Goal: Task Accomplishment & Management: Manage account settings

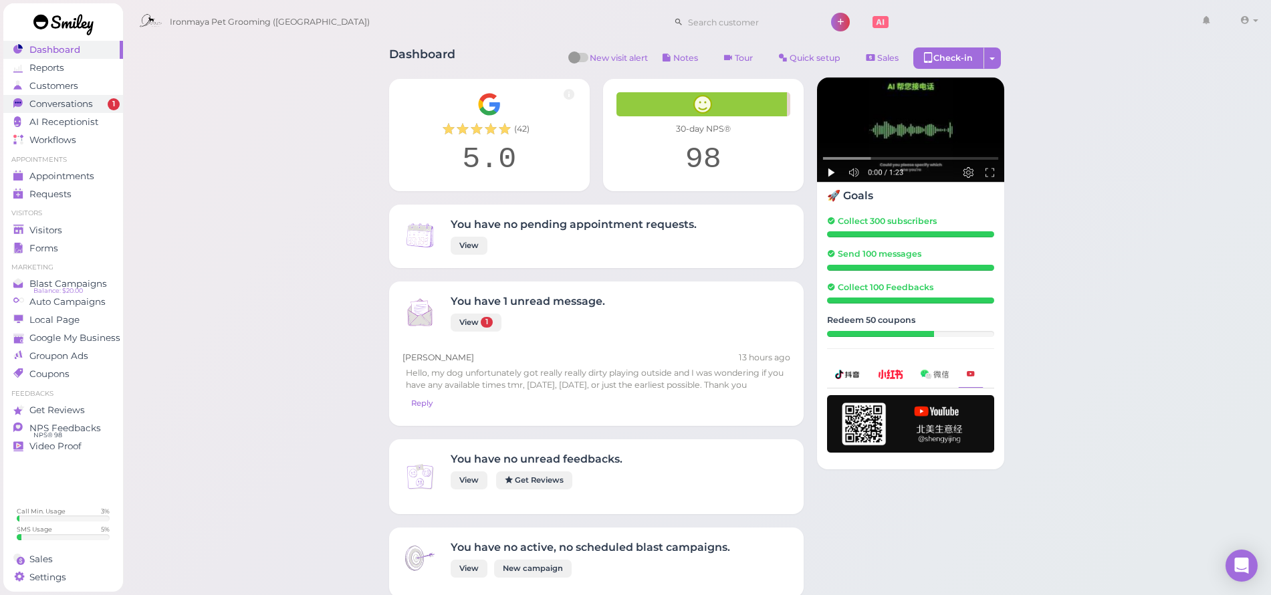
click at [100, 100] on div "Conversations" at bounding box center [61, 103] width 96 height 11
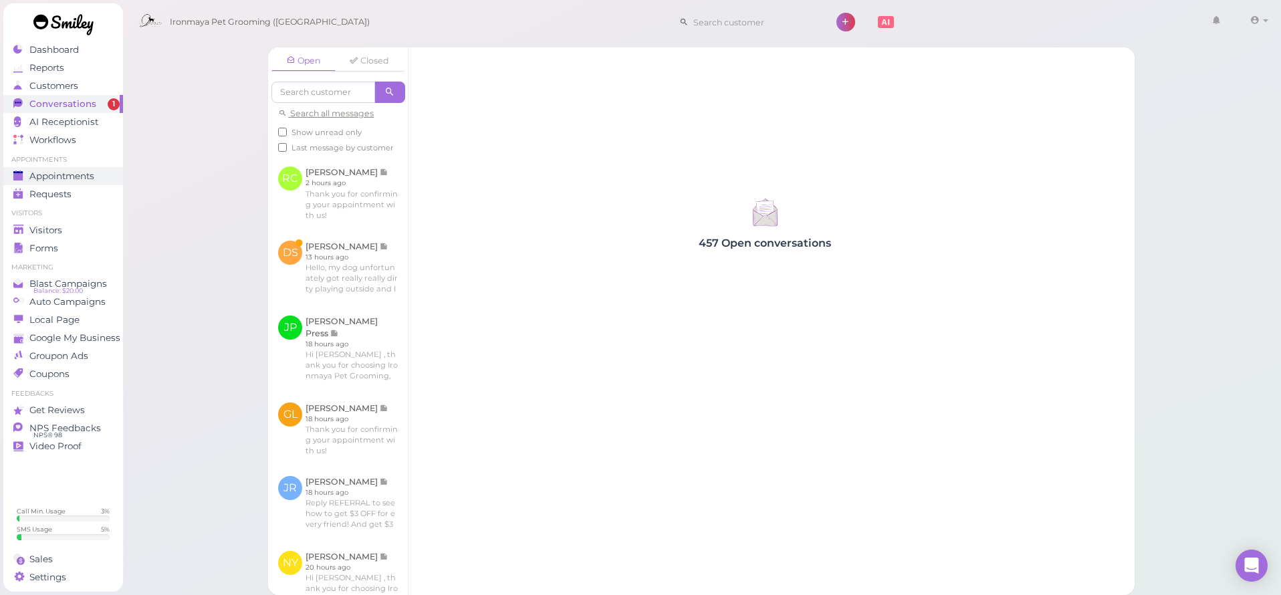
click at [75, 178] on span "Appointments" at bounding box center [61, 175] width 65 height 11
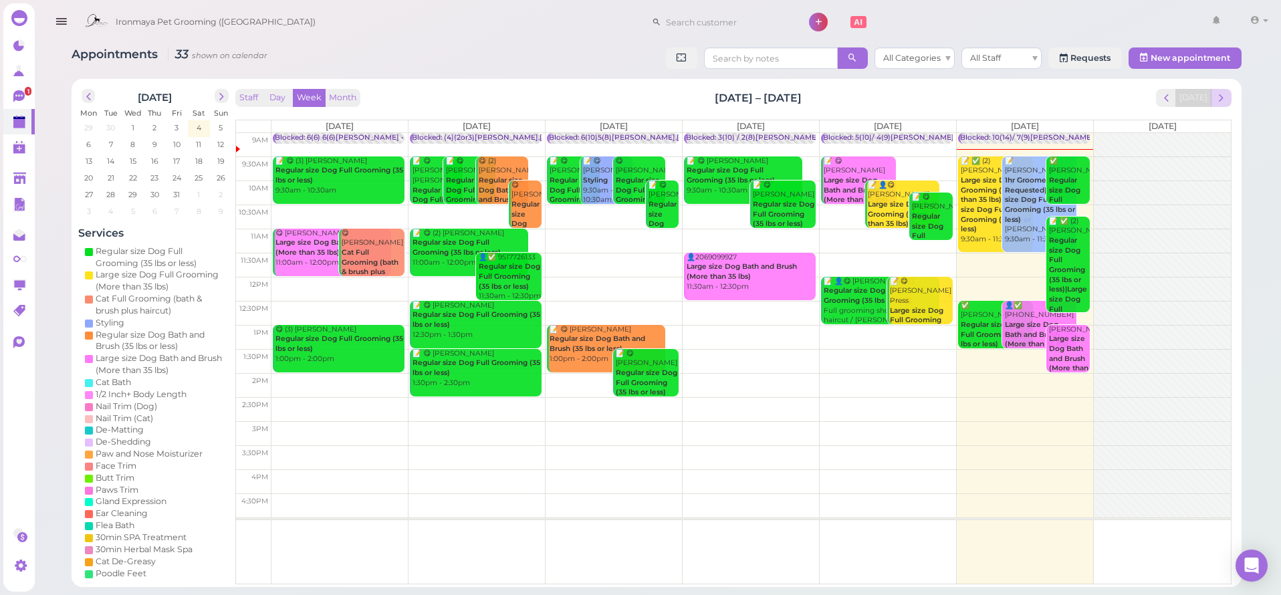
click at [1220, 103] on span "next" at bounding box center [1221, 98] width 13 height 13
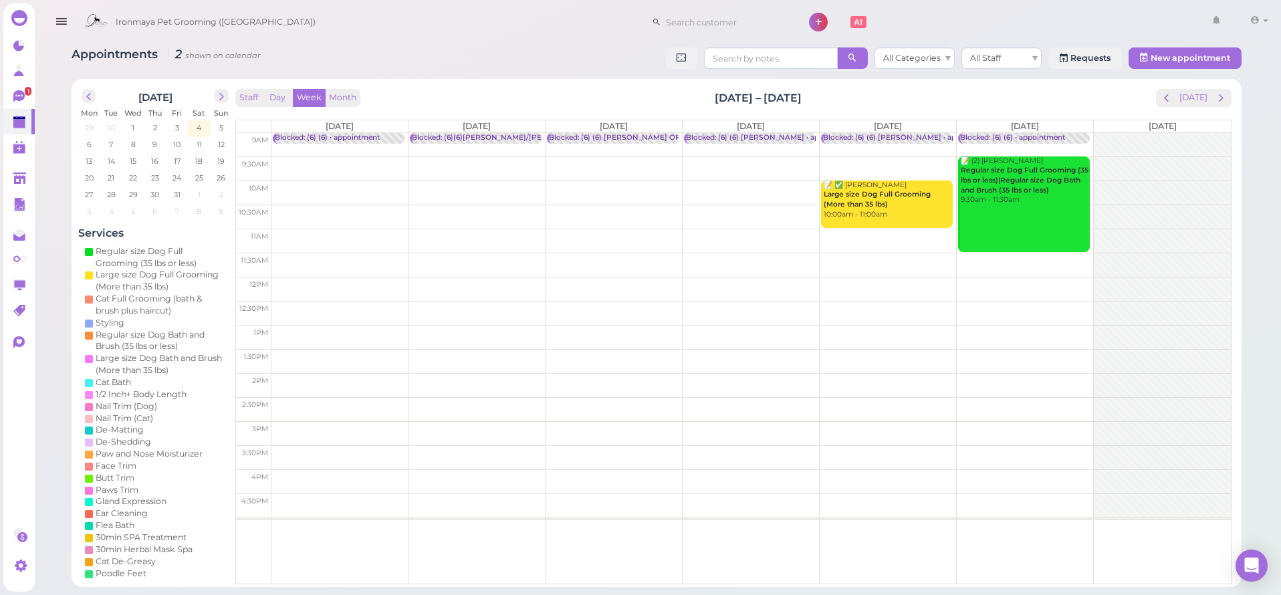
click at [346, 182] on td at bounding box center [750, 193] width 959 height 24
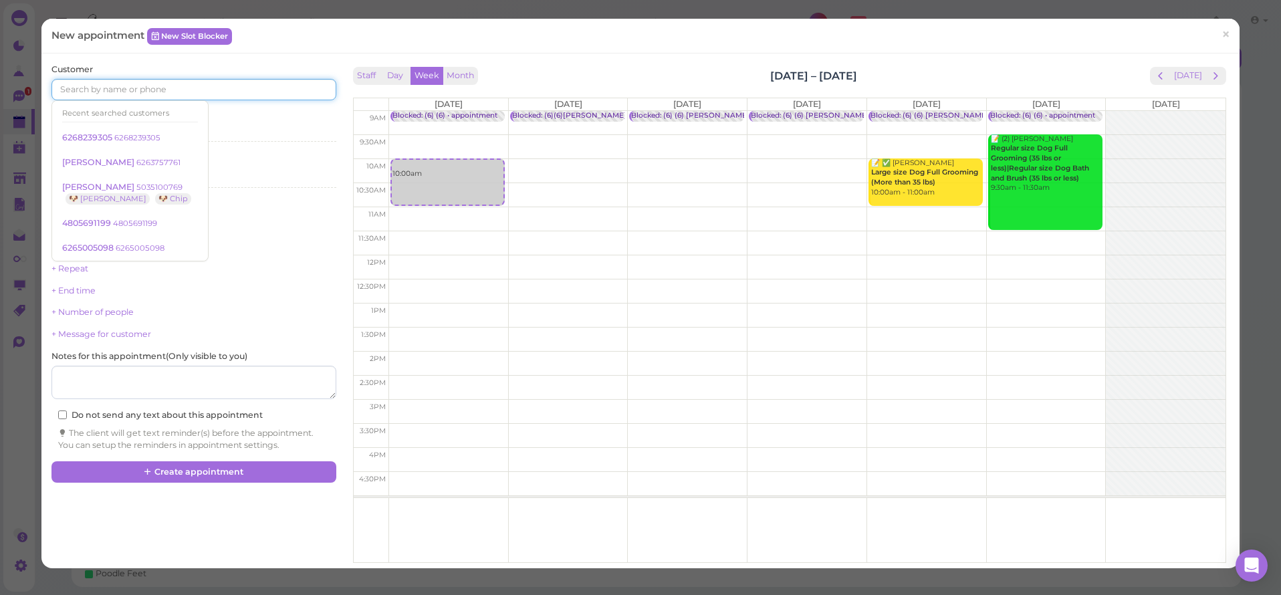
click at [203, 85] on input at bounding box center [193, 89] width 284 height 21
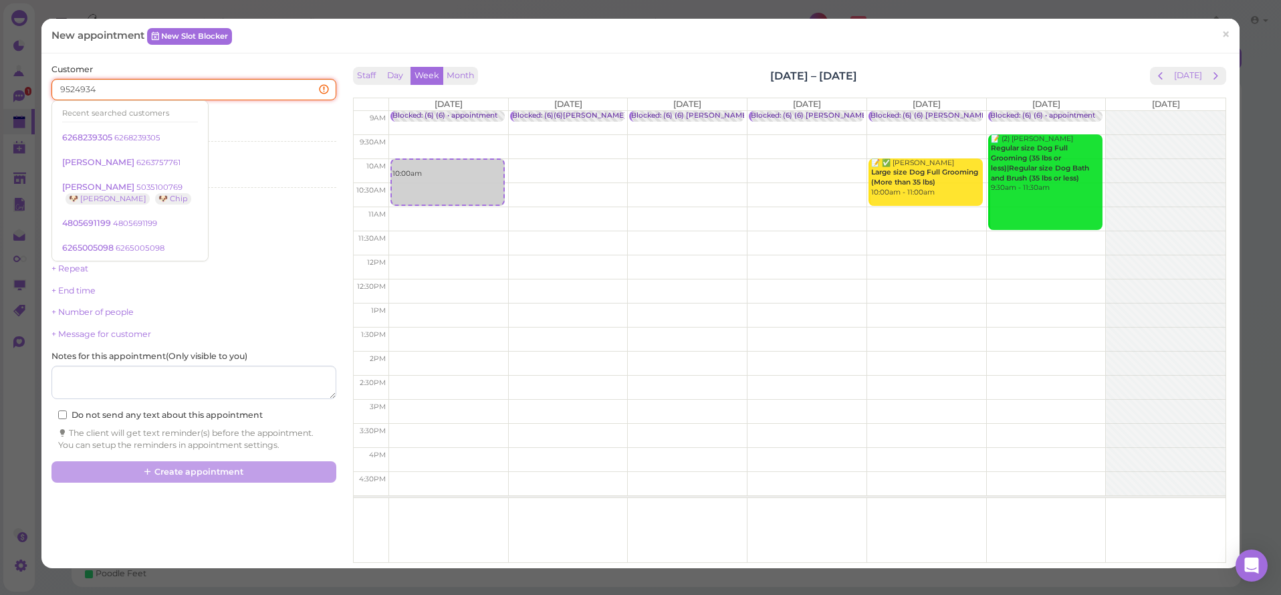
type input "95249346"
click at [135, 114] on span "[PERSON_NAME]" at bounding box center [99, 113] width 74 height 10
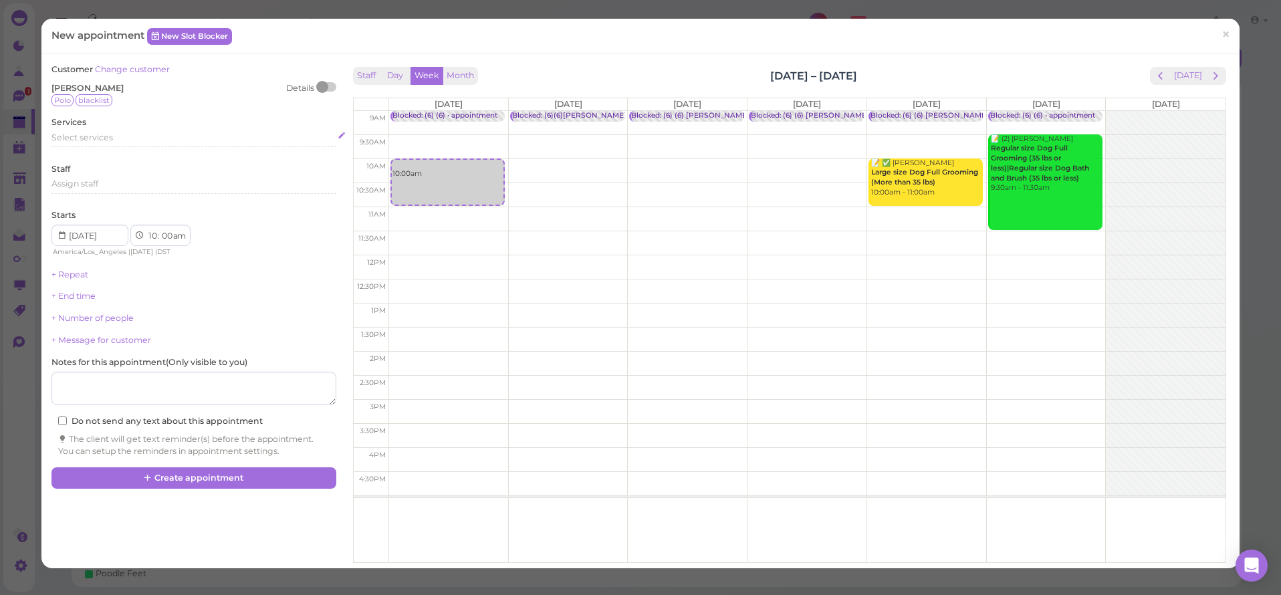
click at [98, 138] on span "Select services" at bounding box center [82, 137] width 62 height 10
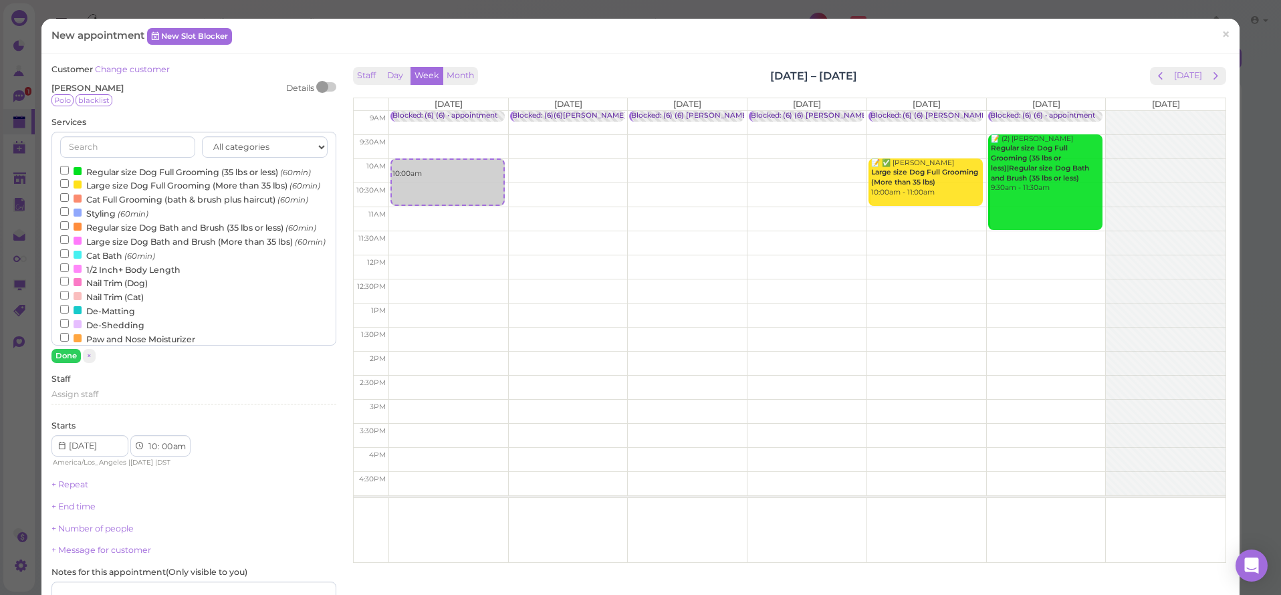
click at [82, 168] on label "Regular size Dog Full Grooming (35 lbs or less) (60min)" at bounding box center [185, 171] width 251 height 14
click at [69, 168] on input "Regular size Dog Full Grooming (35 lbs or less) (60min)" at bounding box center [64, 170] width 9 height 9
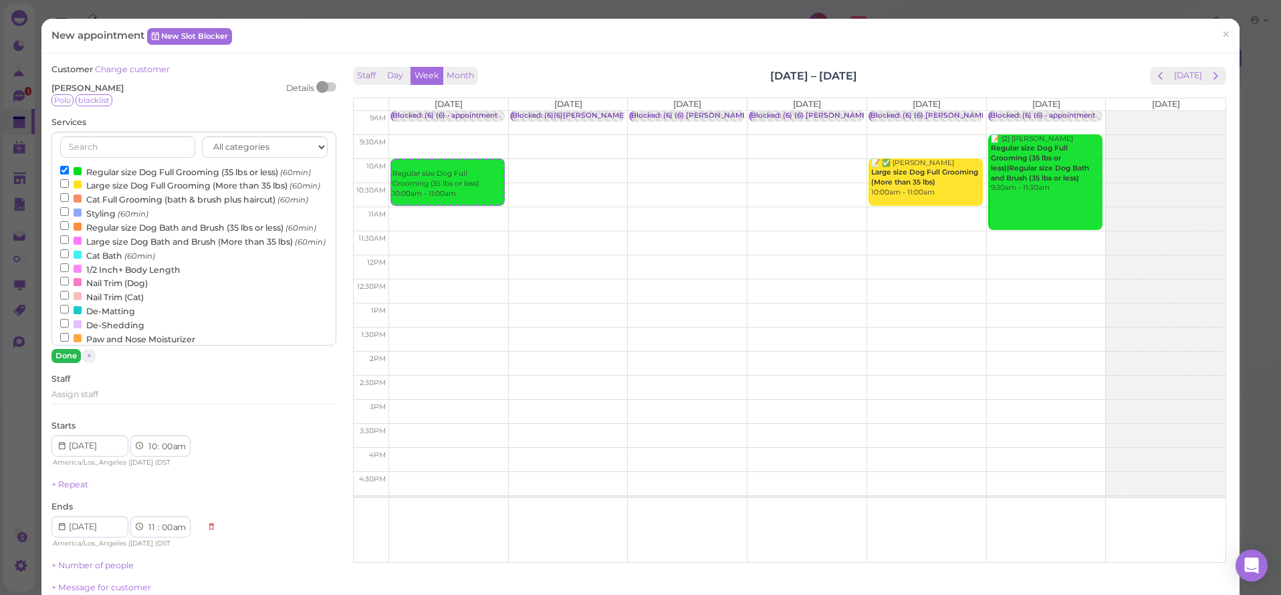
click at [62, 350] on button "Done" at bounding box center [65, 356] width 29 height 14
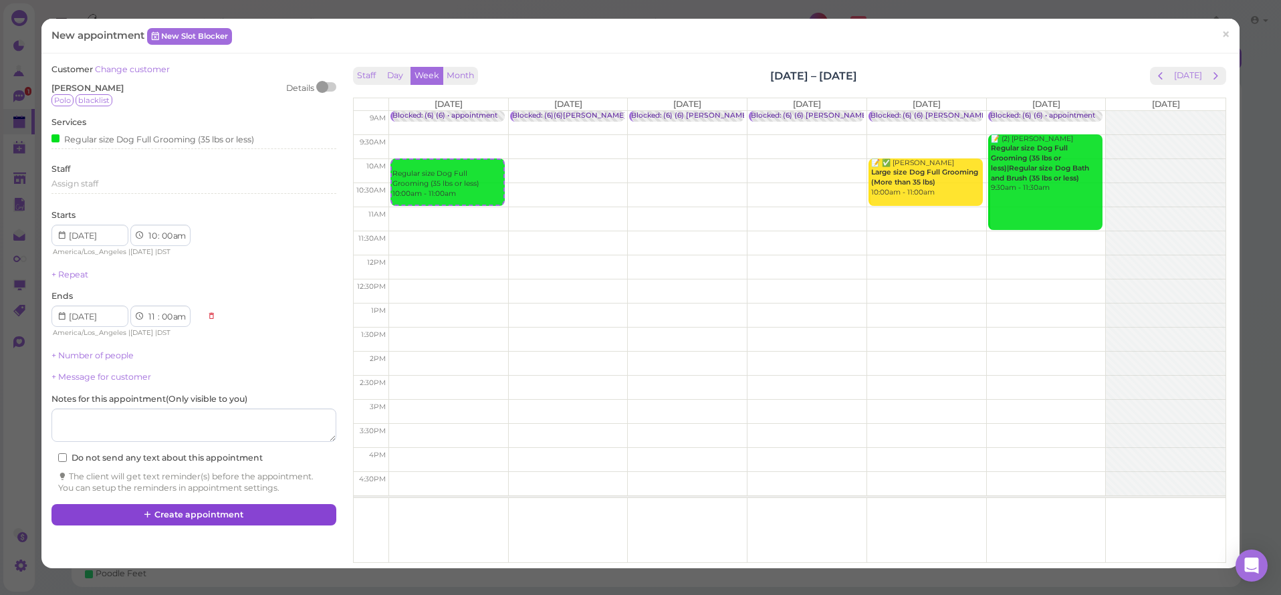
click at [171, 507] on button "Create appointment" at bounding box center [193, 514] width 284 height 21
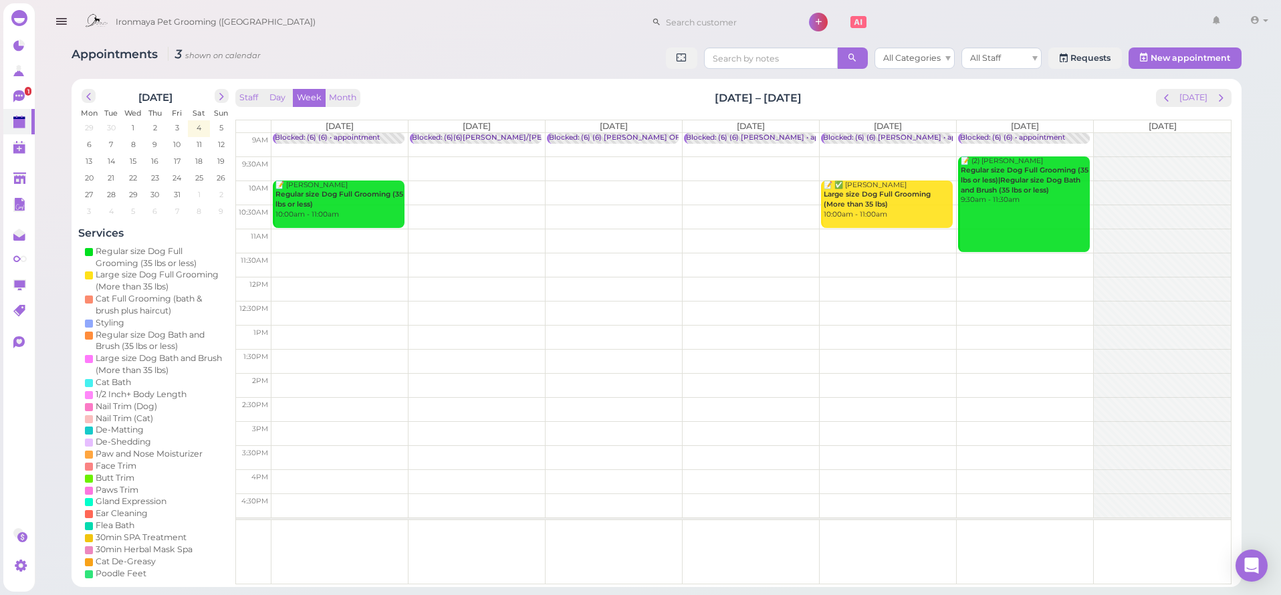
click at [323, 255] on td at bounding box center [750, 265] width 959 height 24
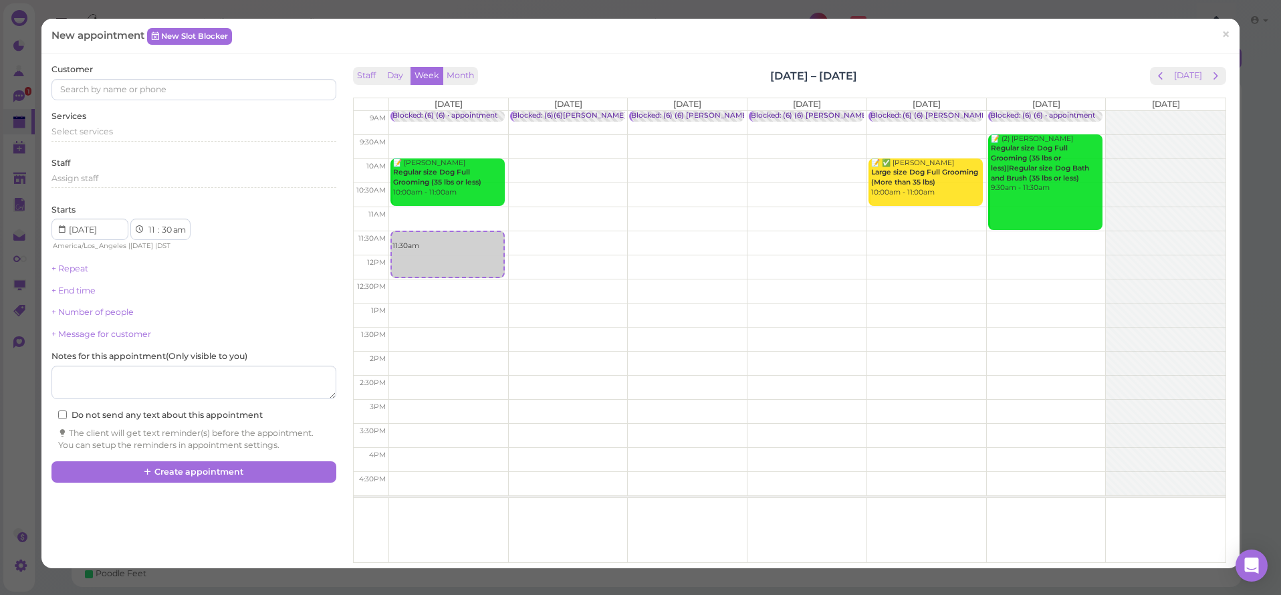
click at [1221, 35] on span "×" at bounding box center [1225, 34] width 9 height 19
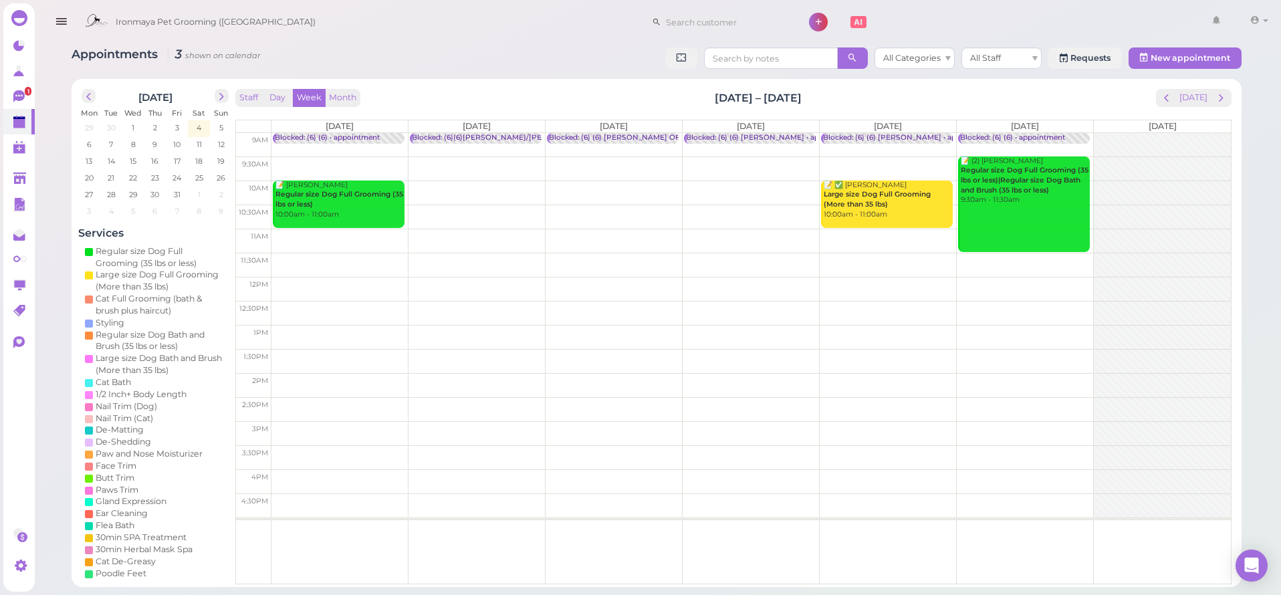
drag, startPoint x: 899, startPoint y: 187, endPoint x: 802, endPoint y: 209, distance: 99.4
click at [761, 210] on div "9am 9:30am 10am 10:30am 11am 11:30am 12pm 12:30pm 1pm 1:30pm 2pm 2:30pm 3pm 3:3…" at bounding box center [733, 358] width 995 height 451
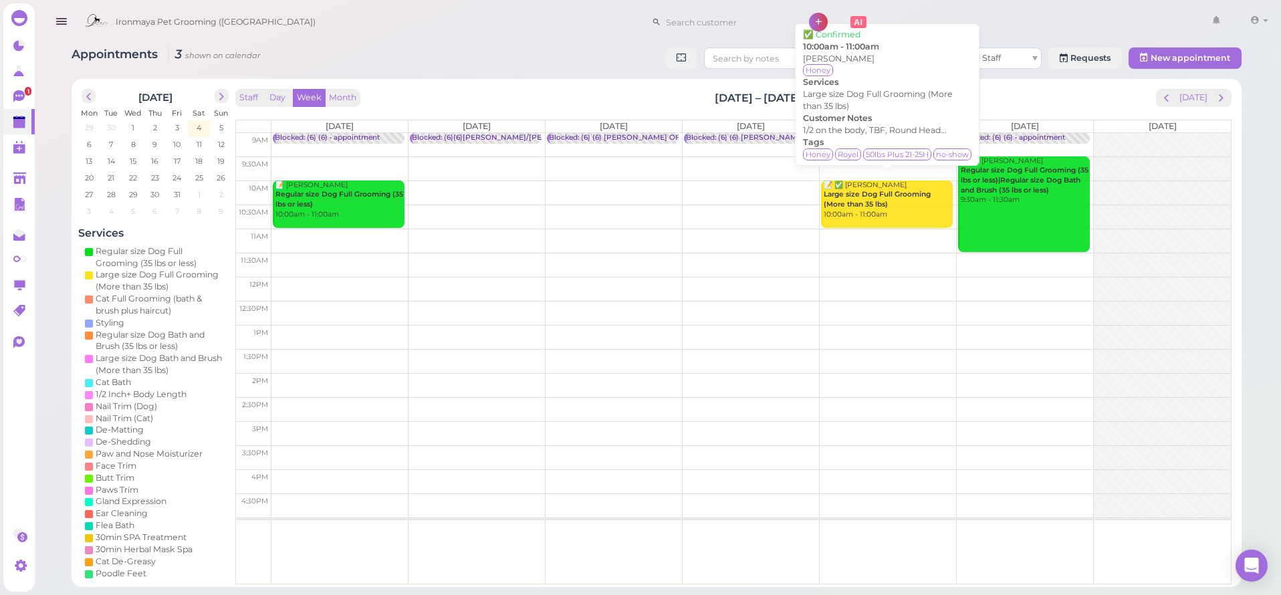
click at [876, 195] on b "Large size Dog Full Grooming (More than 35 lbs)" at bounding box center [877, 199] width 107 height 19
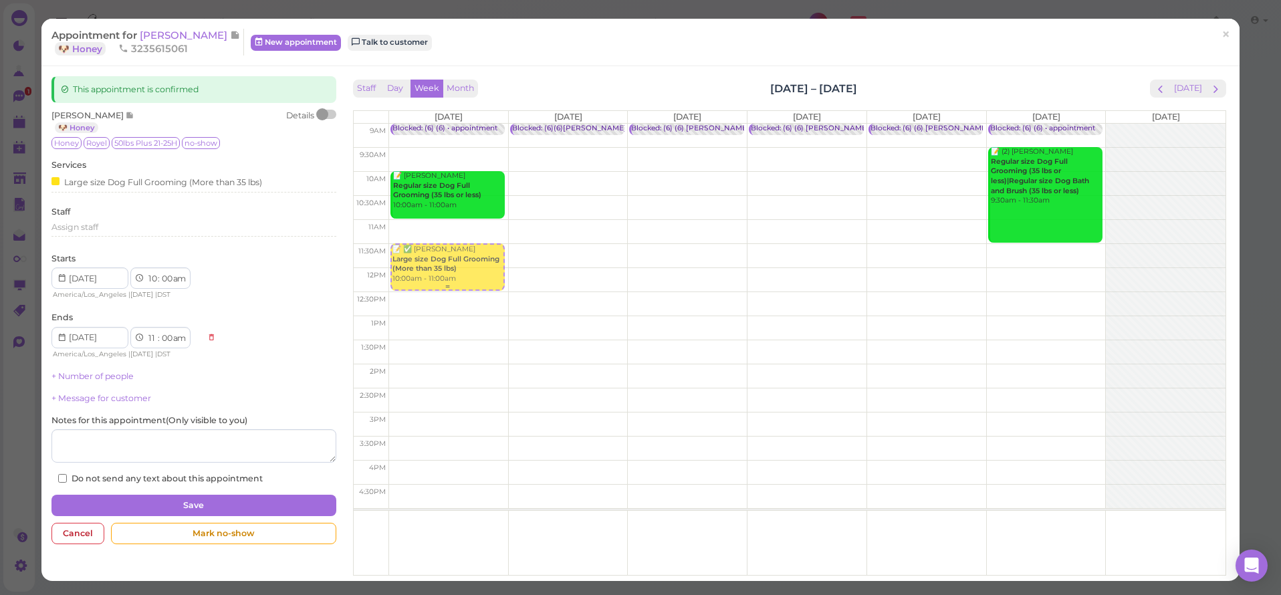
drag, startPoint x: 941, startPoint y: 188, endPoint x: 463, endPoint y: 269, distance: 484.3
click at [463, 124] on tr "📝 ✅ [PERSON_NAME] Large size Dog Full Grooming (More than 35 lbs) 10:00am - 11:…" at bounding box center [790, 124] width 872 height 0
type input "[DATE]"
select select "11"
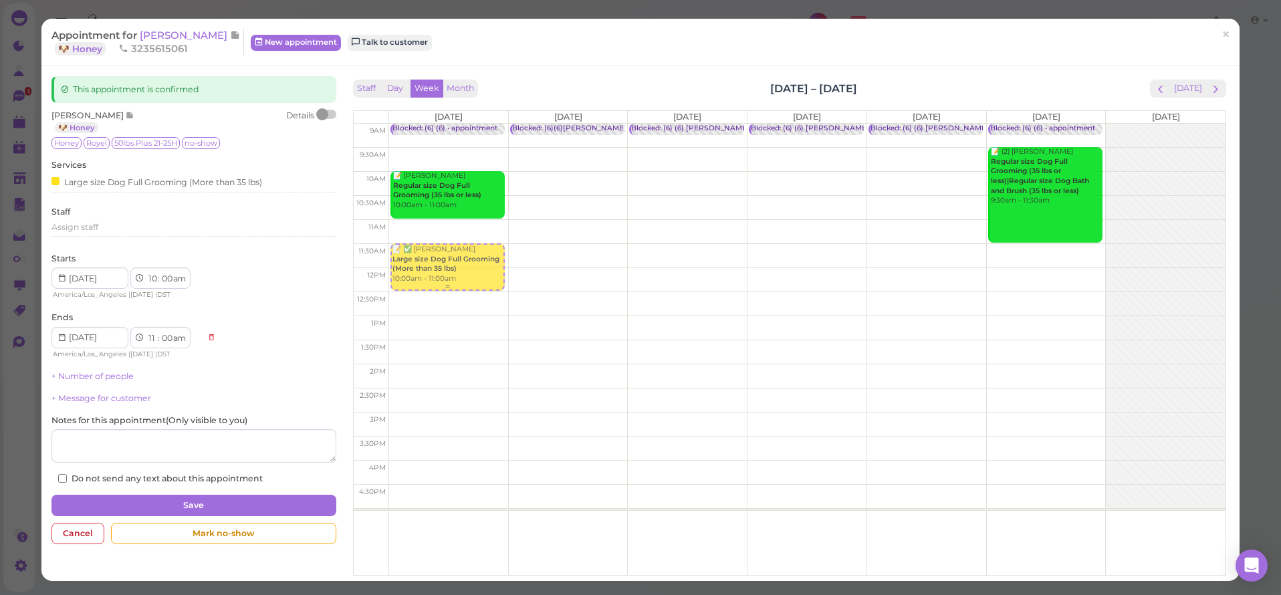
select select "30"
select select "12"
select select "30"
select select "pm"
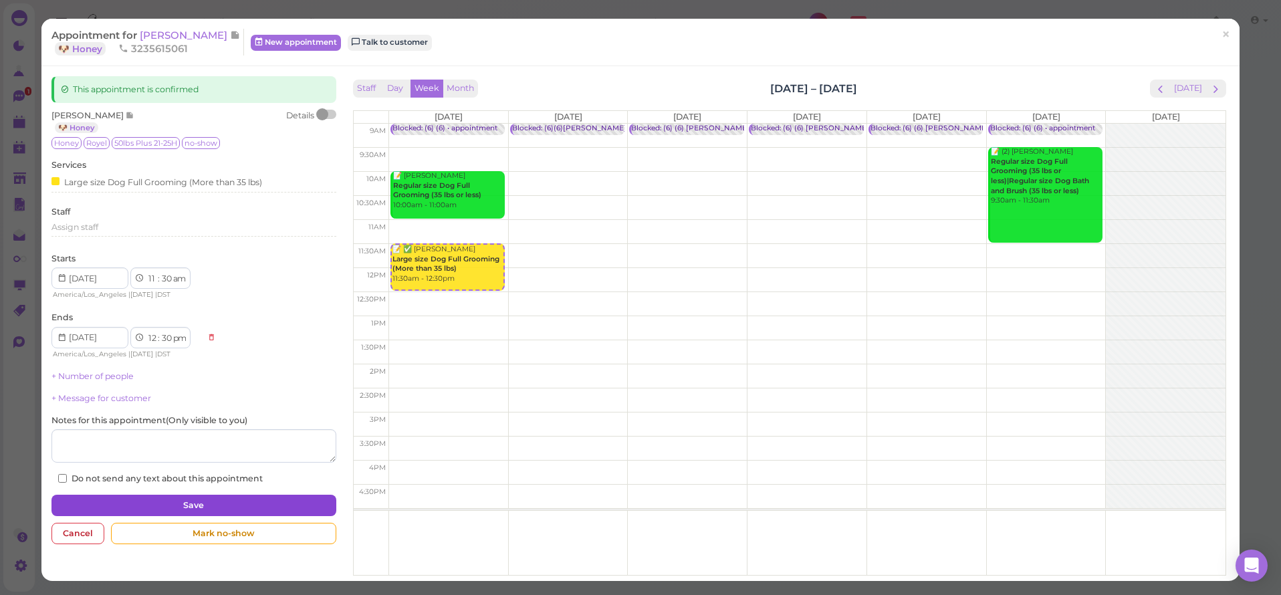
click at [183, 498] on button "Save" at bounding box center [193, 505] width 284 height 21
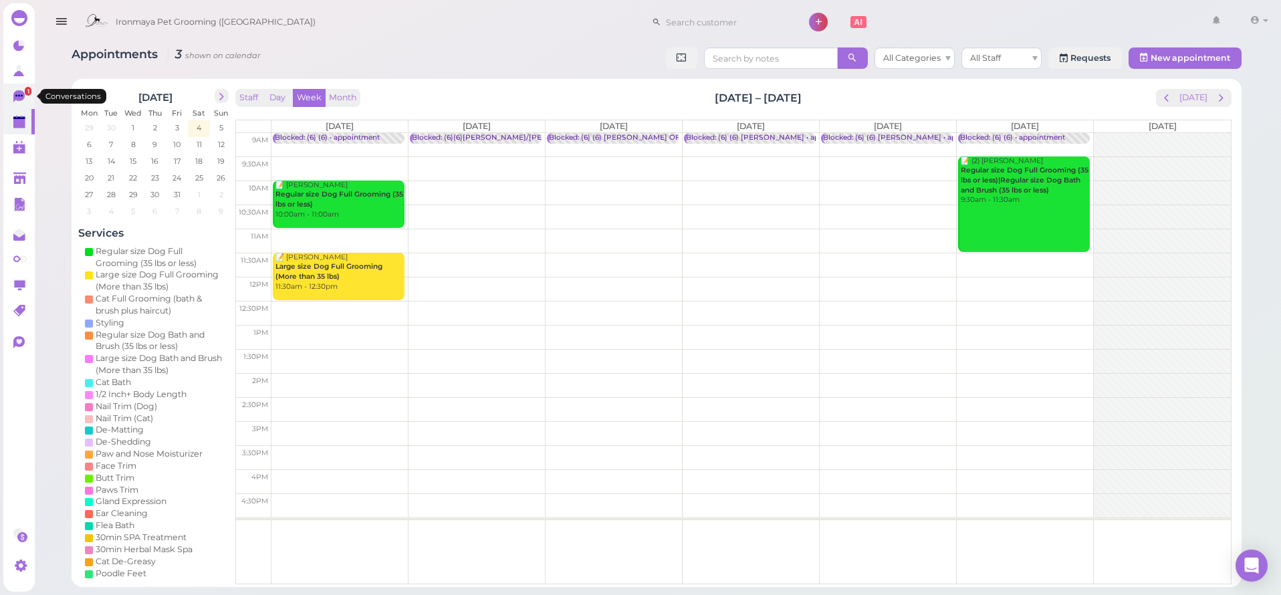
click at [14, 93] on icon at bounding box center [18, 96] width 11 height 12
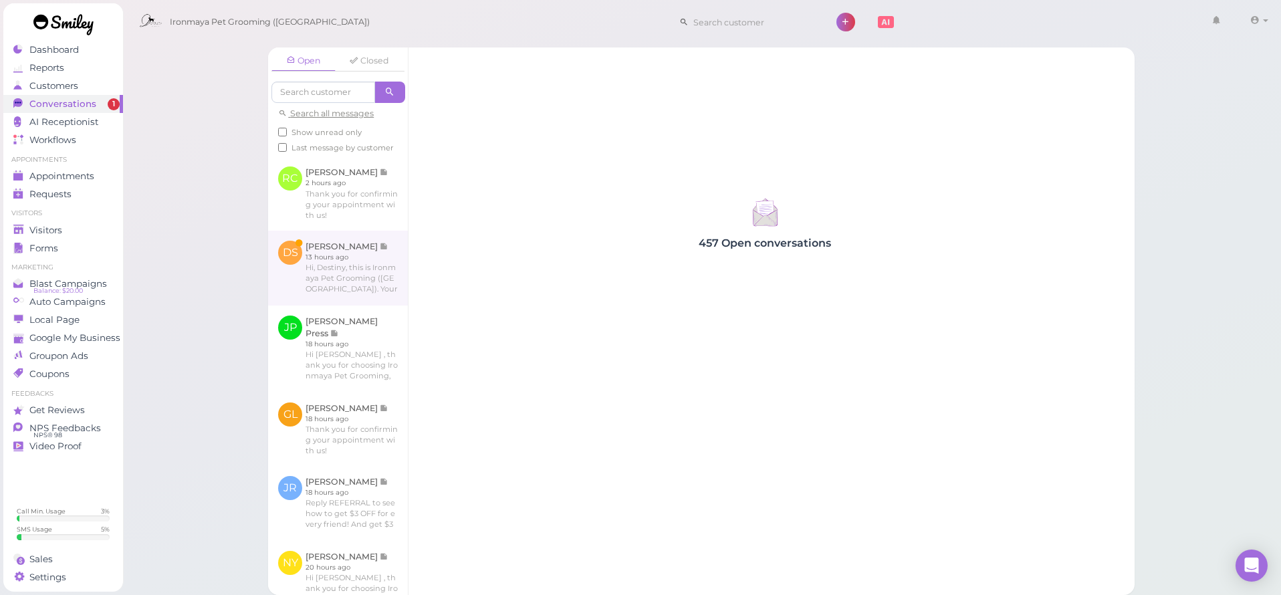
click at [308, 248] on link at bounding box center [338, 268] width 140 height 75
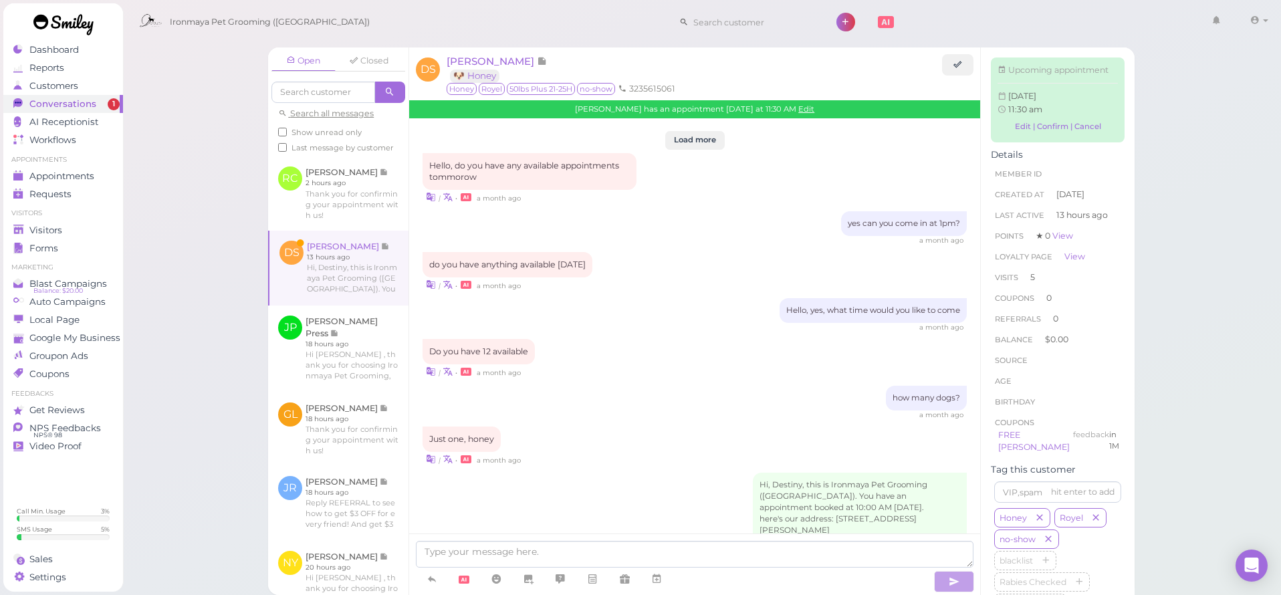
scroll to position [1615, 0]
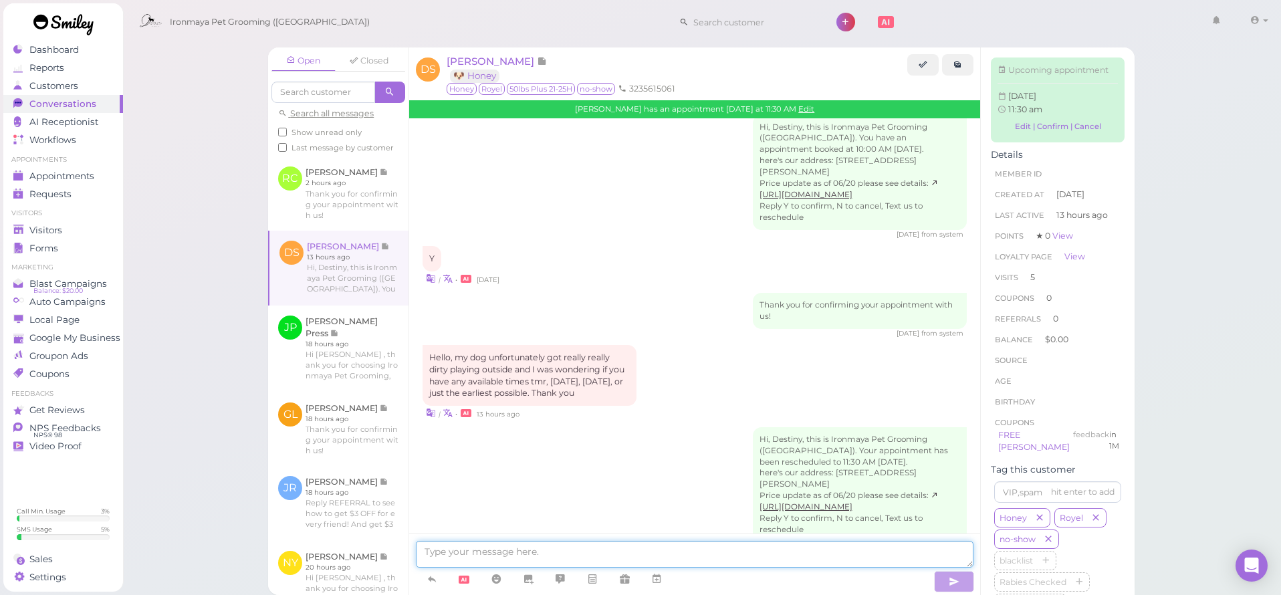
click at [534, 560] on textarea at bounding box center [695, 554] width 558 height 27
type textarea "Good morning, we can take Honey [DATE] Monring @11:30"
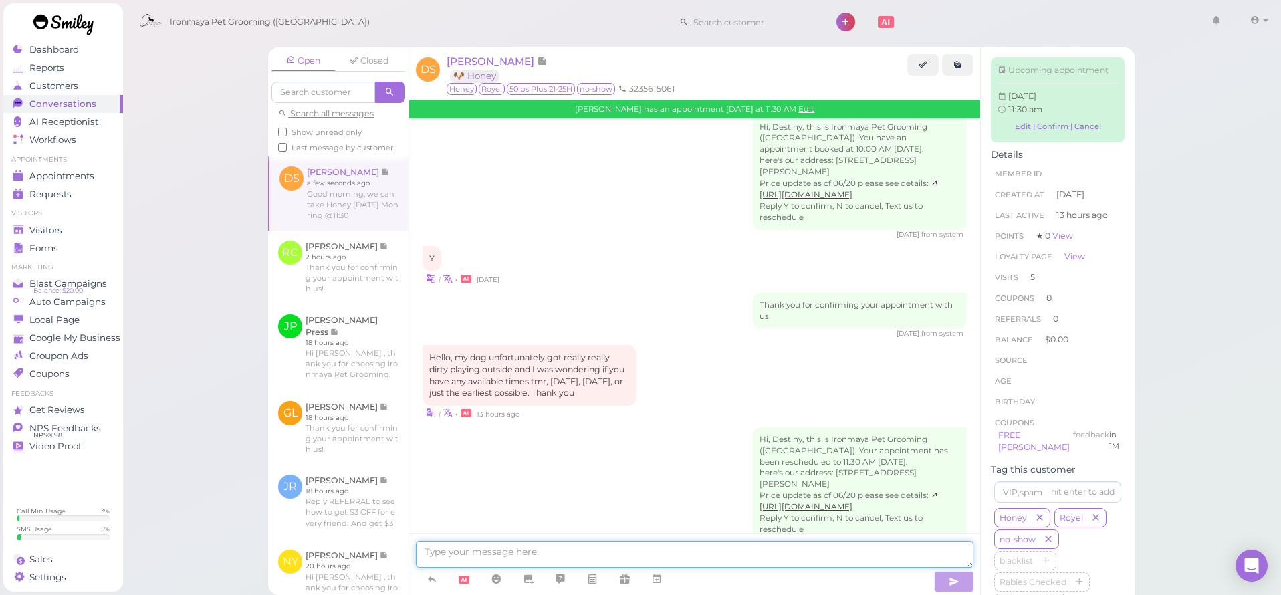
scroll to position [1657, 0]
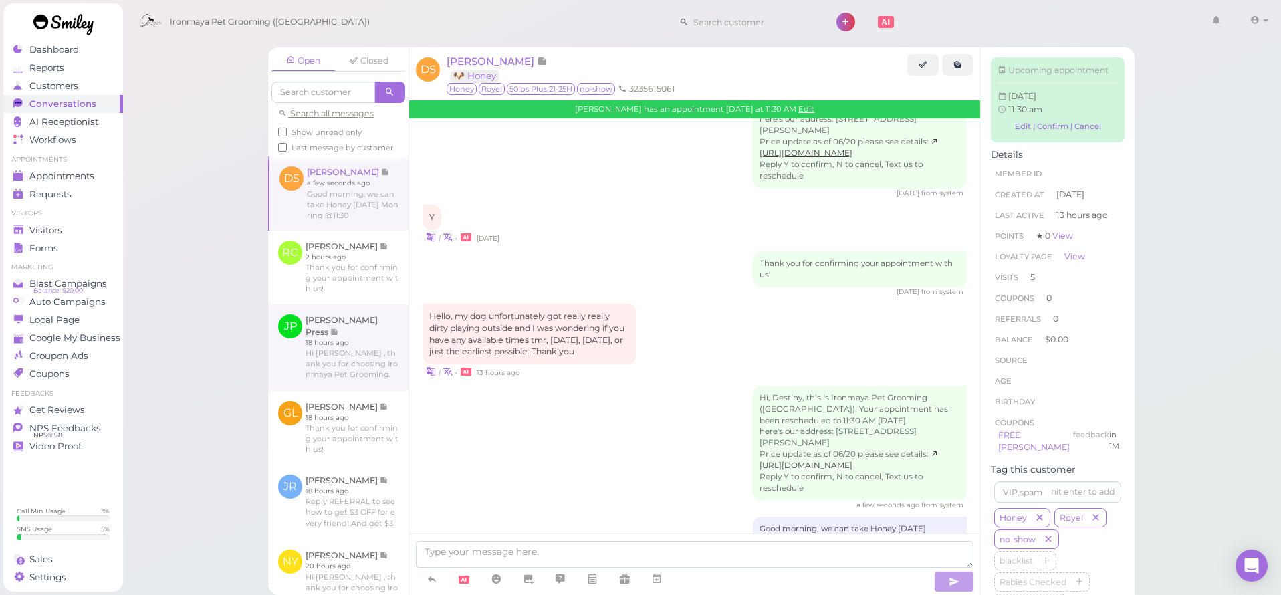
click at [370, 368] on link at bounding box center [338, 347] width 140 height 87
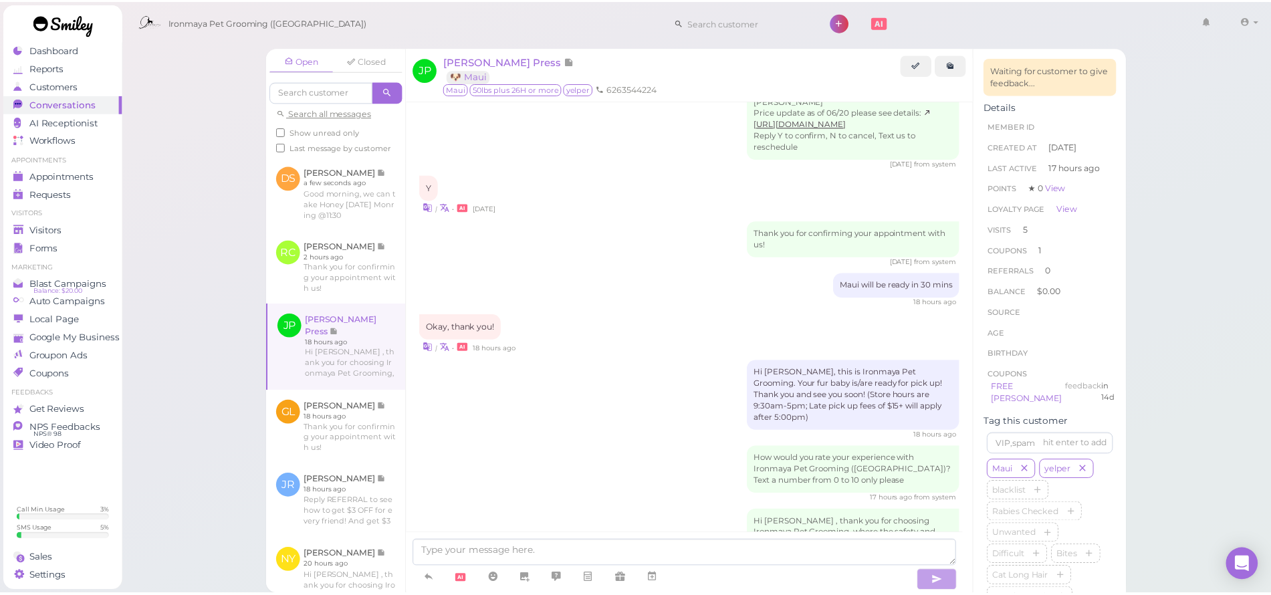
scroll to position [1542, 0]
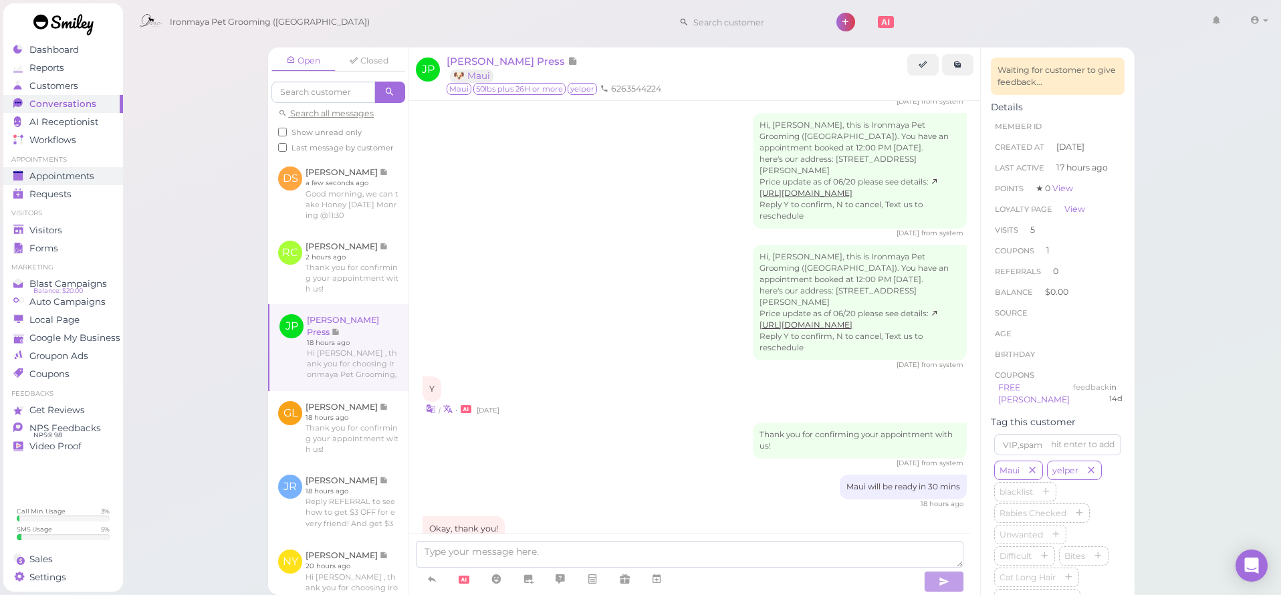
click at [94, 177] on span "Appointments" at bounding box center [61, 175] width 65 height 11
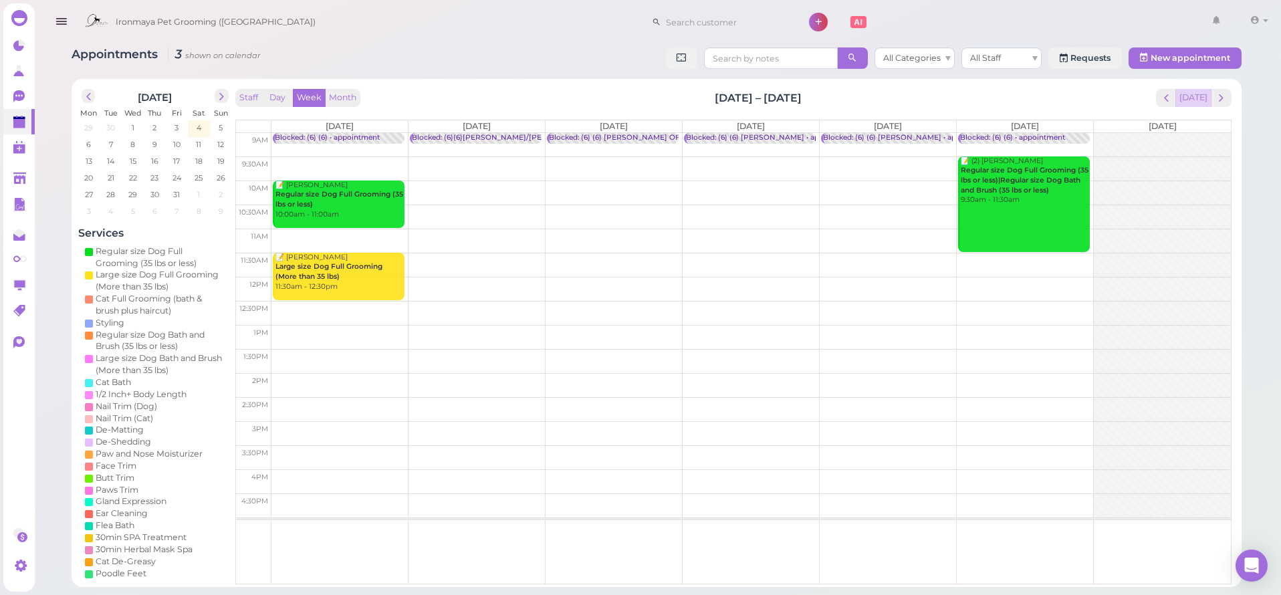
click at [1200, 100] on button "[DATE]" at bounding box center [1193, 98] width 36 height 18
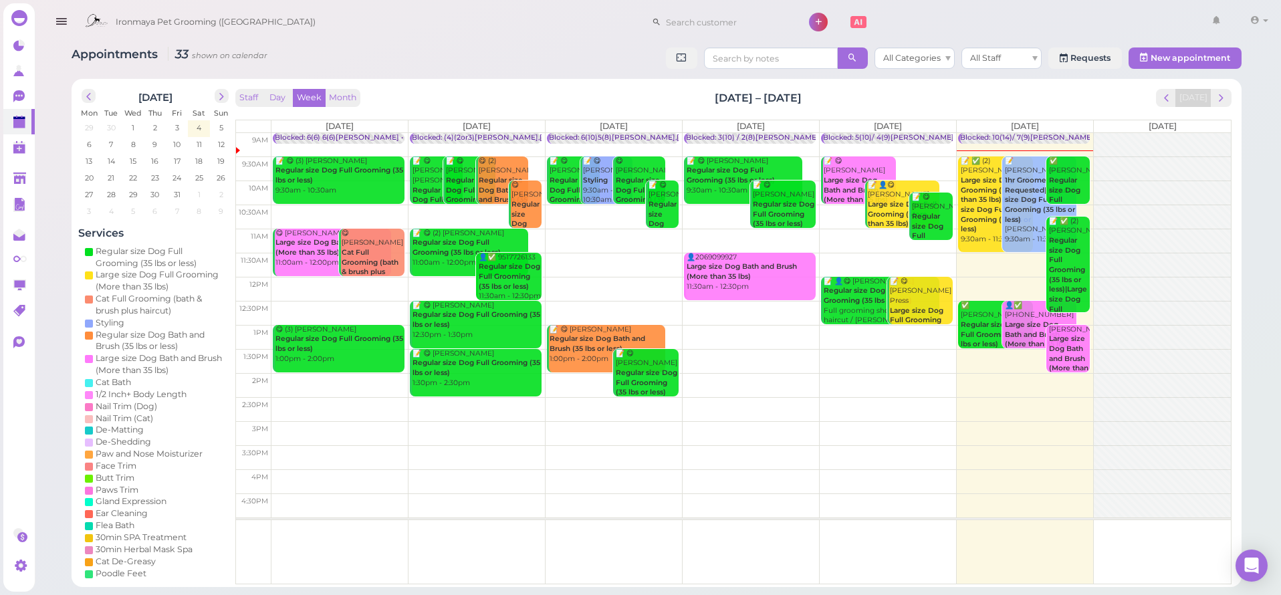
click at [66, 21] on icon "button" at bounding box center [61, 21] width 14 height 17
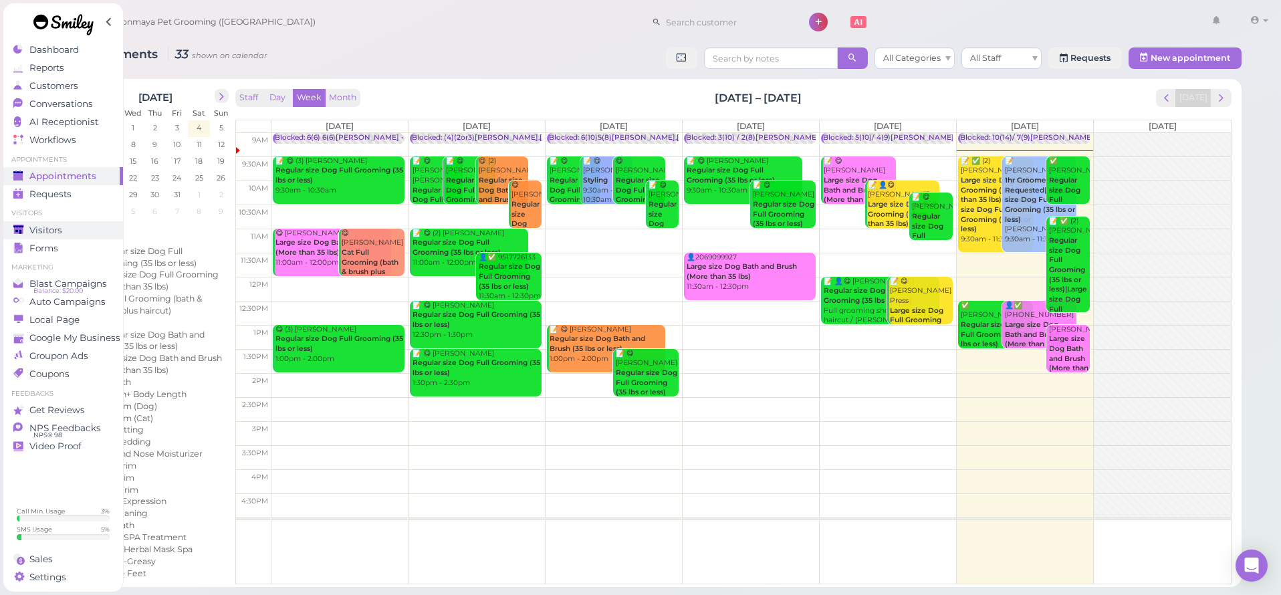
click at [53, 223] on link "Visitors" at bounding box center [63, 230] width 120 height 18
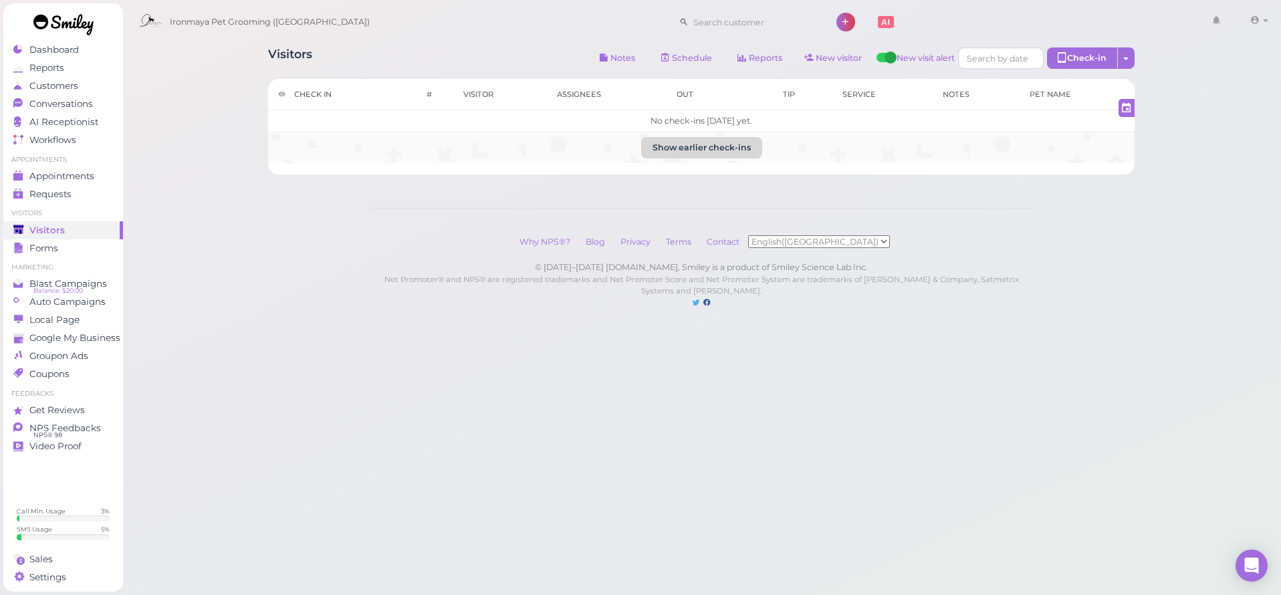
click at [688, 137] on td "Show earlier check-ins" at bounding box center [701, 147] width 866 height 31
click at [687, 140] on button "Show earlier check-ins" at bounding box center [701, 147] width 121 height 21
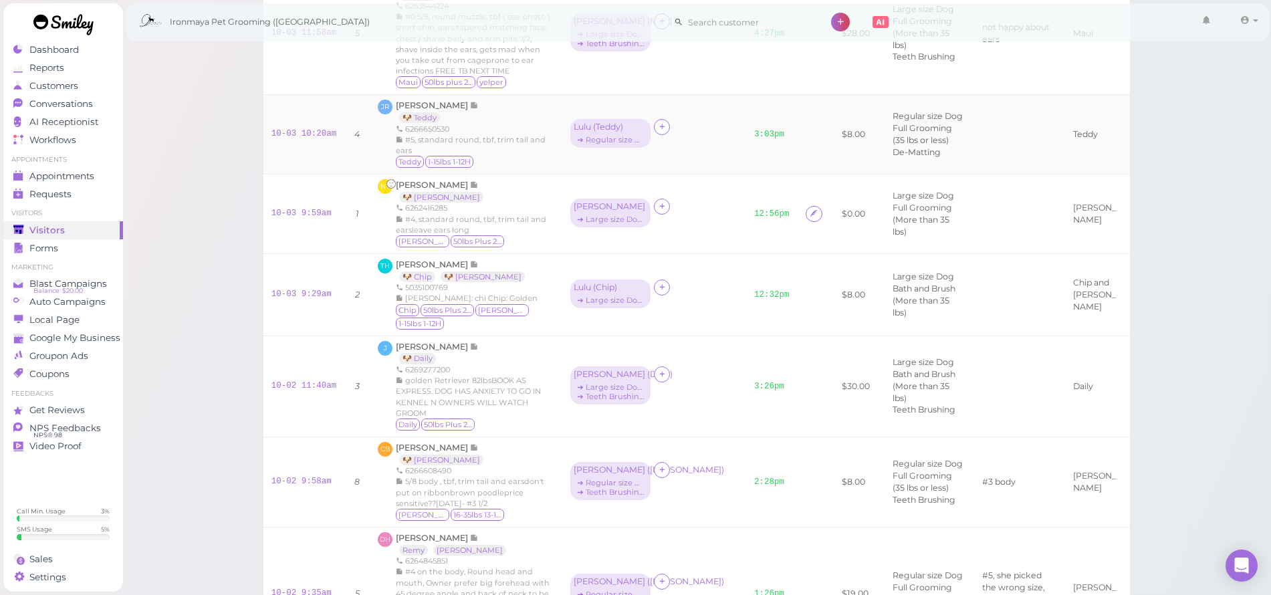
scroll to position [124, 0]
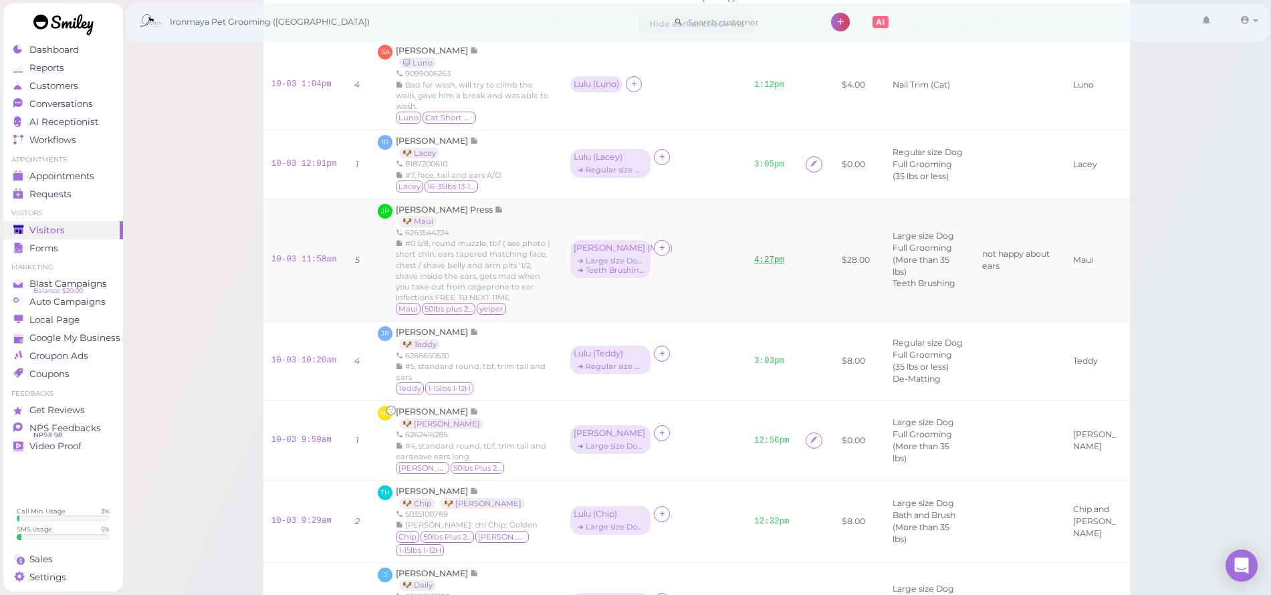
click at [746, 302] on td "4:27pm" at bounding box center [771, 260] width 51 height 122
click at [754, 265] on link "4:27pm" at bounding box center [769, 259] width 30 height 9
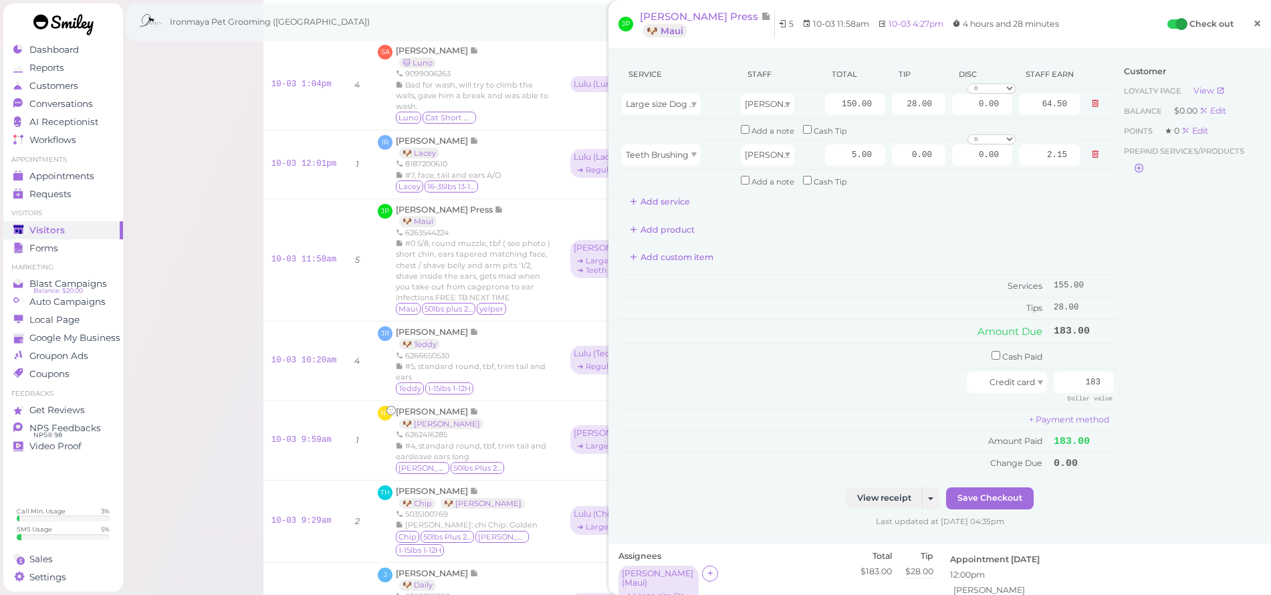
click at [1254, 24] on link "×" at bounding box center [1257, 24] width 25 height 31
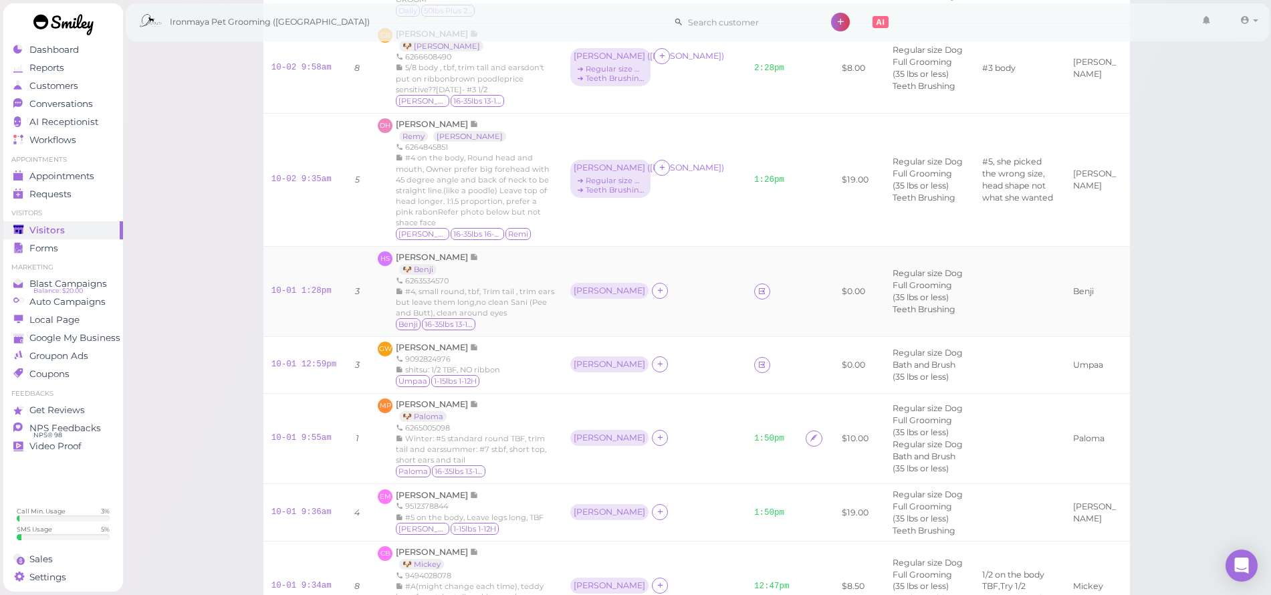
scroll to position [820, 0]
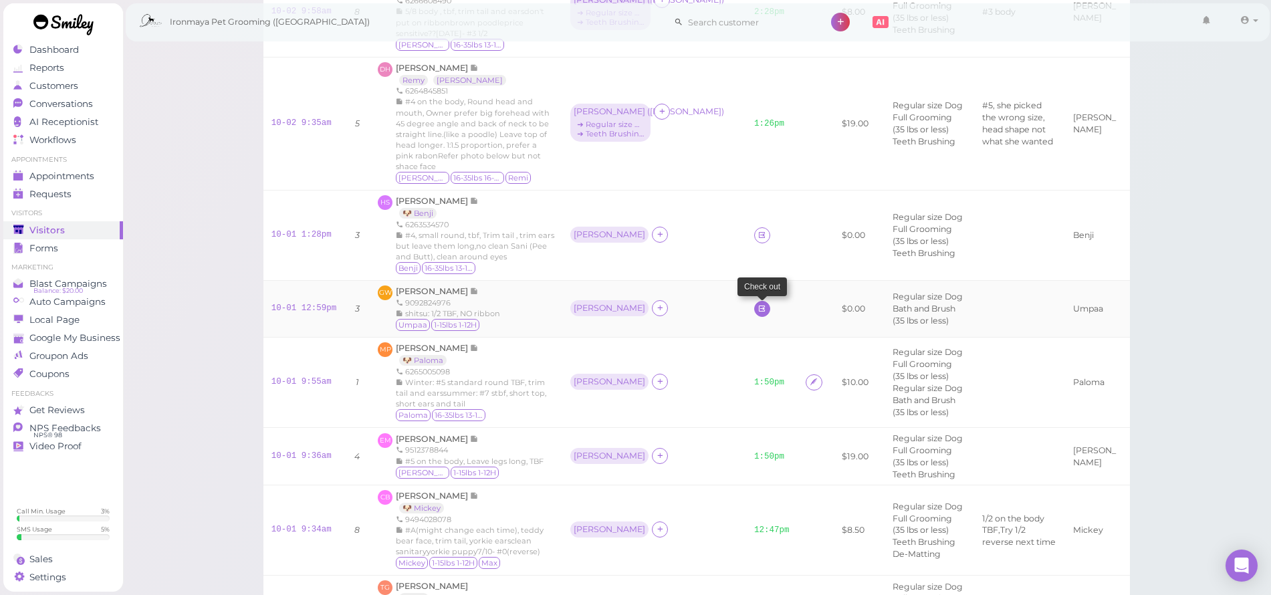
click at [757, 314] on icon at bounding box center [761, 309] width 9 height 10
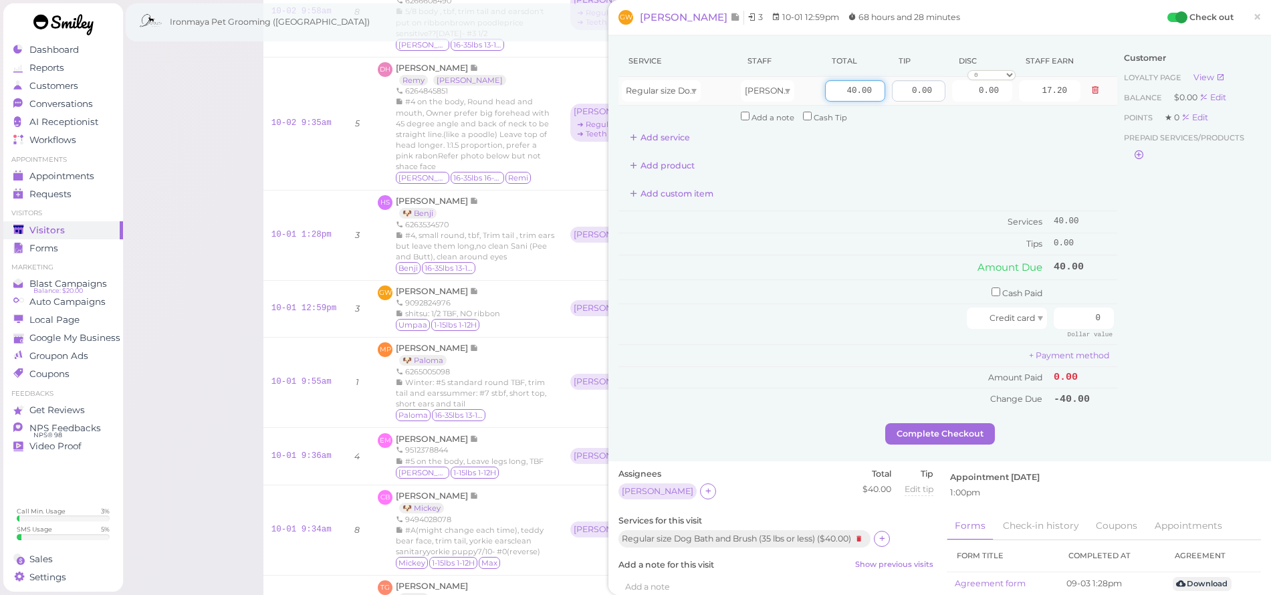
drag, startPoint x: 835, startPoint y: 90, endPoint x: 917, endPoint y: 100, distance: 82.2
click at [917, 100] on tr "Regular size Dog Bath and Brush (35 lbs or less) [PERSON_NAME] 40.00 0.00 0.00 …" at bounding box center [867, 91] width 499 height 29
type input "50"
type input "21.50"
click at [963, 128] on div "Service Staff Total Tip Disc Staff earn Regular size Dog Bath and Brush (35 lbs…" at bounding box center [867, 96] width 499 height 103
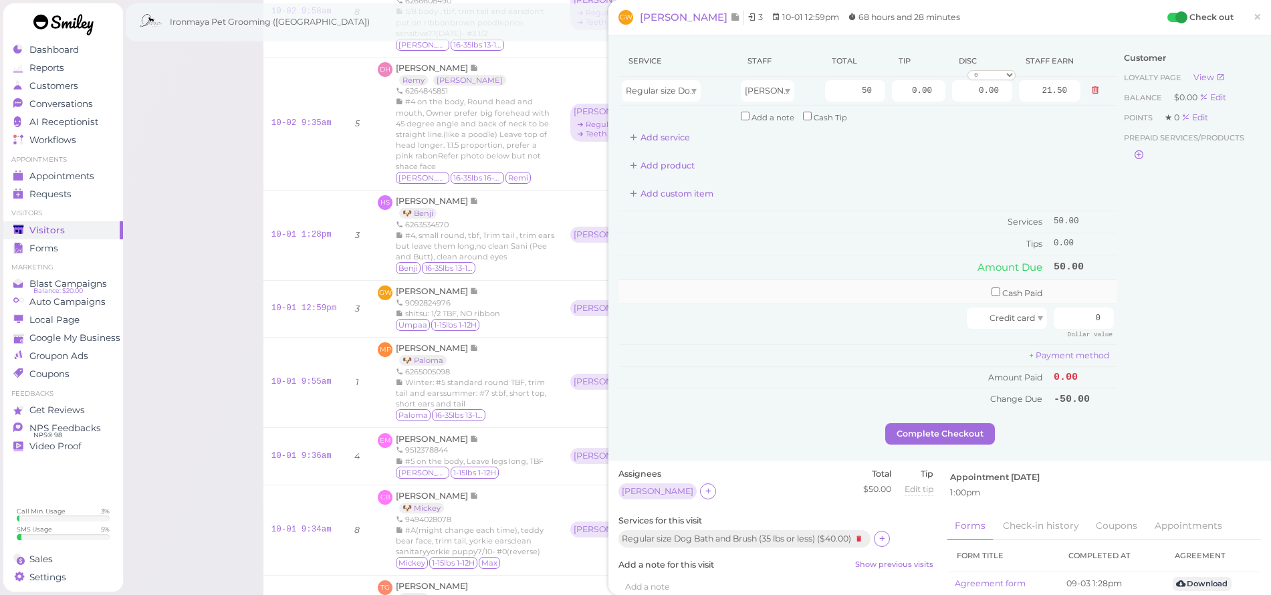
click at [997, 287] on td "Cash Paid" at bounding box center [834, 291] width 432 height 25
click at [991, 287] on input "checkbox" at bounding box center [995, 291] width 9 height 9
checkbox input "true"
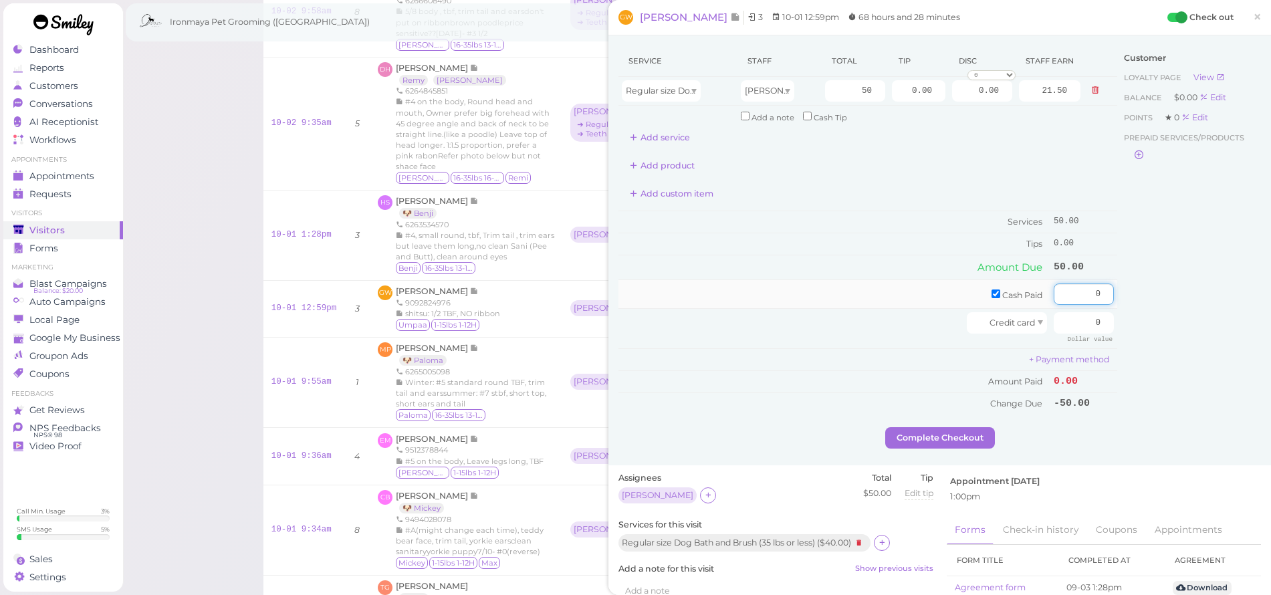
click at [1057, 290] on input "0" at bounding box center [1084, 293] width 60 height 21
type input "50"
click at [986, 427] on button "Complete Checkout" at bounding box center [940, 437] width 110 height 21
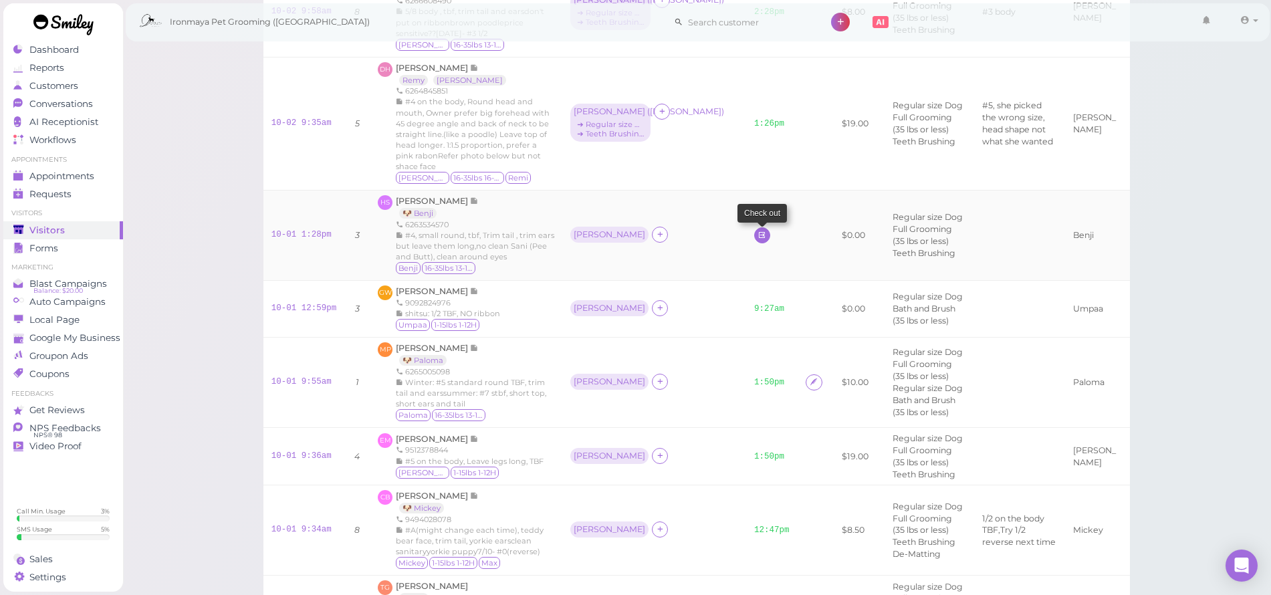
click at [754, 243] on link at bounding box center [762, 235] width 16 height 16
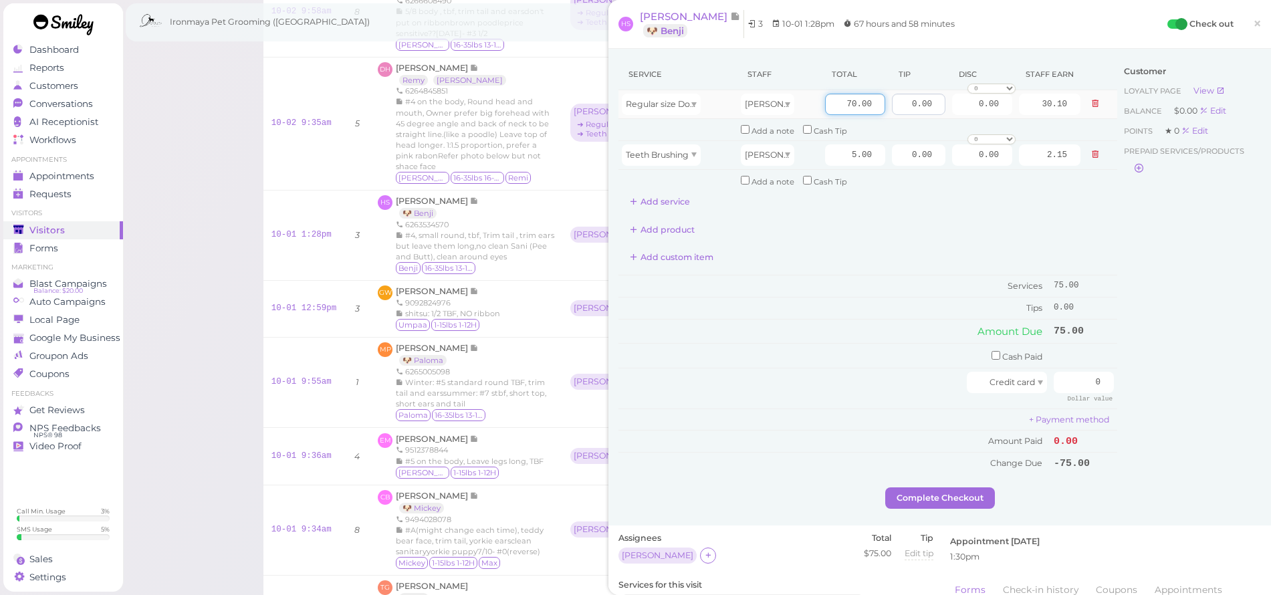
drag, startPoint x: 837, startPoint y: 102, endPoint x: 903, endPoint y: 110, distance: 66.0
click at [903, 110] on tr "Regular size Dog Full Grooming (35 lbs or less) [PERSON_NAME] 70.00 0.00 0.00 0…" at bounding box center [867, 104] width 499 height 29
type input "80"
type input "34.40"
drag, startPoint x: 900, startPoint y: 102, endPoint x: 947, endPoint y: 106, distance: 47.0
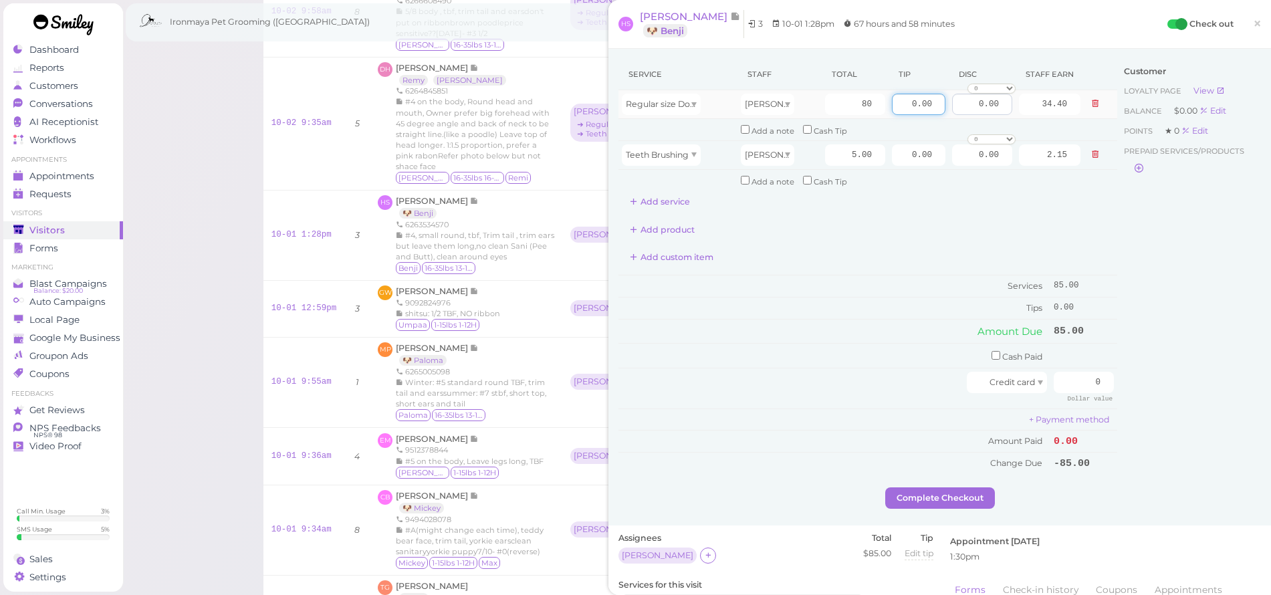
click at [947, 106] on tr "Regular size Dog Full Grooming (35 lbs or less) [PERSON_NAME] 80 0.00 0.00 0 10…" at bounding box center [867, 104] width 499 height 29
type input "12.75"
click at [963, 179] on td "Add a note Cash Tip" at bounding box center [910, 179] width 346 height 21
drag, startPoint x: 1072, startPoint y: 372, endPoint x: 1131, endPoint y: 376, distance: 59.7
click at [1131, 376] on div "Service Staff Total Tip Disc Staff earn Regular size Dog Full Grooming (35 lbs …" at bounding box center [939, 273] width 642 height 429
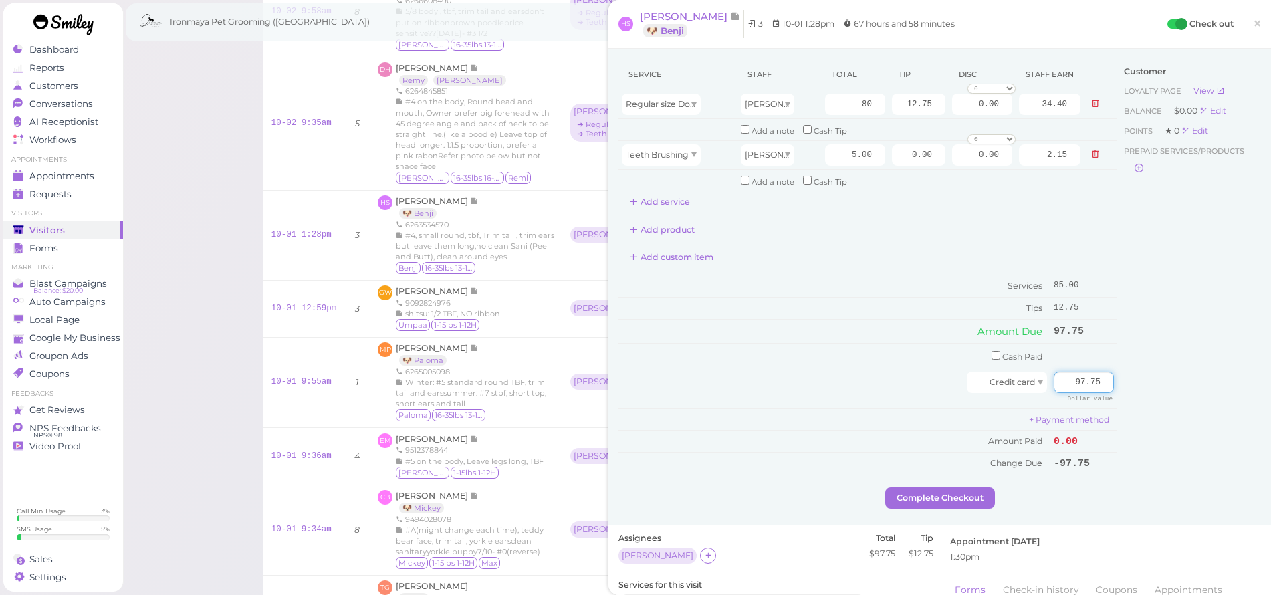
type input "97.75"
click at [1146, 354] on div "Customer Loyalty page View Balance $0.00 Edit Points ★ 0 Edit Prepaid services/…" at bounding box center [1189, 273] width 144 height 429
click at [966, 487] on button "Complete Checkout" at bounding box center [940, 497] width 110 height 21
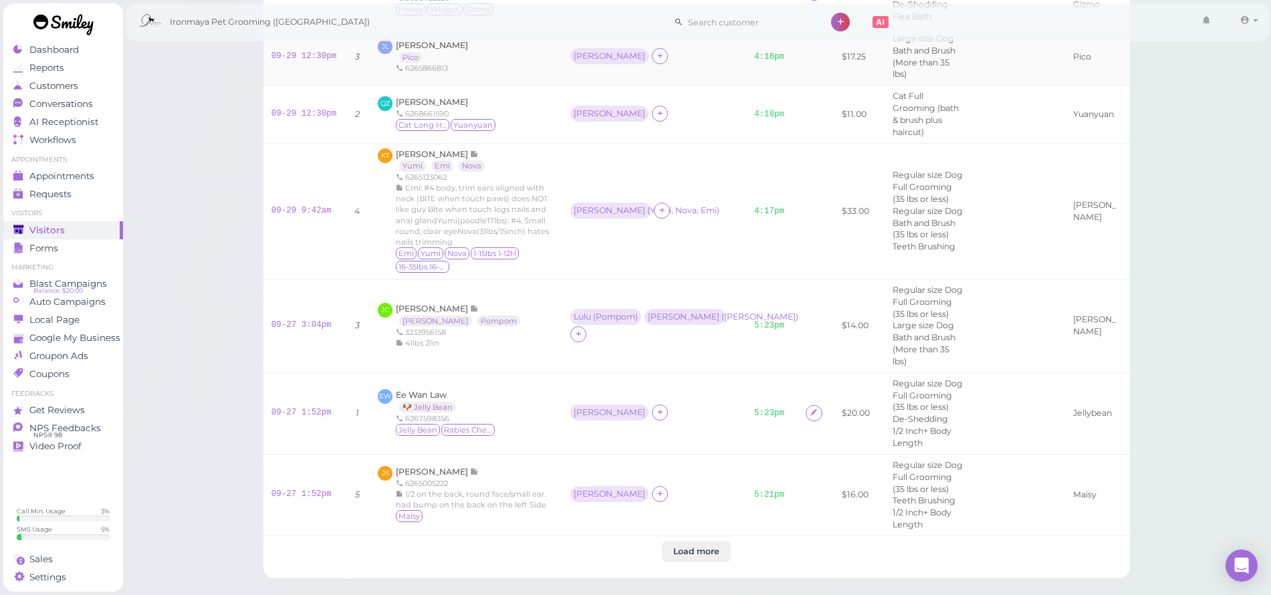
scroll to position [2527, 0]
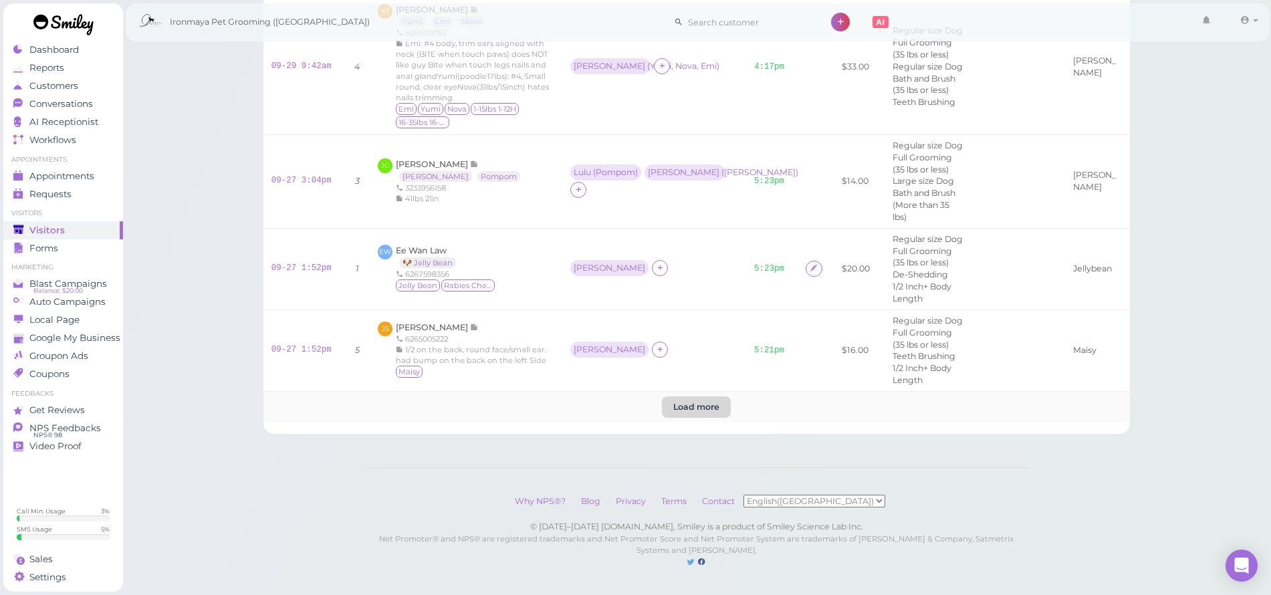
click at [694, 396] on btn "Load more" at bounding box center [696, 406] width 69 height 21
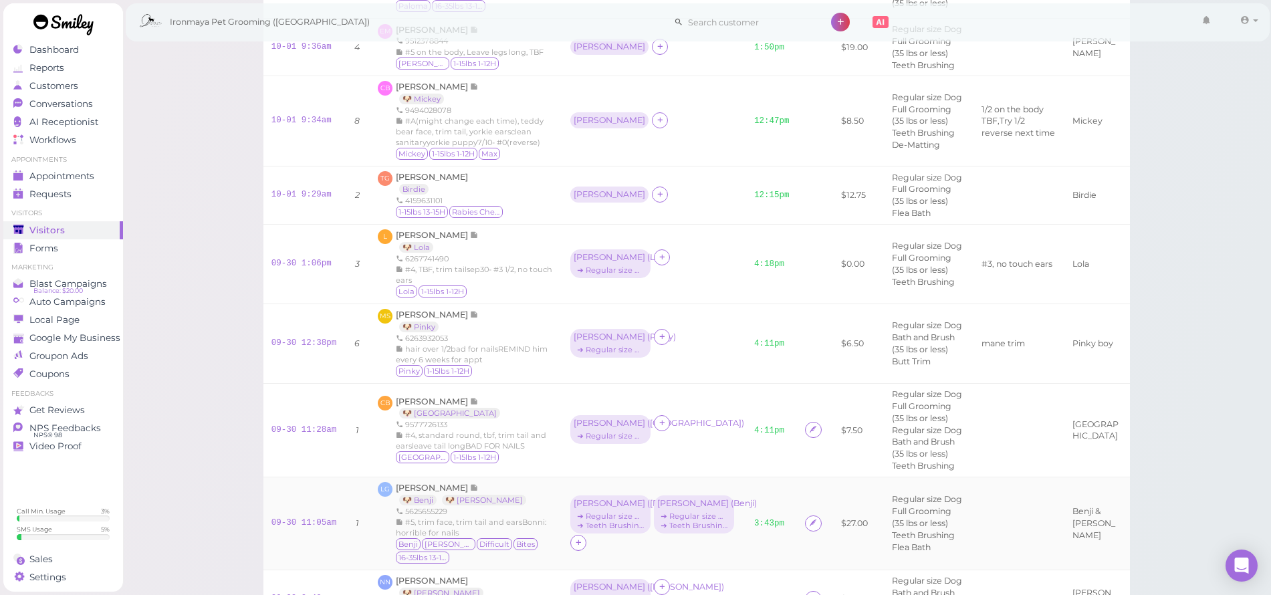
scroll to position [1034, 0]
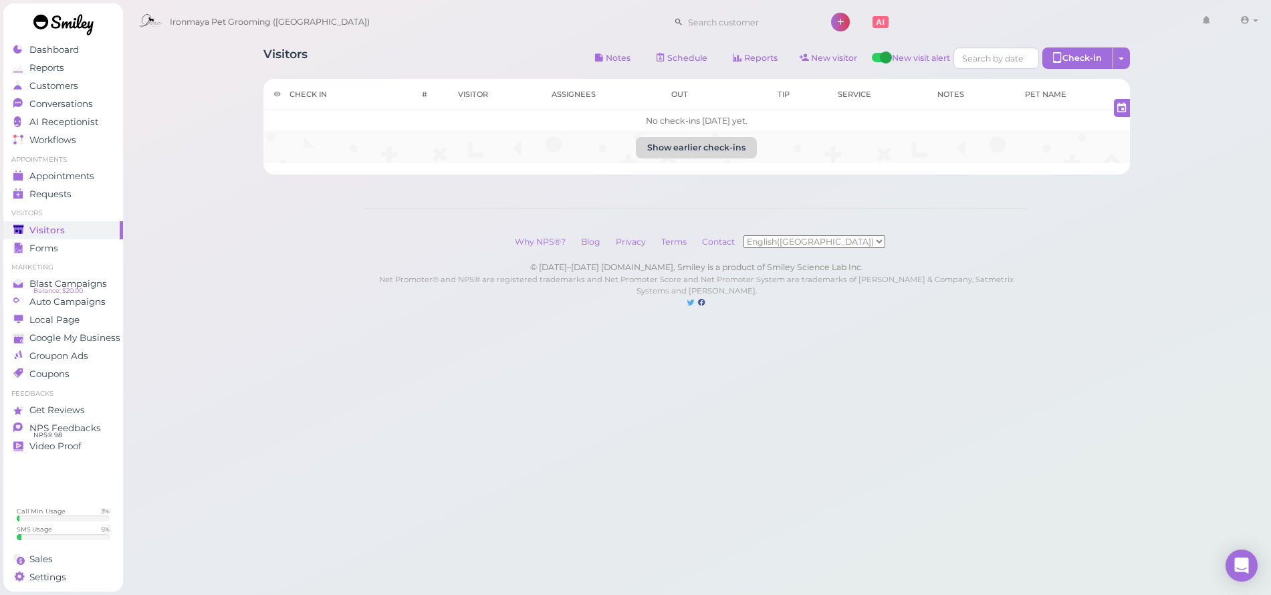
click at [700, 154] on button "Show earlier check-ins" at bounding box center [696, 147] width 121 height 21
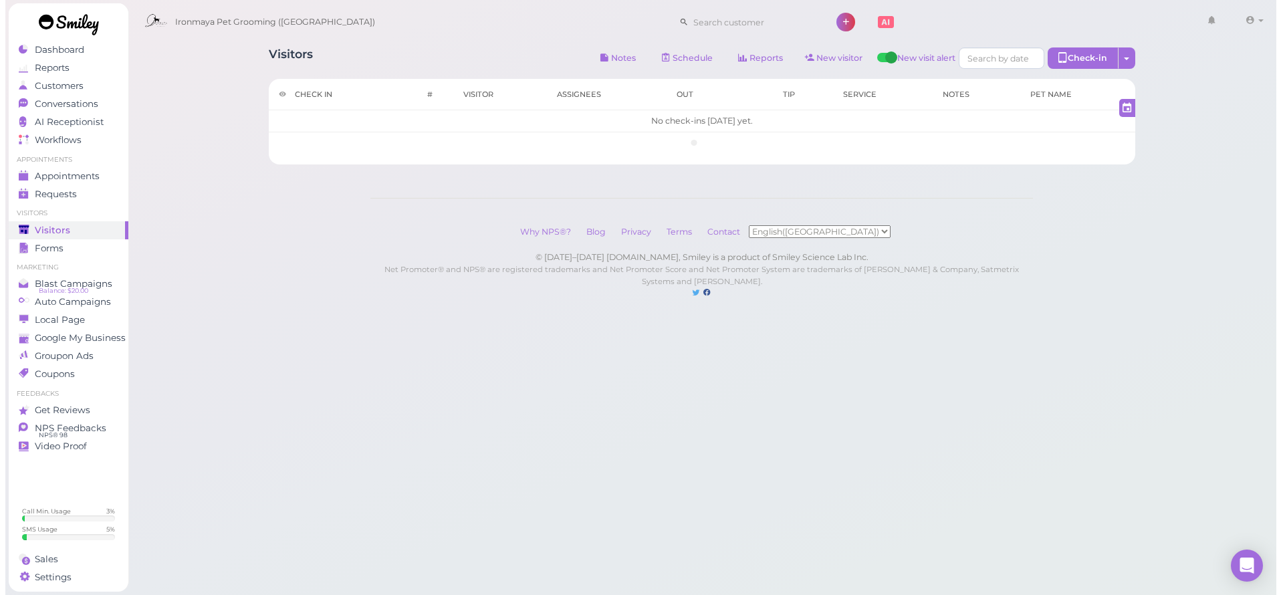
scroll to position [0, 0]
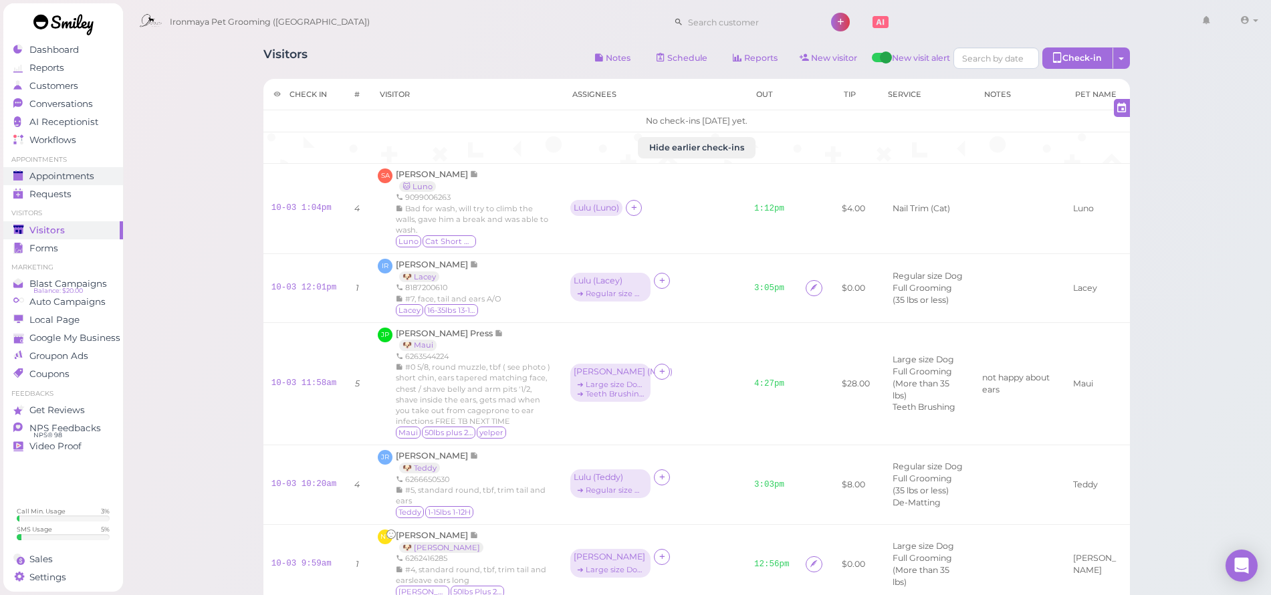
click at [98, 178] on div "Appointments" at bounding box center [61, 175] width 96 height 11
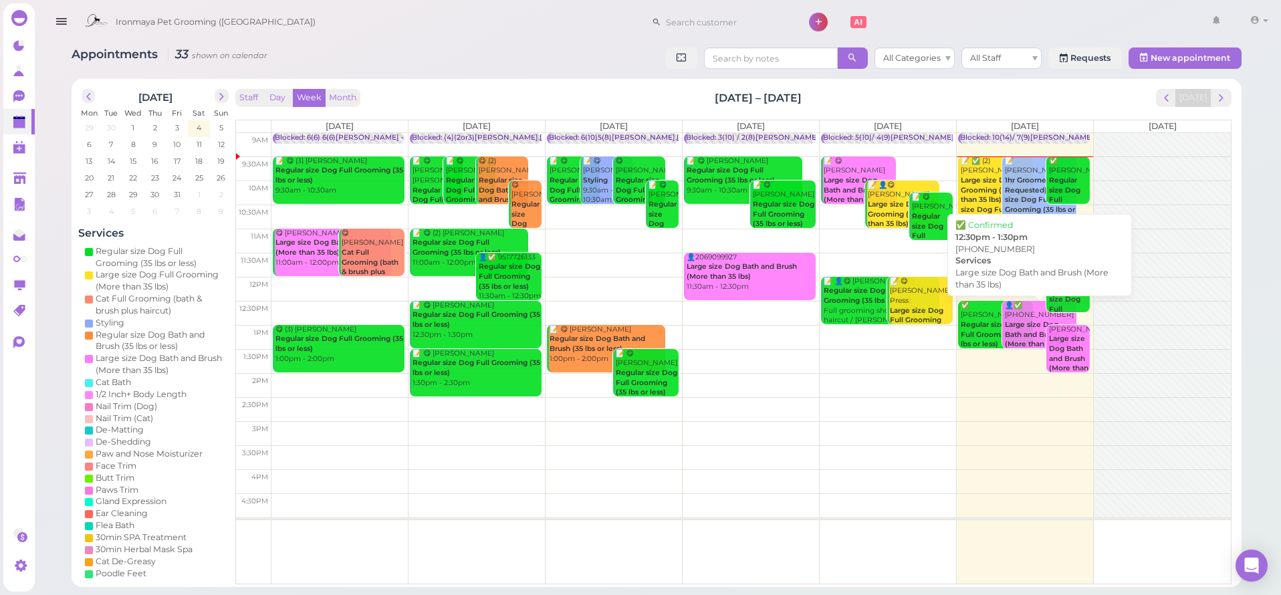
drag, startPoint x: 1017, startPoint y: 308, endPoint x: 1004, endPoint y: 336, distance: 30.8
click at [1011, 326] on div "9am 9:30am 10am 10:30am 11am 11:30am 12pm 12:30pm 1pm 1:30pm 2pm 2:30pm 3pm 3:3…" at bounding box center [733, 358] width 995 height 451
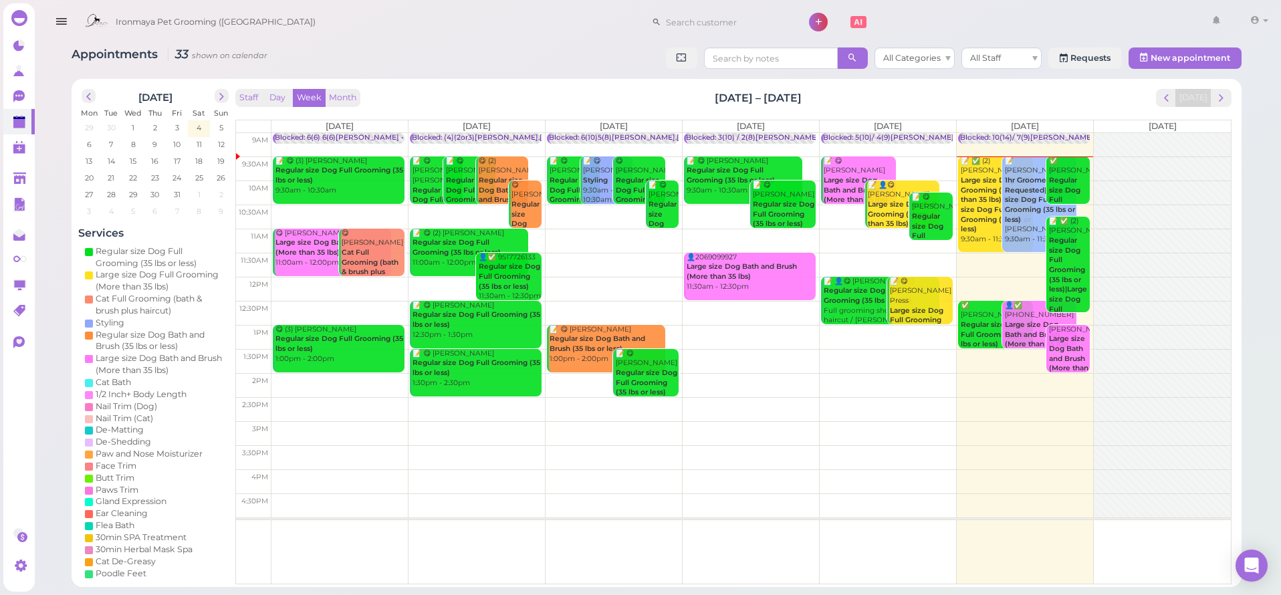
click at [981, 374] on td at bounding box center [750, 385] width 959 height 24
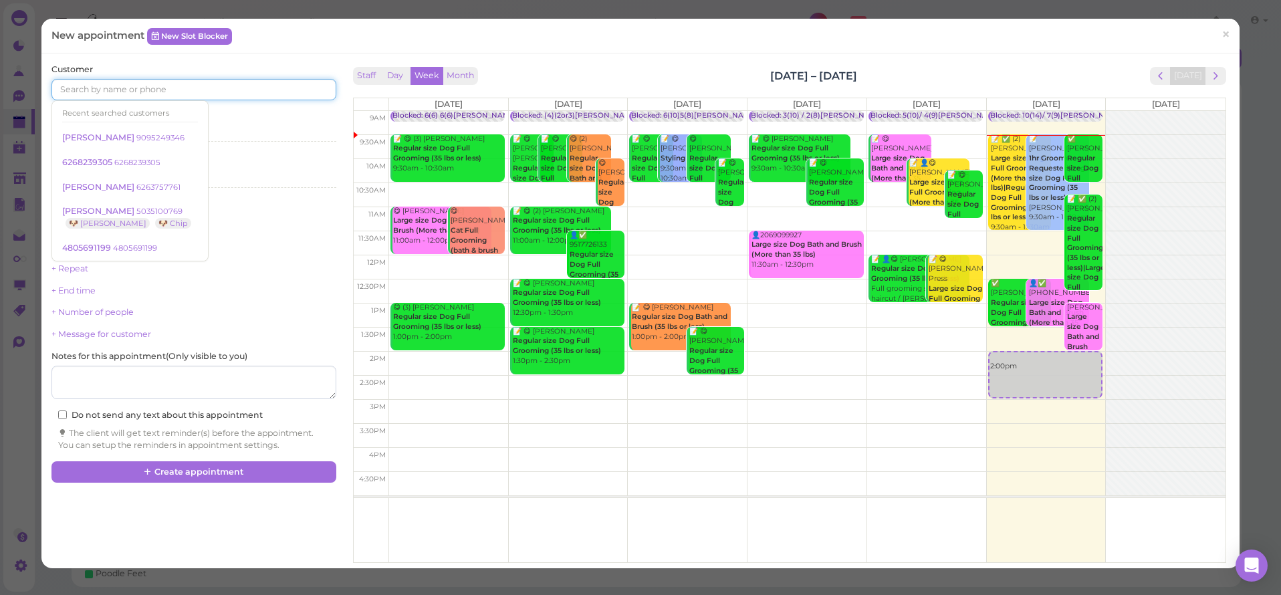
click at [267, 94] on input at bounding box center [193, 89] width 284 height 21
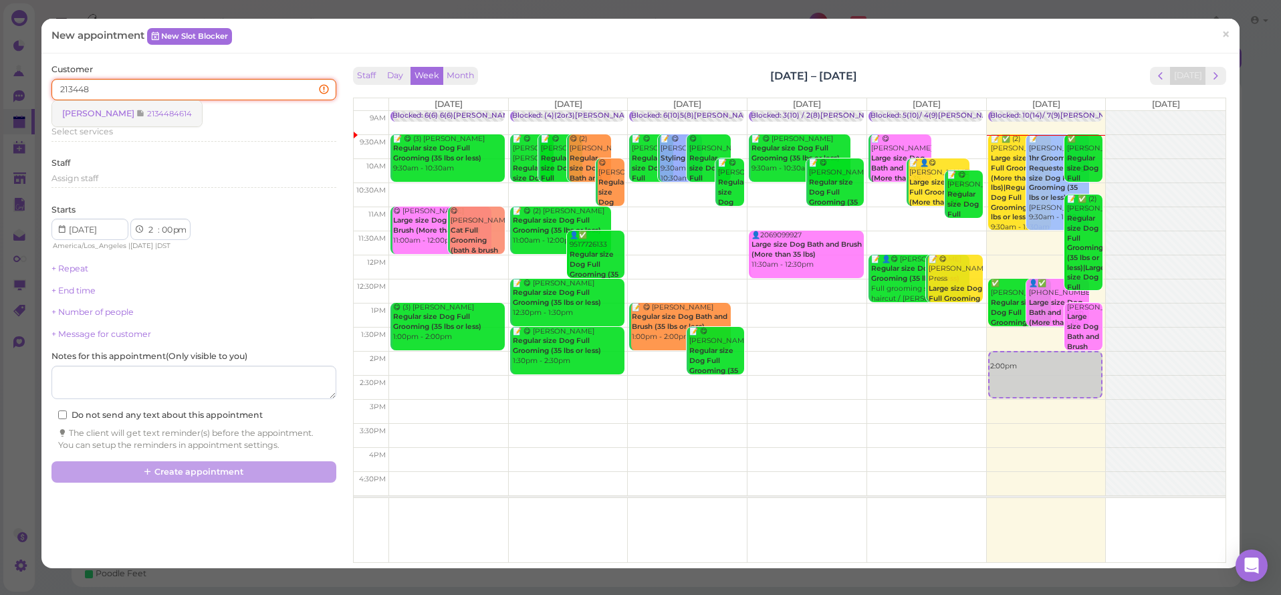
type input "213448"
click at [151, 117] on small "2134484614" at bounding box center [169, 113] width 45 height 9
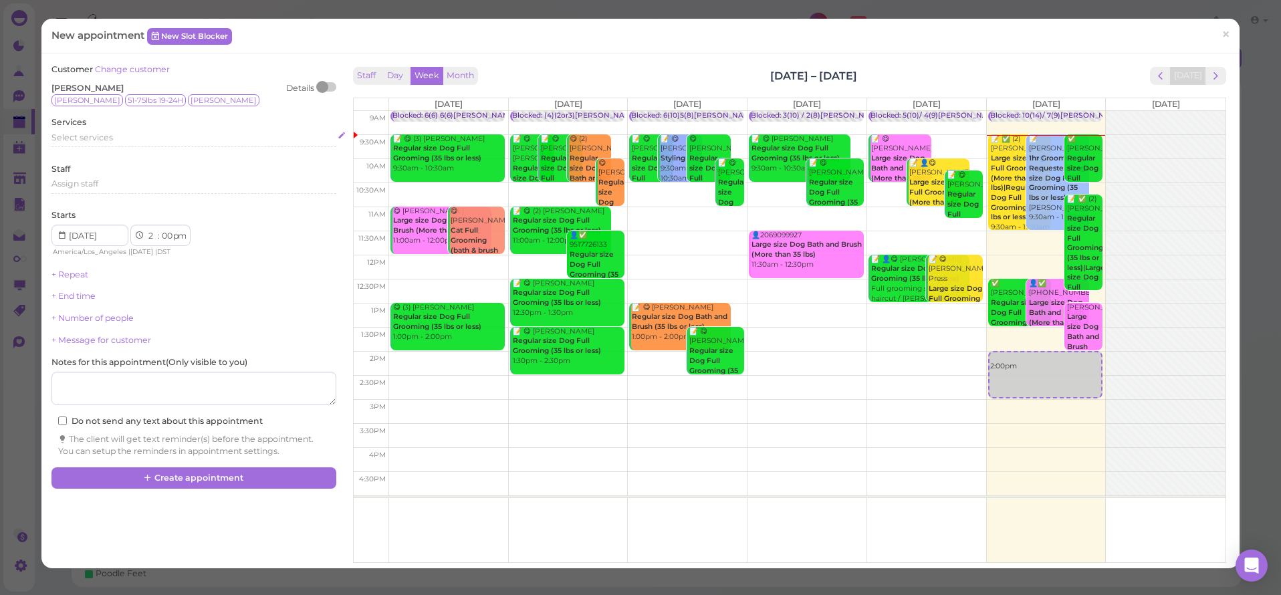
click at [103, 137] on span "Select services" at bounding box center [82, 137] width 62 height 10
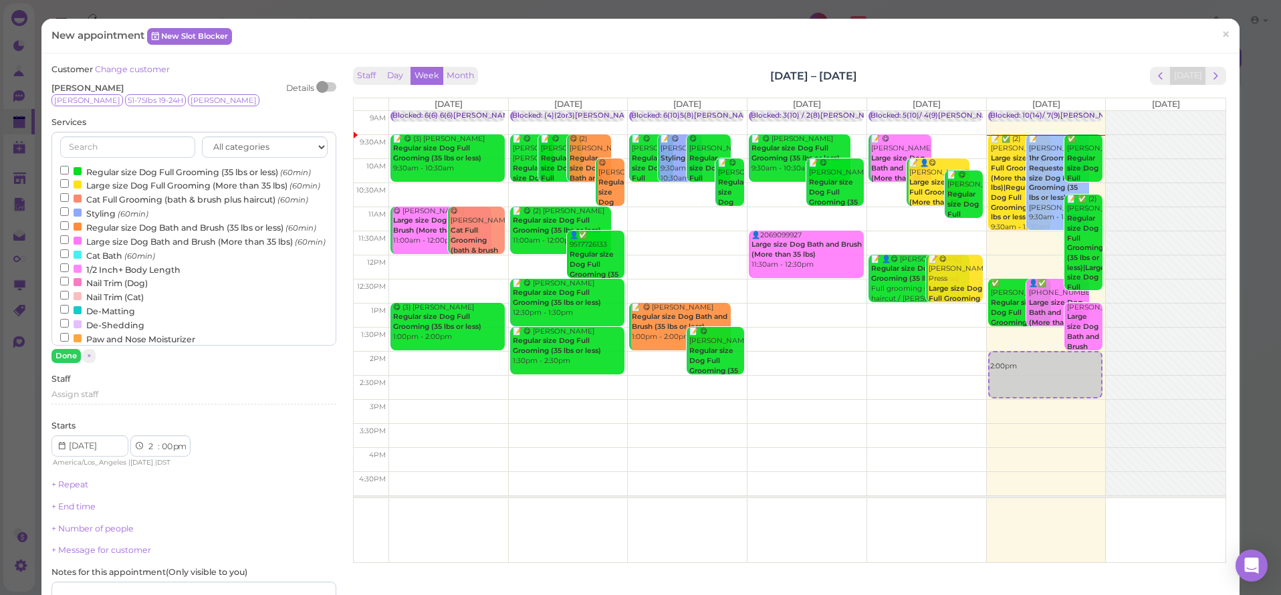
click at [98, 183] on label "Large size Dog Full Grooming (More than 35 lbs) (60min)" at bounding box center [190, 185] width 260 height 14
click at [69, 183] on input "Large size Dog Full Grooming (More than 35 lbs) (60min)" at bounding box center [64, 183] width 9 height 9
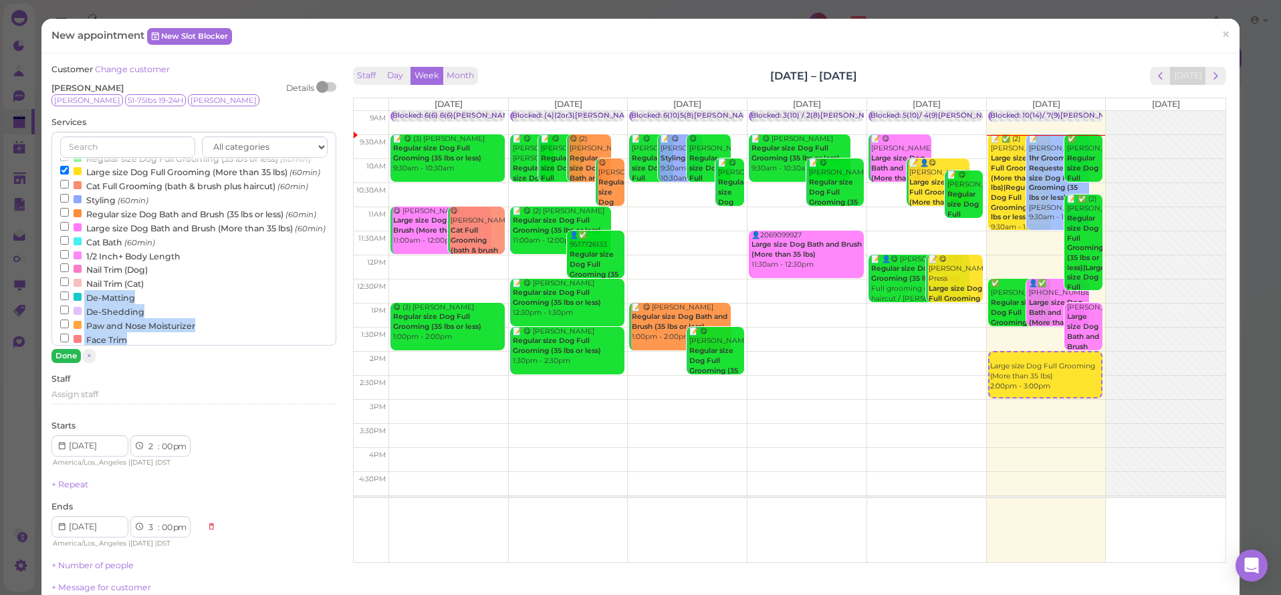
click at [64, 349] on div "All categories Full Grooming Bath & Brush Add-ons Special Requests Ironmaya Mer…" at bounding box center [193, 247] width 284 height 231
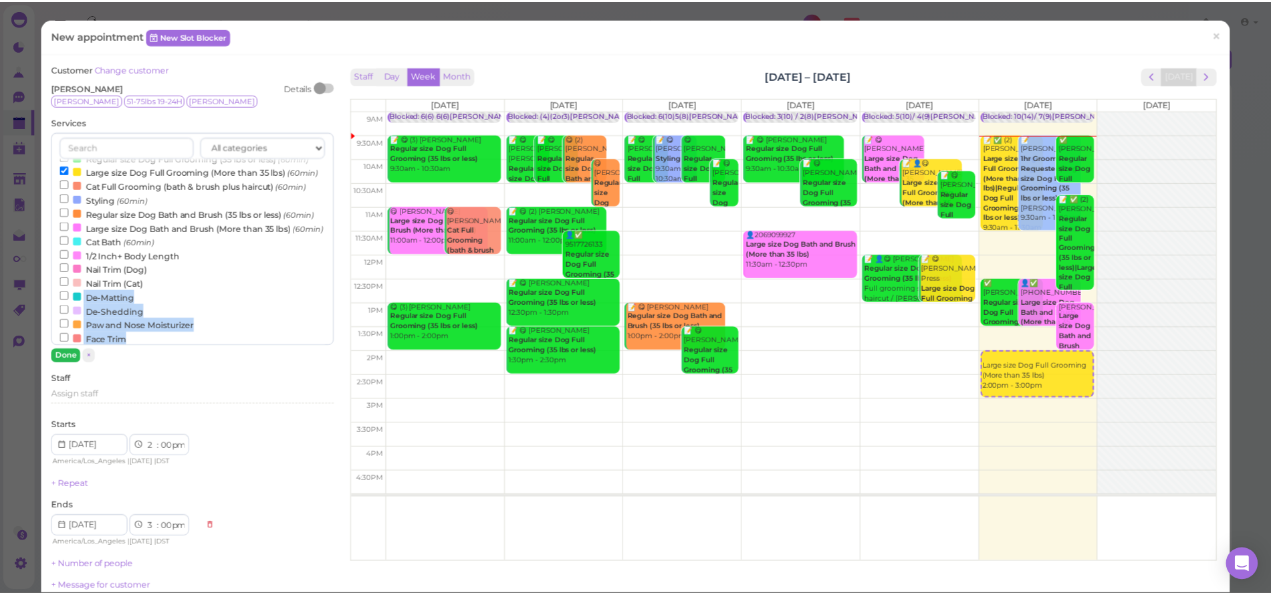
scroll to position [27, 0]
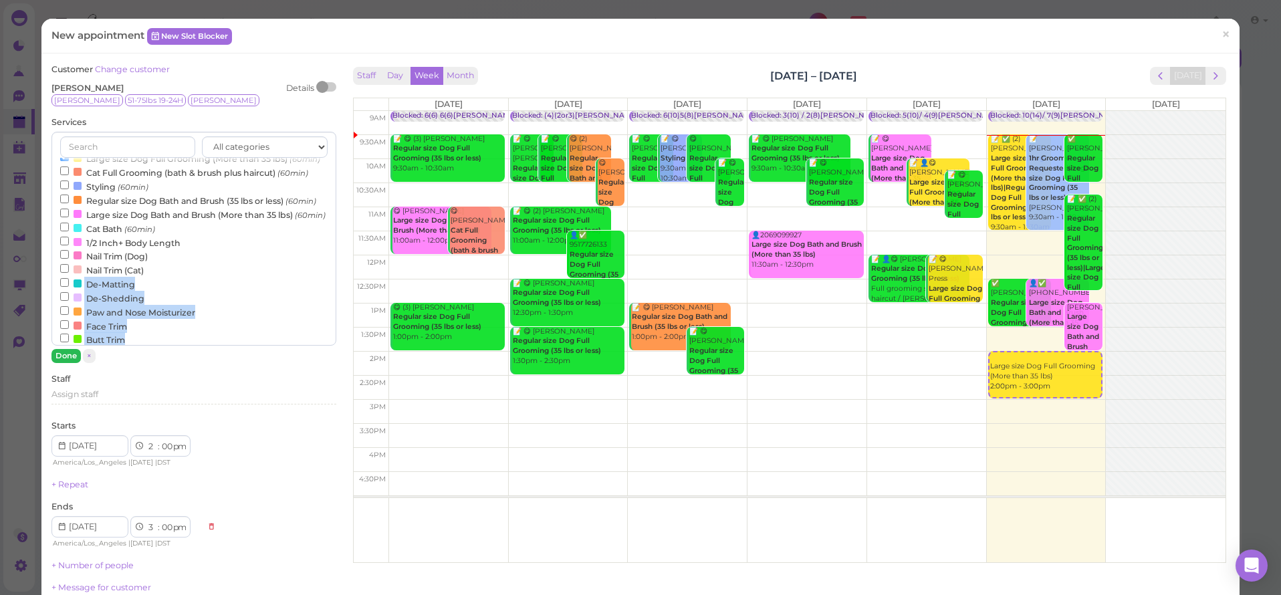
click at [64, 350] on button "Done" at bounding box center [65, 356] width 29 height 14
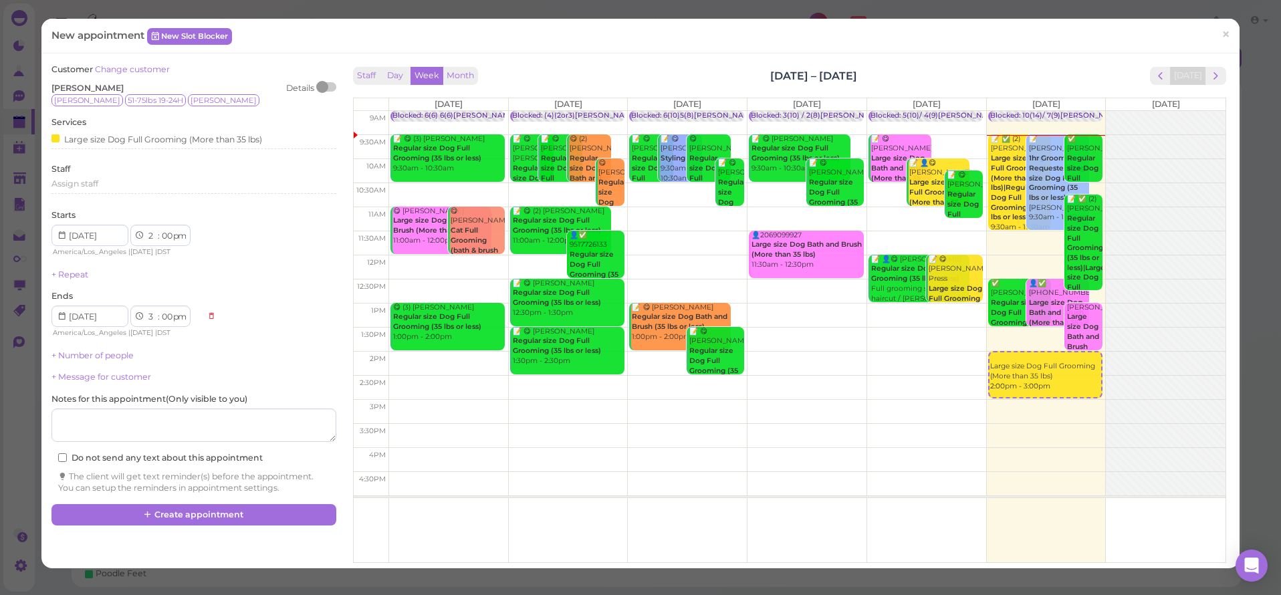
click at [142, 168] on div "Staff Assign staff" at bounding box center [193, 181] width 284 height 37
click at [104, 354] on link "+ Number of people" at bounding box center [92, 355] width 82 height 10
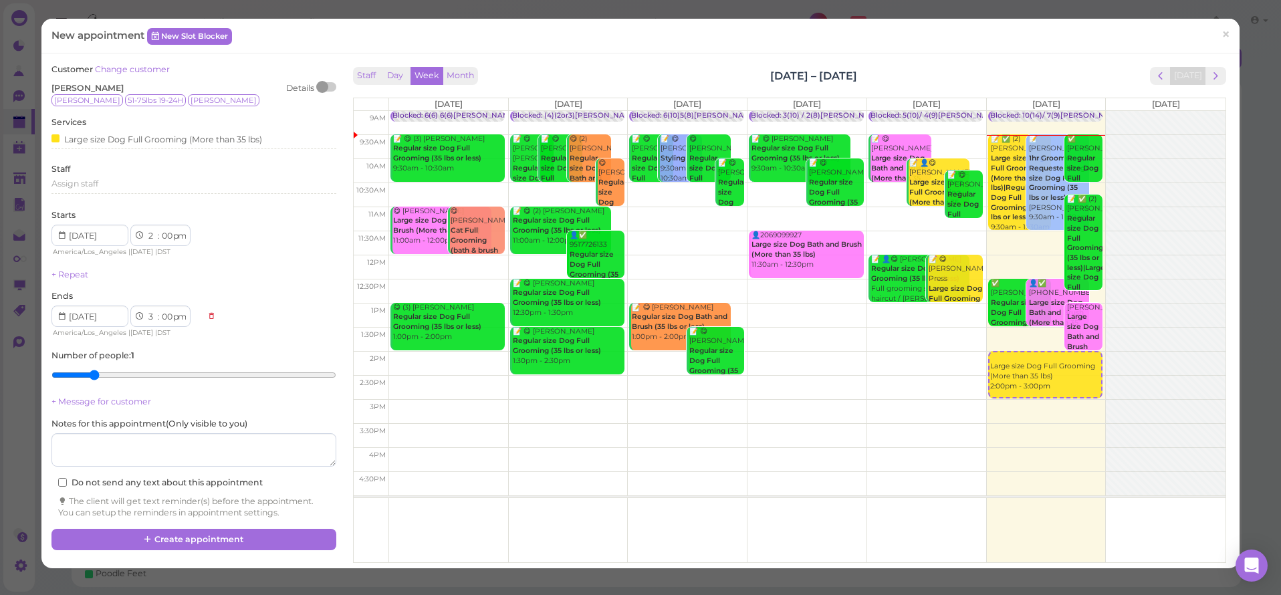
type input "2"
click at [98, 369] on input "range" at bounding box center [193, 374] width 284 height 21
click at [158, 529] on button "Create appointment" at bounding box center [193, 539] width 284 height 21
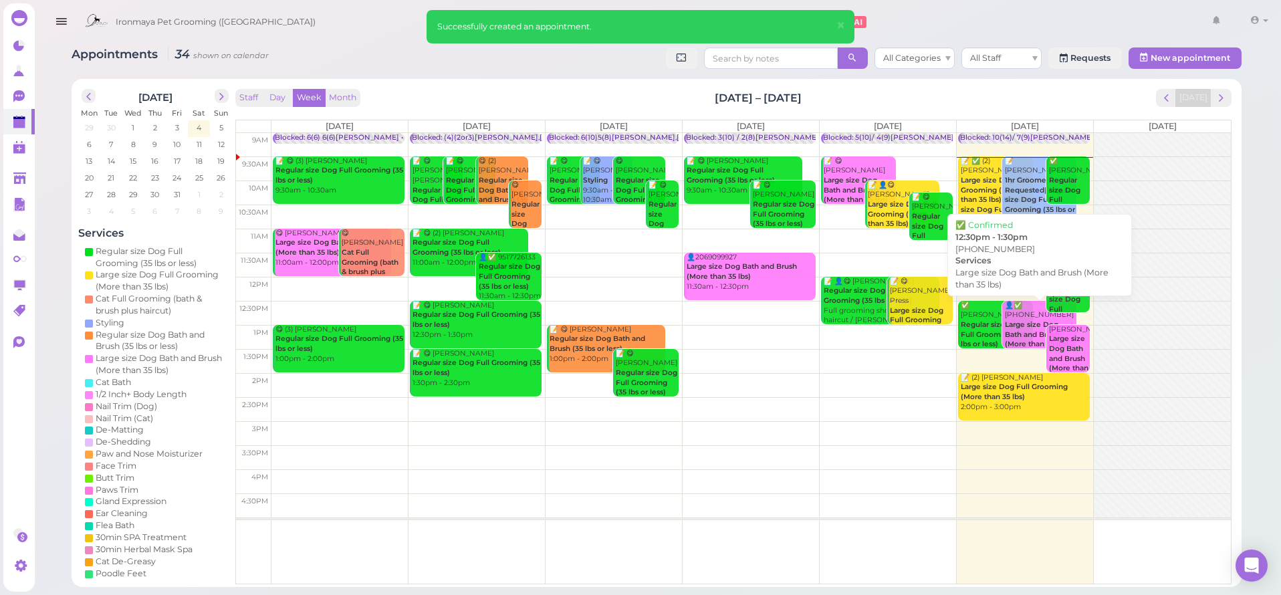
click at [1022, 317] on div "👤✅ [PHONE_NUMBER] Large size Dog Bath and Brush (More than 35 lbs) 12:30pm - 1:…" at bounding box center [1040, 330] width 72 height 59
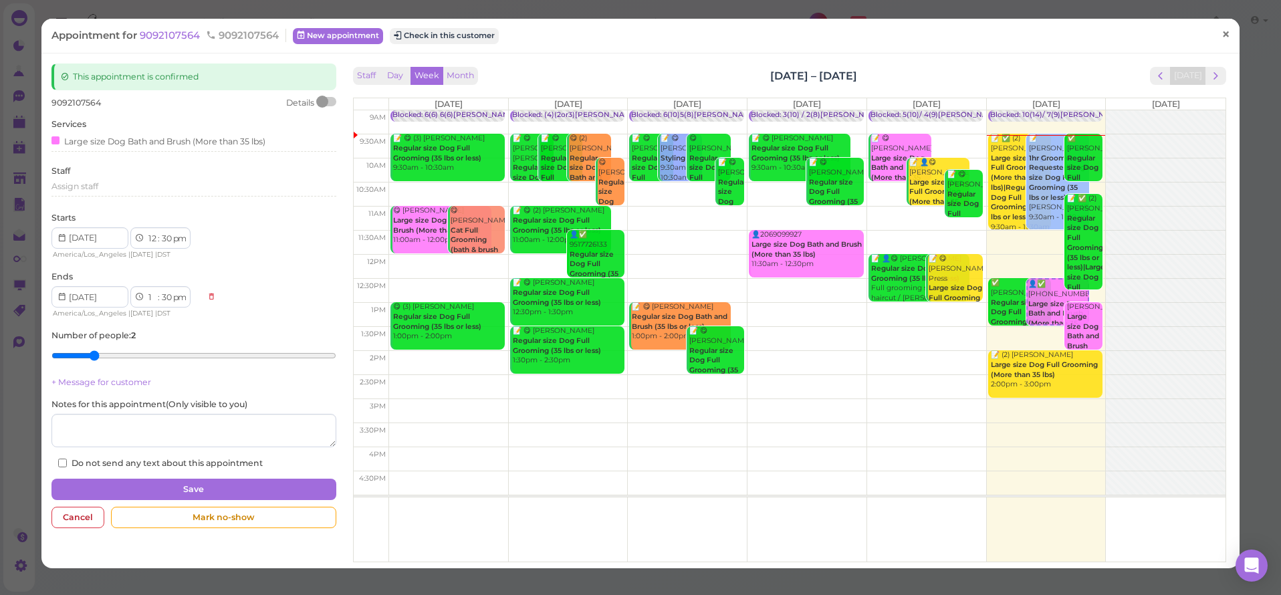
click at [1221, 31] on span "×" at bounding box center [1225, 34] width 9 height 19
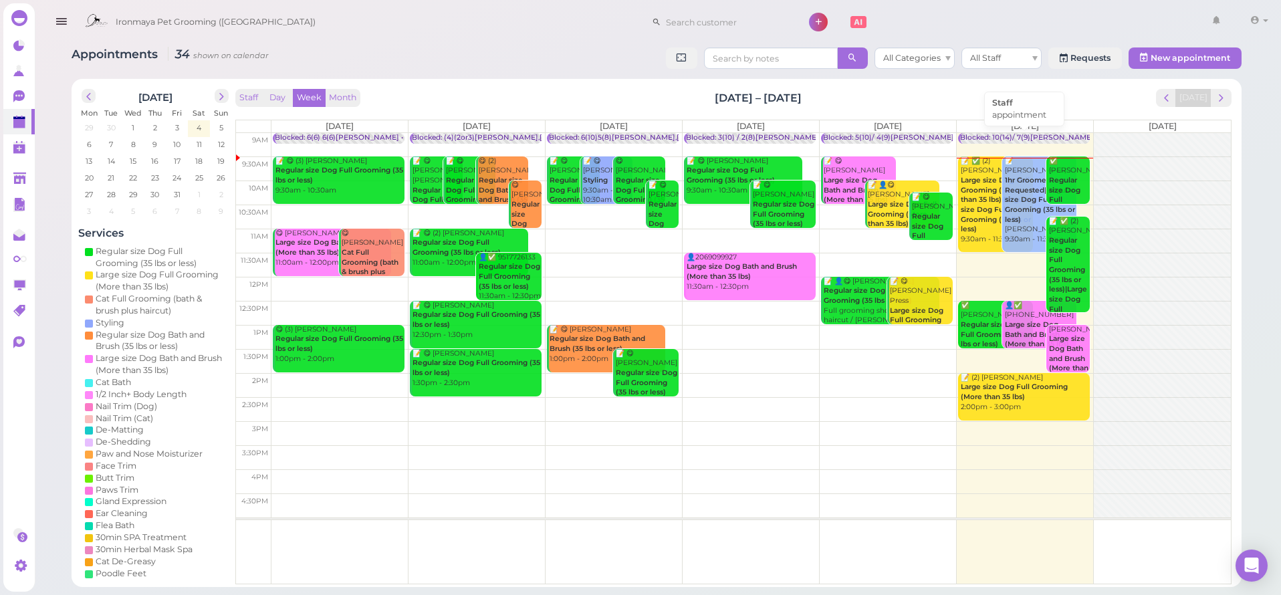
click at [993, 138] on div "Blocked: 10(14)/ 7(9)[PERSON_NAME] • appointment" at bounding box center [1053, 138] width 186 height 10
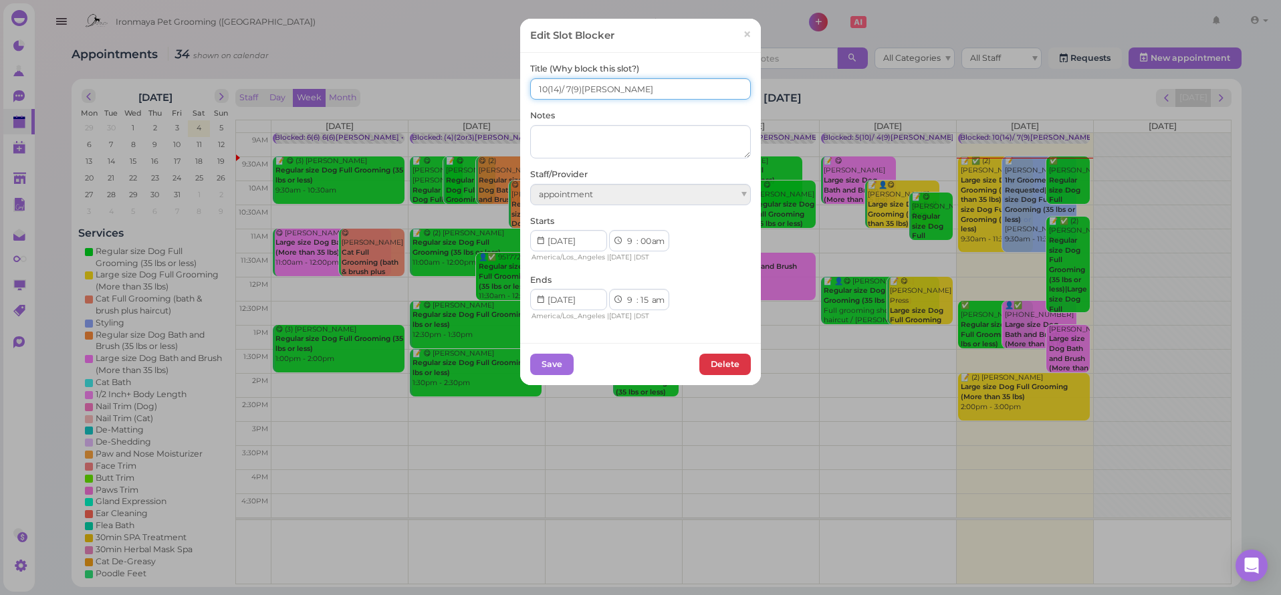
click at [541, 88] on input "10(14)/ 7(9)[PERSON_NAME]" at bounding box center [640, 88] width 221 height 21
type input "12(14)/ 7(9)[PERSON_NAME]"
click at [557, 358] on button "Save" at bounding box center [551, 364] width 43 height 21
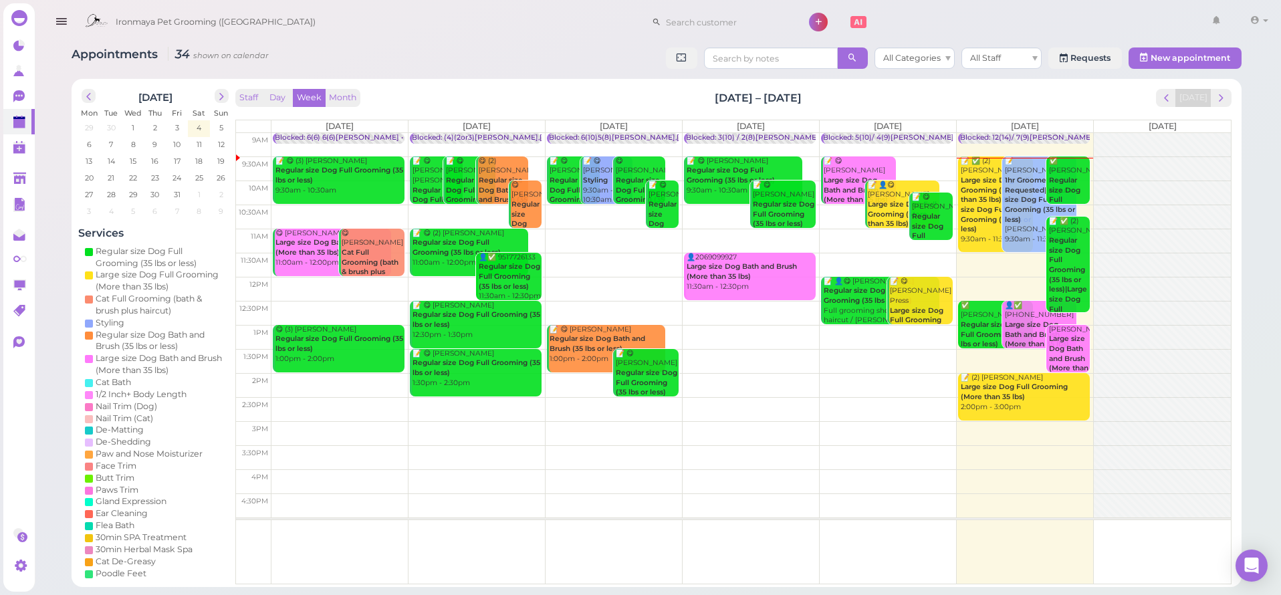
click at [508, 42] on div "Appointments 34 shown on calendar All Categories All Staff Requests New appoint…" at bounding box center [656, 312] width 1203 height 550
click at [55, 21] on icon "button" at bounding box center [61, 21] width 14 height 17
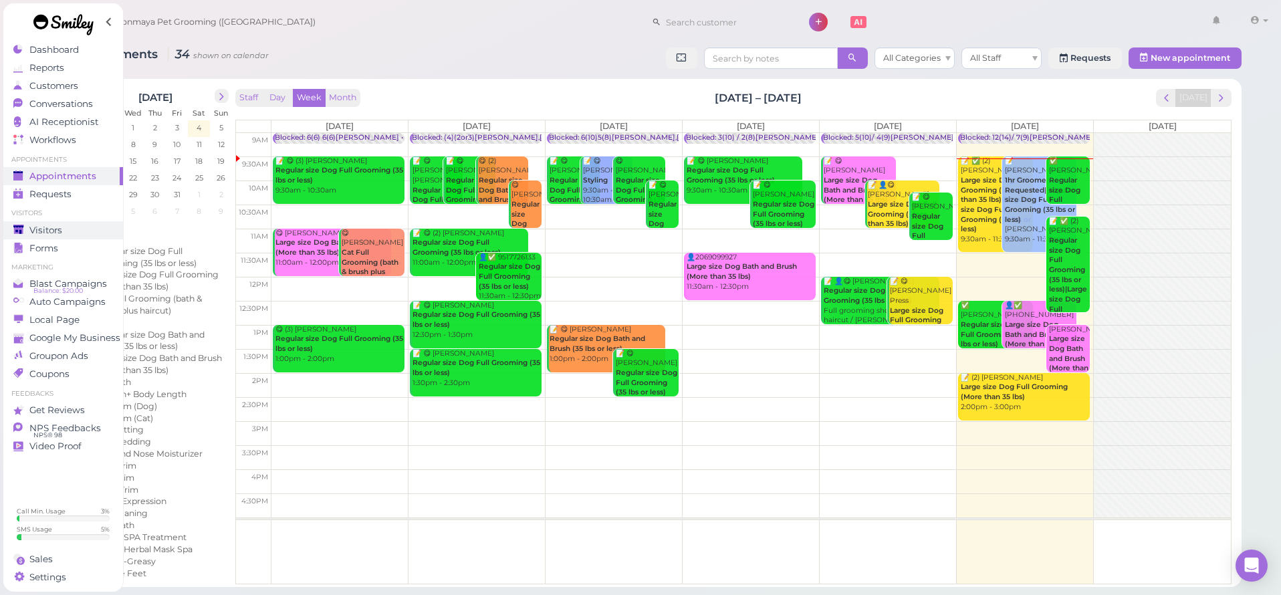
click at [57, 221] on link "Visitors" at bounding box center [63, 230] width 120 height 18
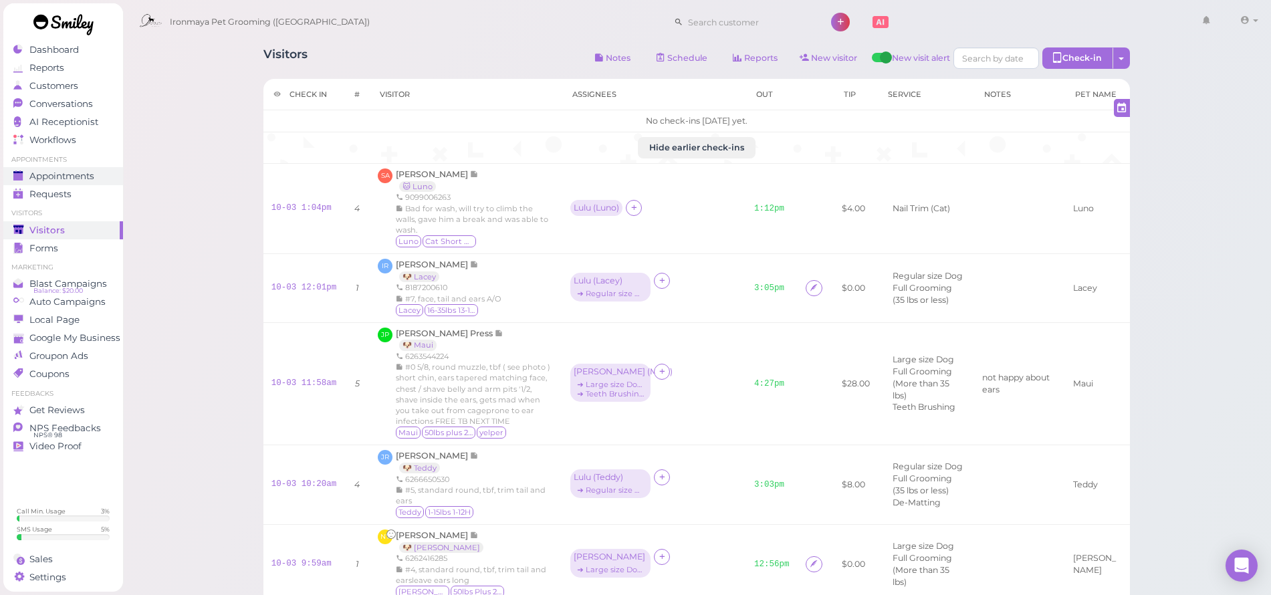
click at [92, 173] on span "Appointments" at bounding box center [61, 175] width 65 height 11
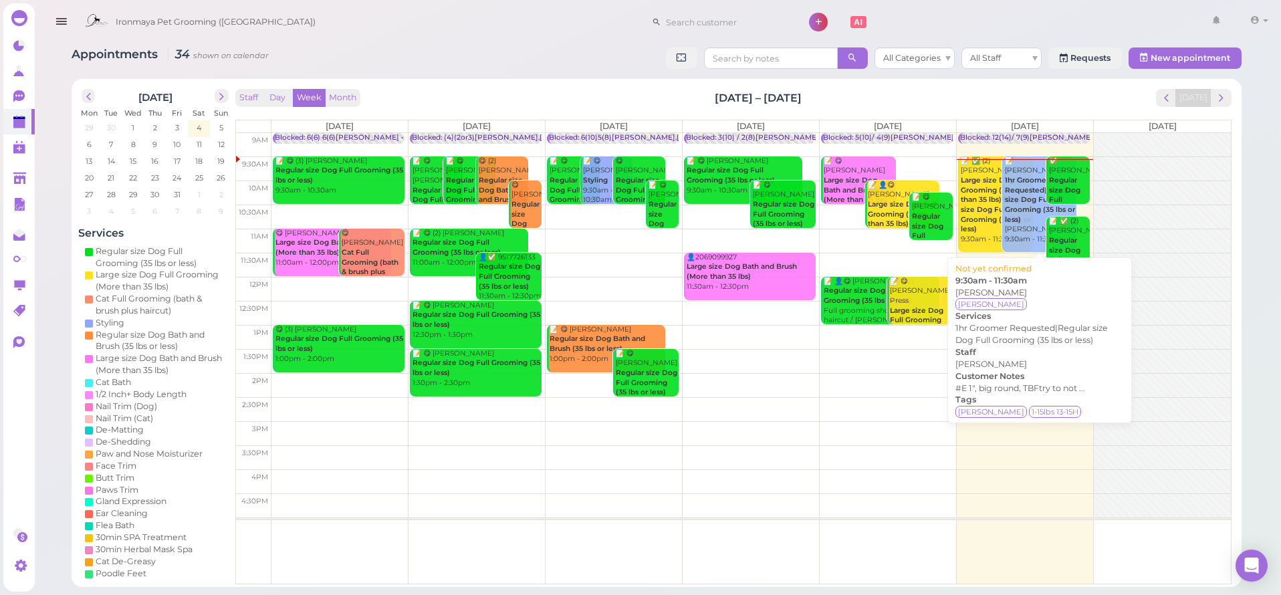
click at [1029, 176] on b "1hr Groomer Requested|Regular size Dog Full Grooming (35 lbs or less)" at bounding box center [1040, 200] width 70 height 48
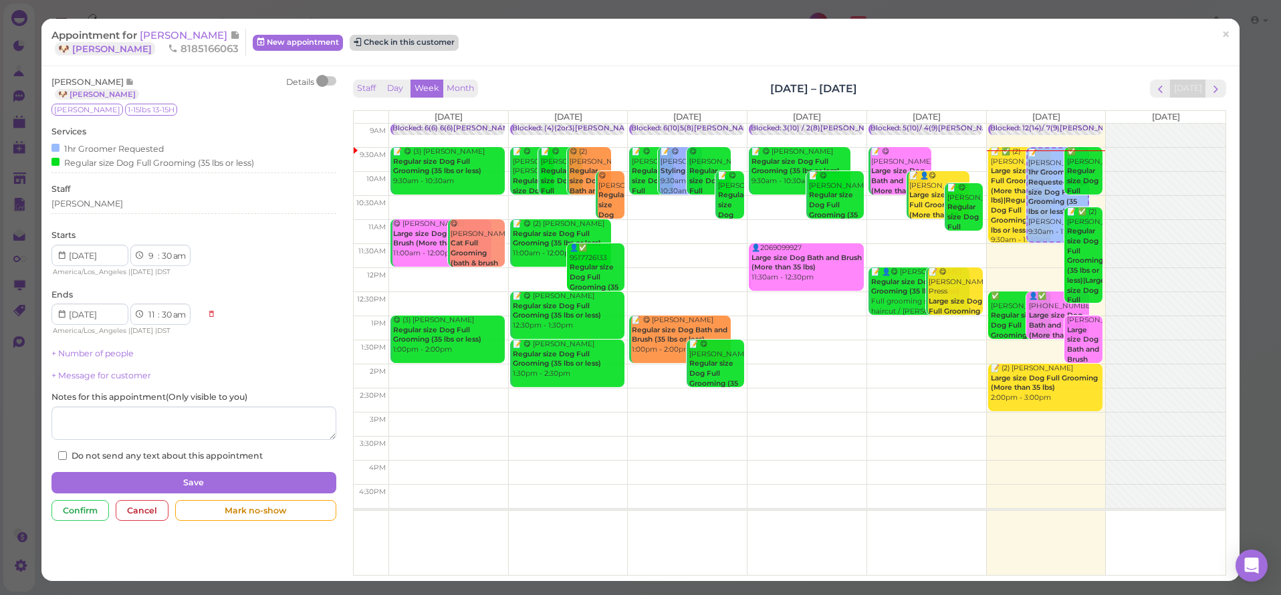
click at [380, 39] on button "Check in this customer" at bounding box center [404, 43] width 109 height 16
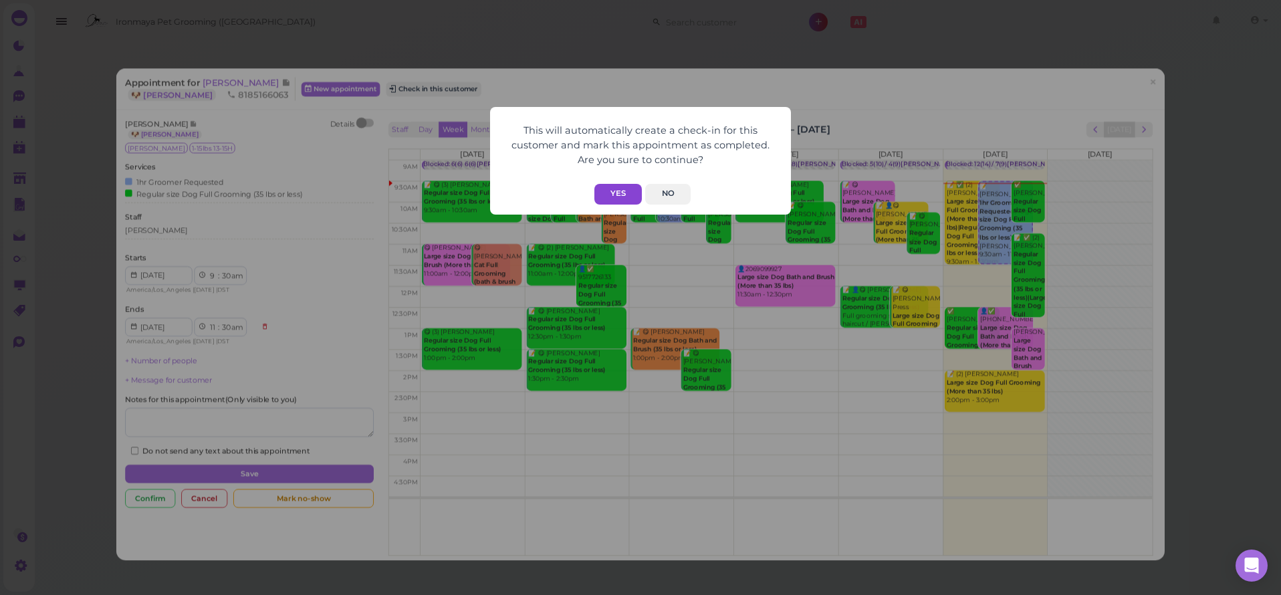
click at [607, 189] on button "Yes" at bounding box center [617, 194] width 47 height 21
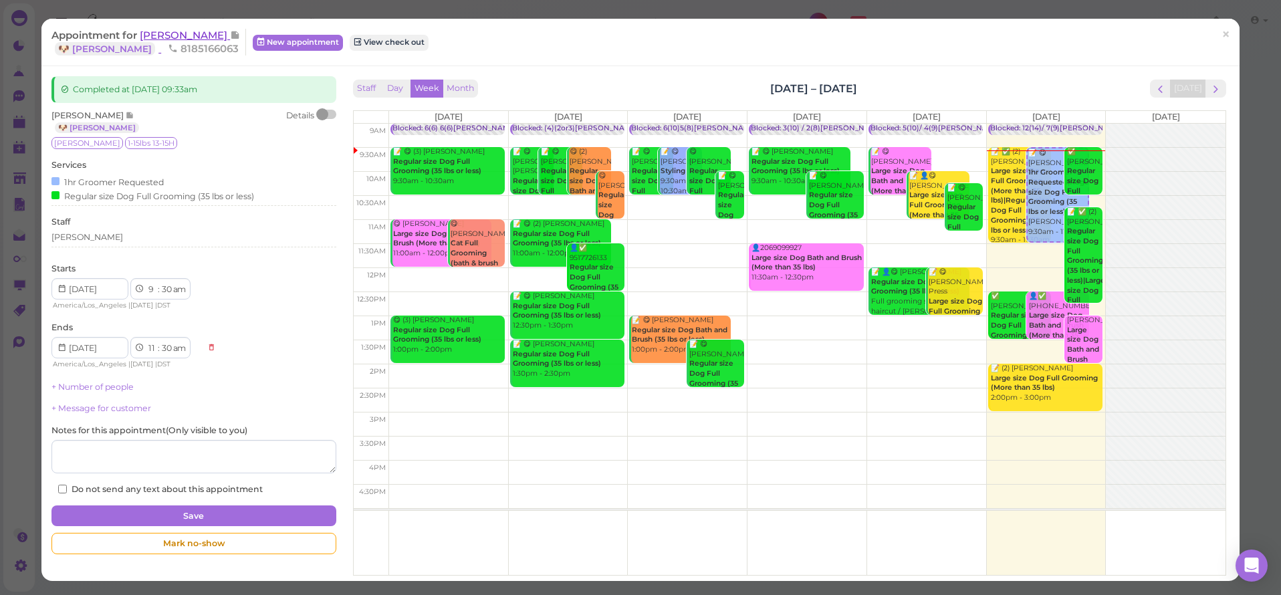
click at [201, 35] on span "[PERSON_NAME]" at bounding box center [185, 35] width 90 height 13
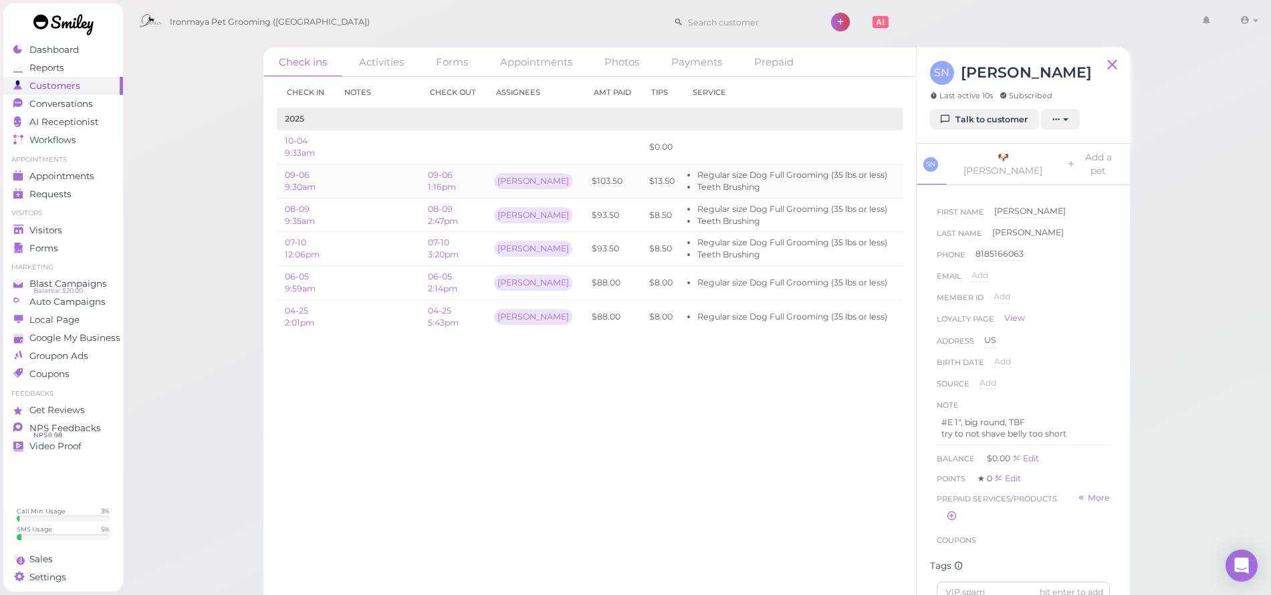
click at [717, 175] on li "Regular size Dog Full Grooming (35 lbs or less)" at bounding box center [792, 175] width 190 height 12
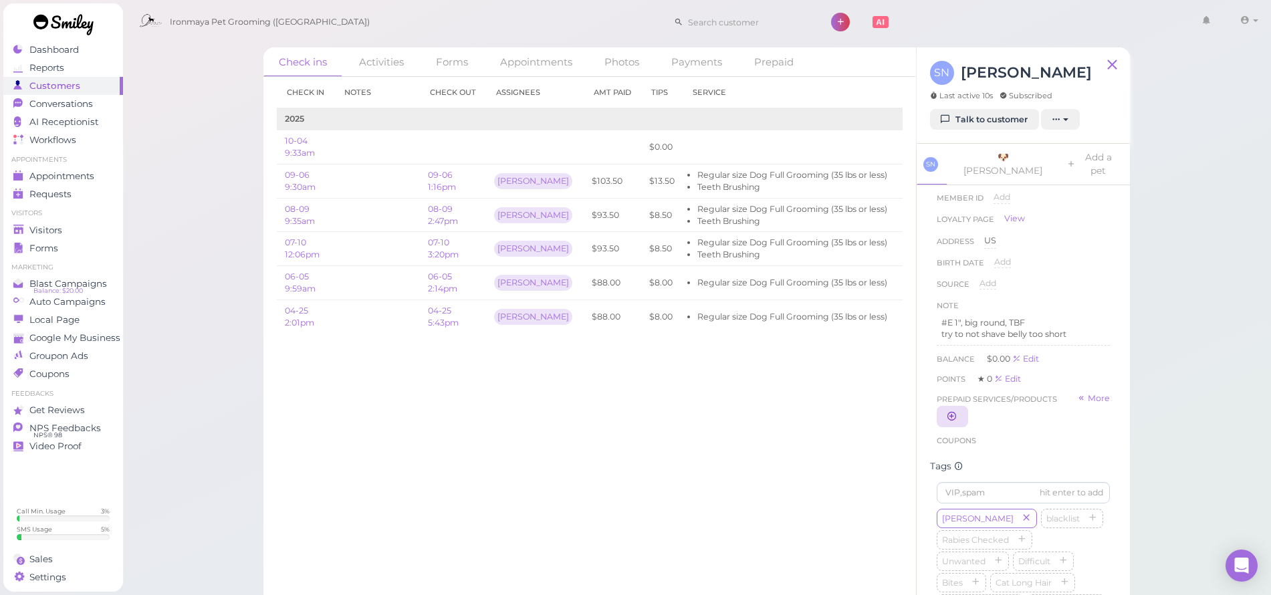
scroll to position [326, 0]
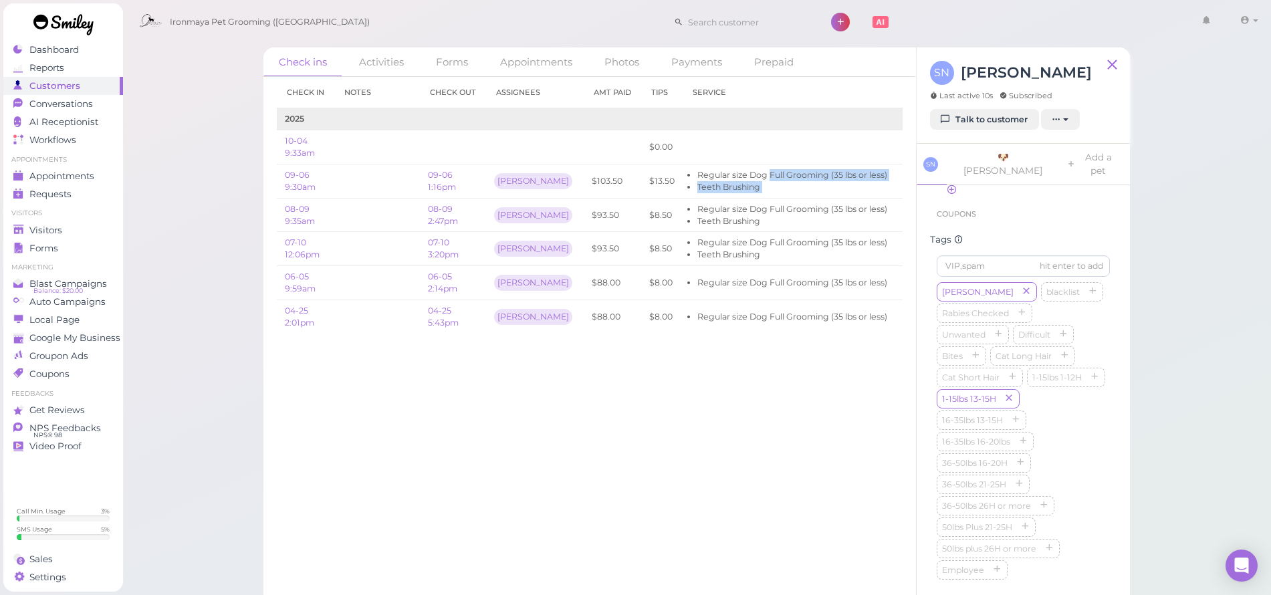
drag, startPoint x: 739, startPoint y: 171, endPoint x: 905, endPoint y: 183, distance: 166.9
click at [909, 187] on div "Check in Notes Check out Assignees Amt Paid Tips Service 2025 10-04 9:33am $0.0…" at bounding box center [589, 336] width 653 height 518
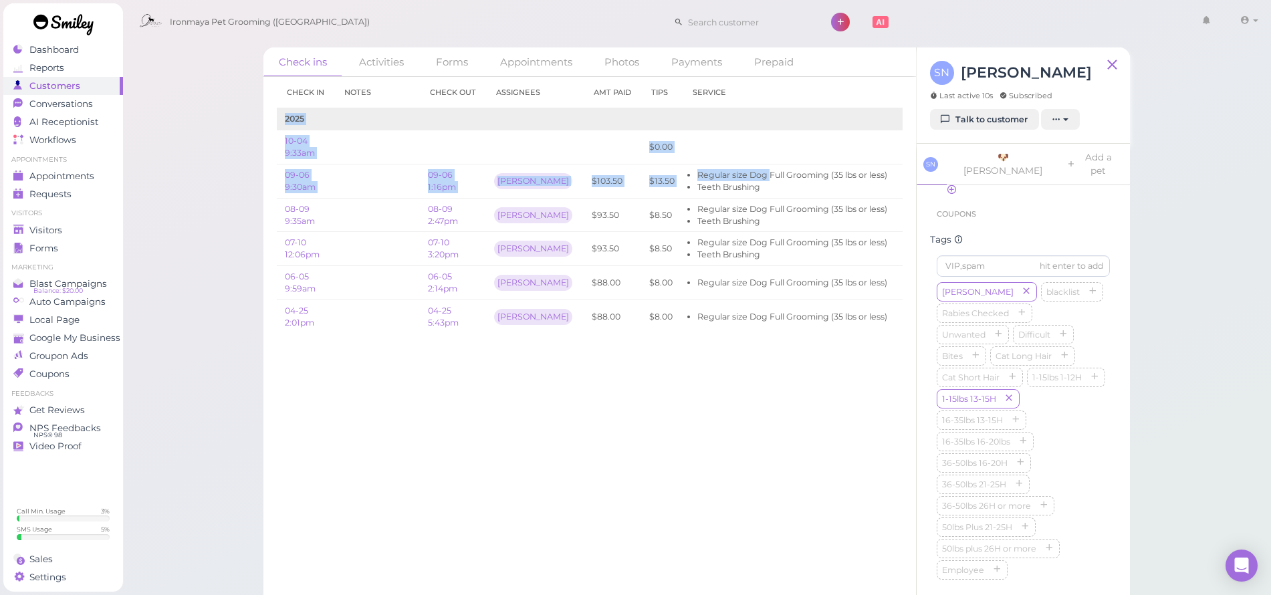
scroll to position [0, 7]
click at [925, 178] on link "View receipt" at bounding box center [952, 181] width 55 height 10
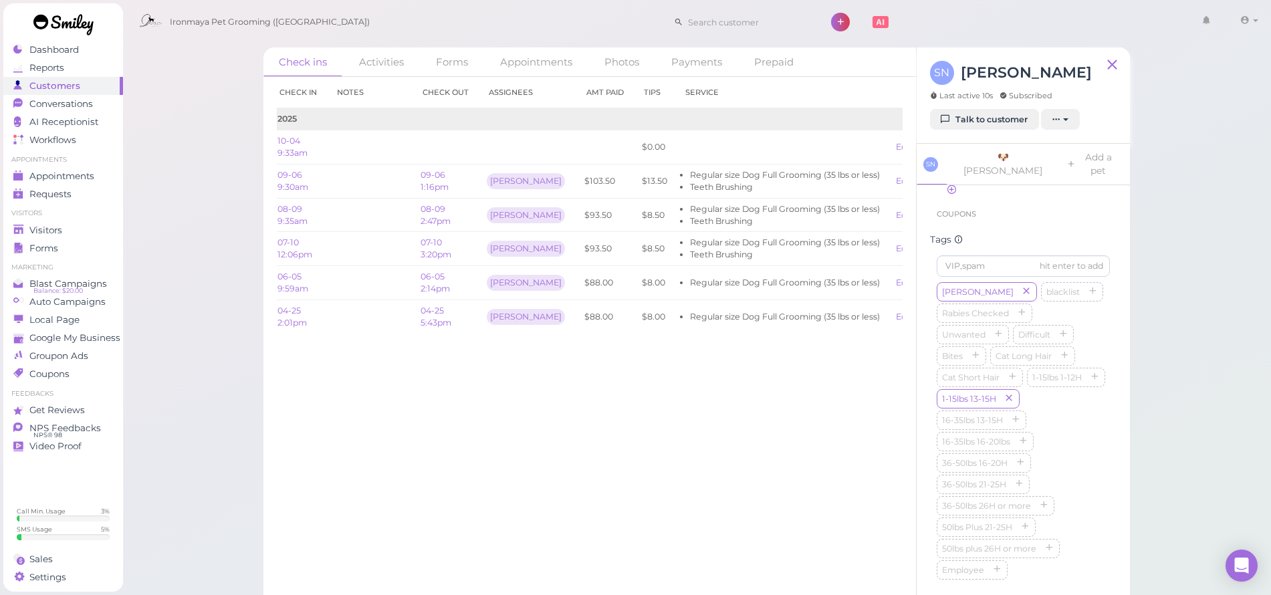
click at [221, 51] on div "Check ins Activities Forms Appointments Photos Payments Prepaid Check in Notes …" at bounding box center [696, 308] width 1149 height 616
click at [896, 147] on link "Edit" at bounding box center [904, 147] width 16 height 10
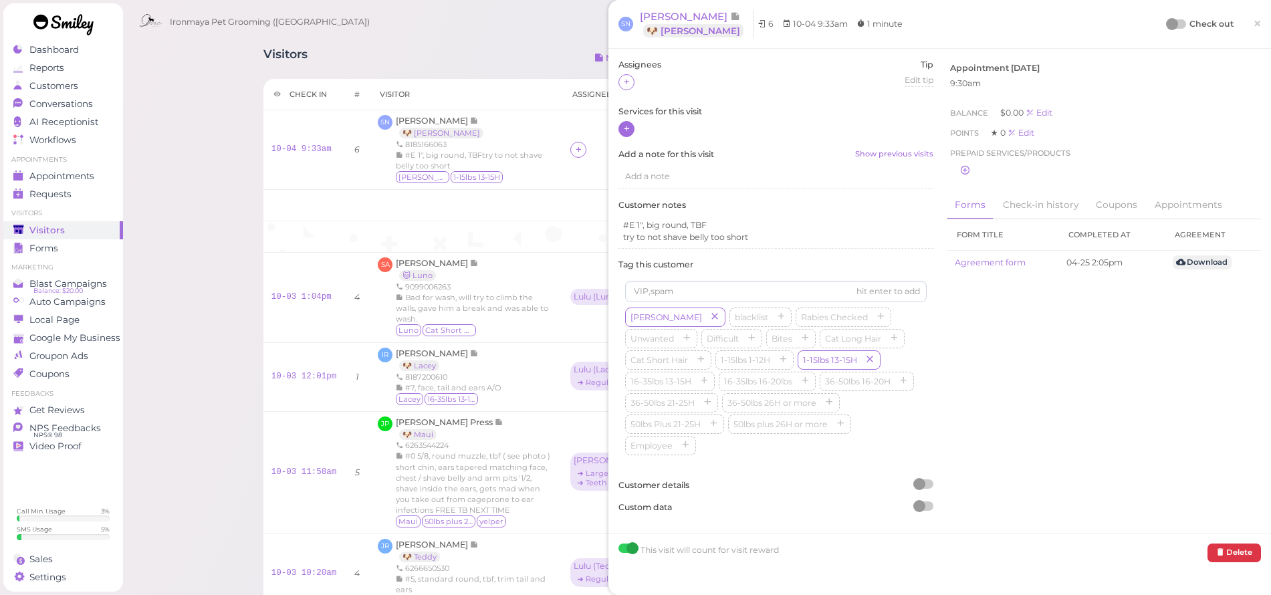
click at [627, 132] on icon at bounding box center [626, 129] width 9 height 10
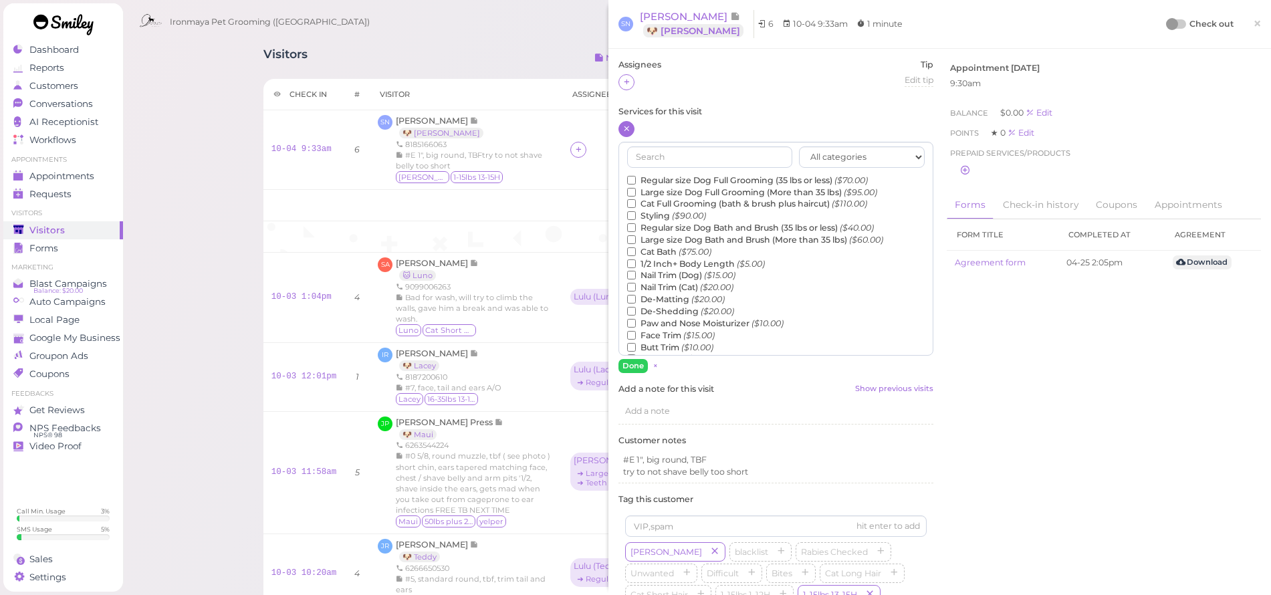
click at [660, 179] on label "Regular size Dog Full Grooming (35 lbs or less) ($70.00)" at bounding box center [747, 180] width 241 height 12
click at [636, 179] on input "Regular size Dog Full Grooming (35 lbs or less) ($70.00)" at bounding box center [631, 180] width 9 height 9
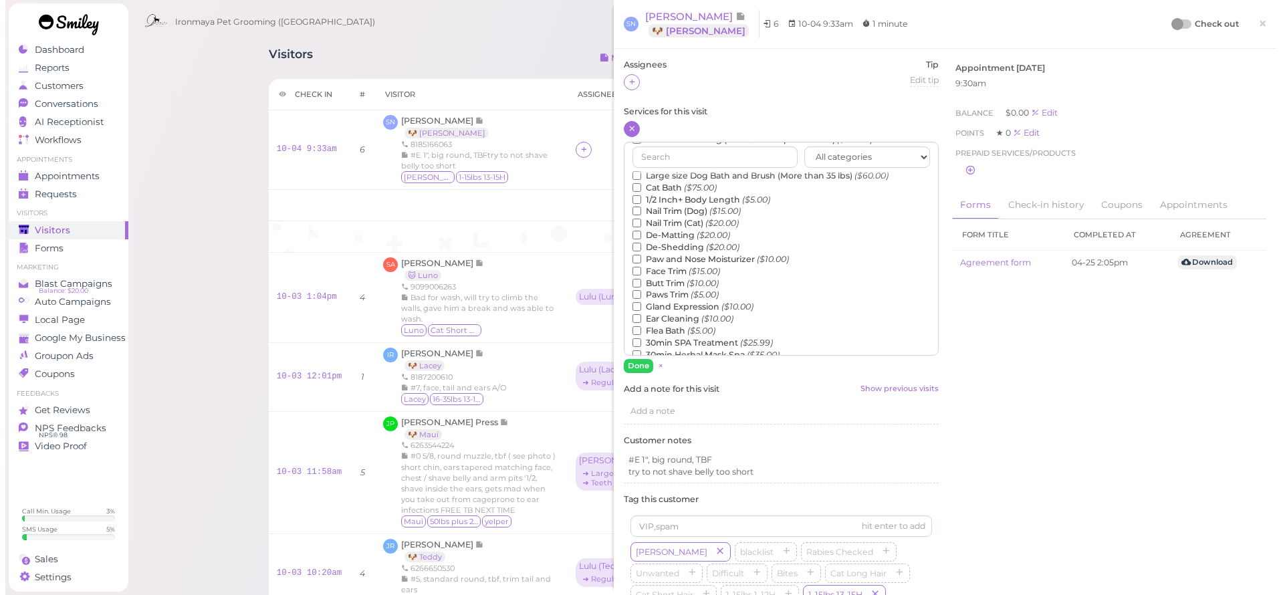
scroll to position [225, 0]
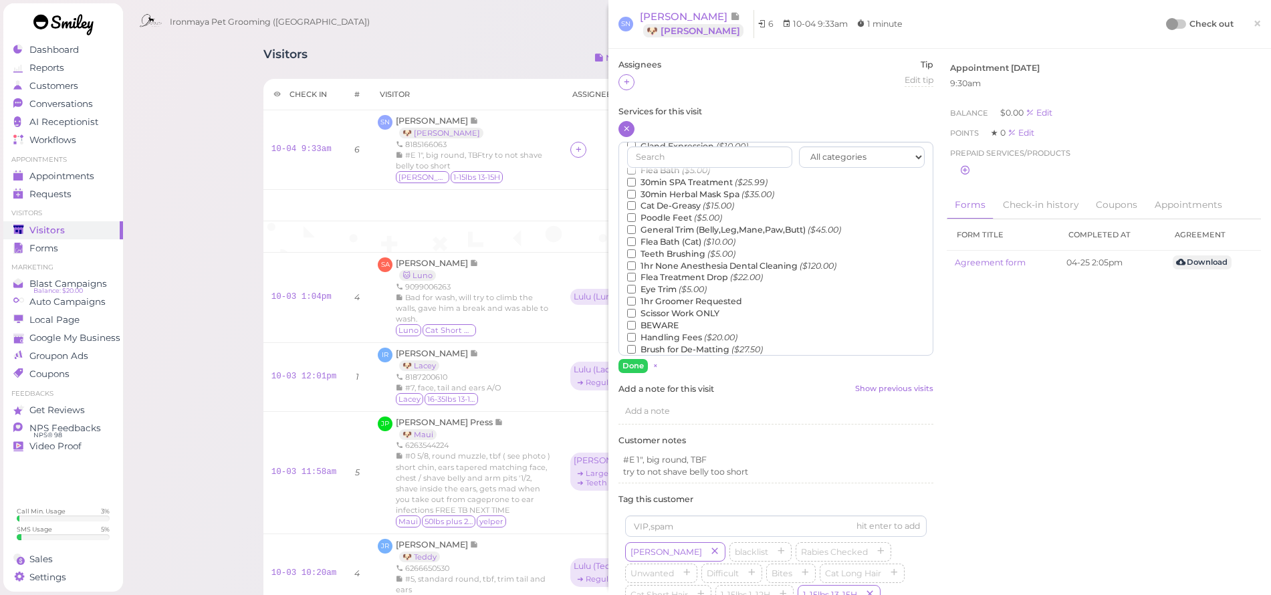
click at [668, 248] on label "Teeth Brushing ($5.00)" at bounding box center [681, 254] width 108 height 12
click at [636, 249] on input "Teeth Brushing ($5.00)" at bounding box center [631, 253] width 9 height 9
click at [635, 362] on button "Done" at bounding box center [632, 366] width 29 height 14
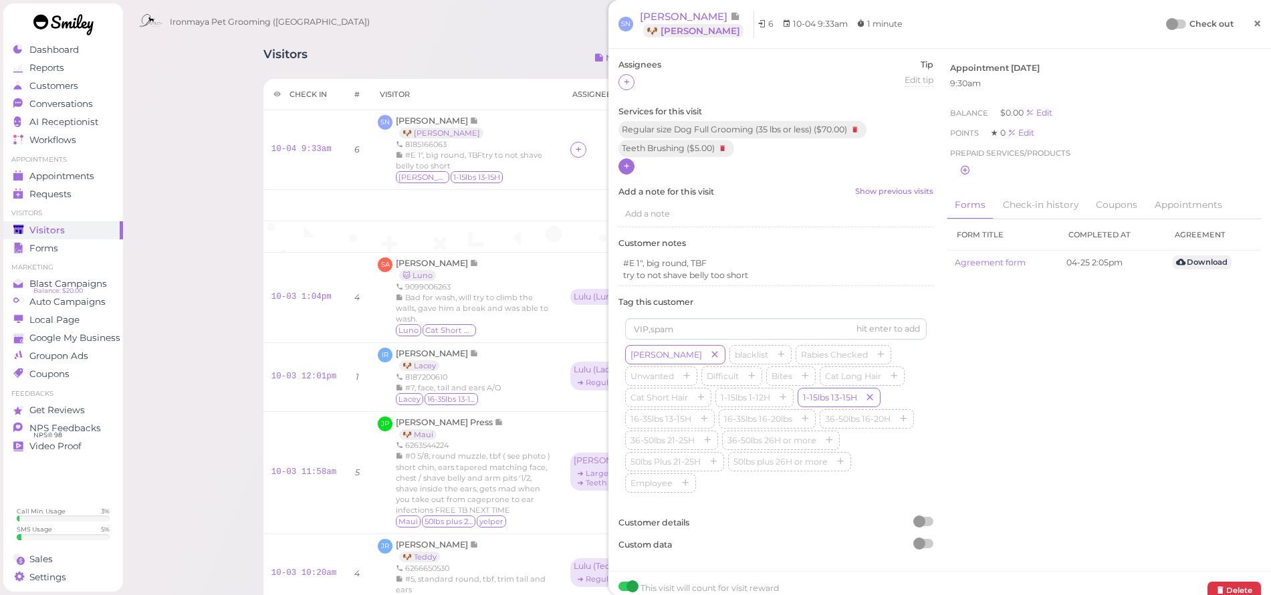
click at [1253, 24] on span "×" at bounding box center [1257, 23] width 9 height 19
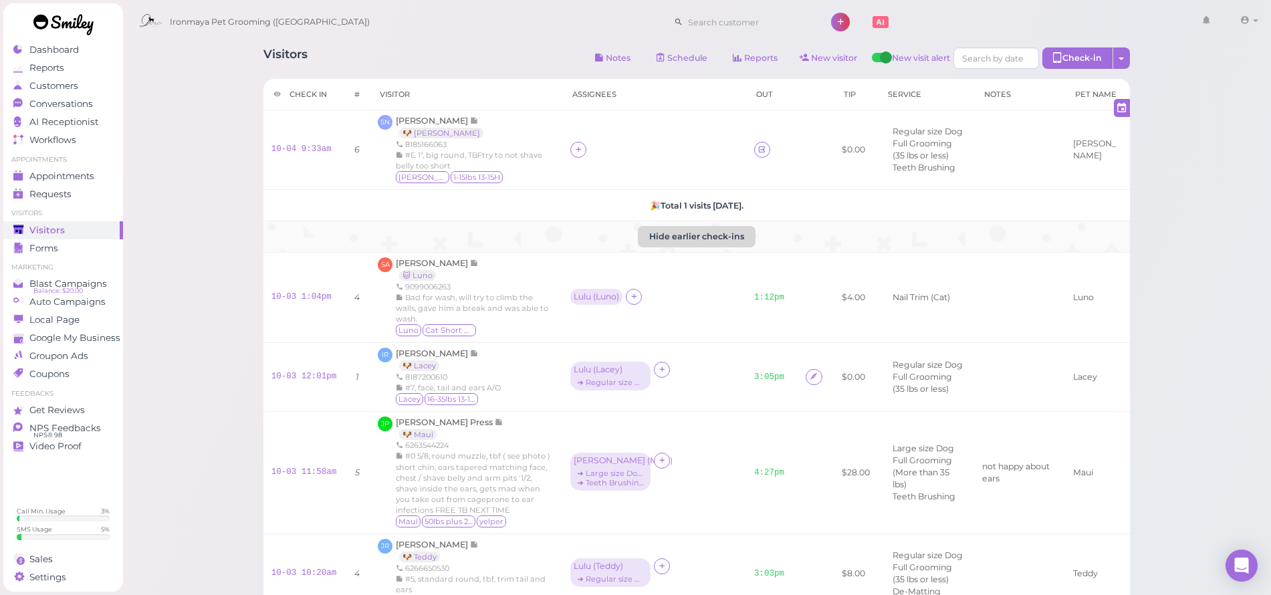
click at [734, 245] on button "Hide earlier check-ins" at bounding box center [697, 236] width 118 height 21
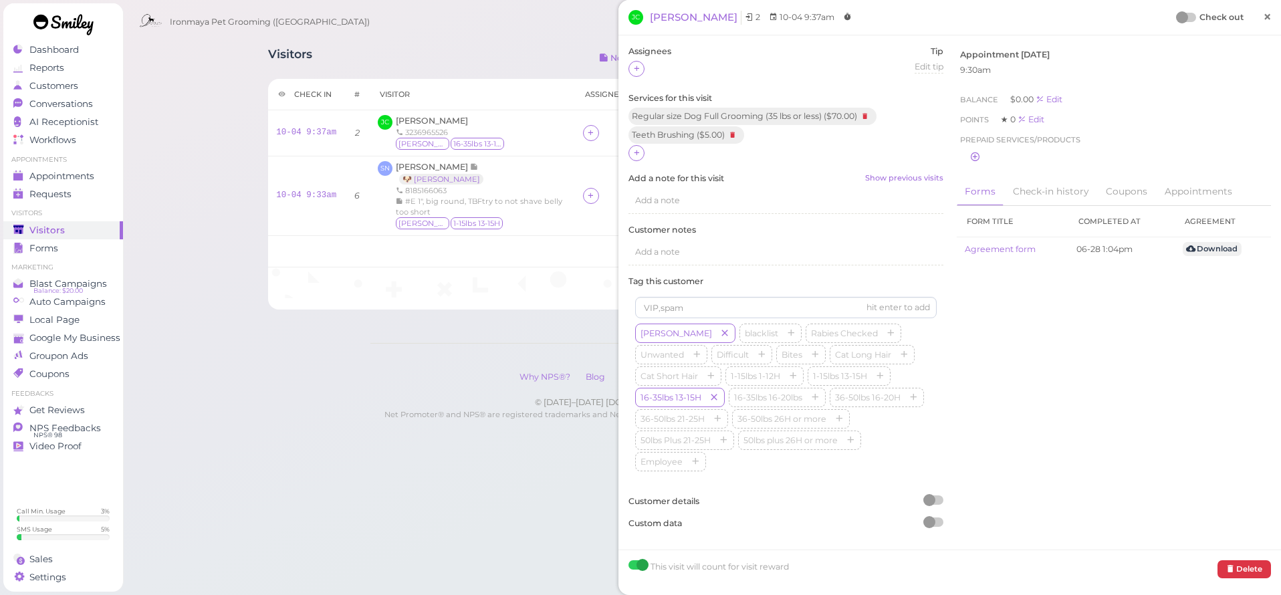
click at [1263, 17] on span "×" at bounding box center [1267, 16] width 9 height 19
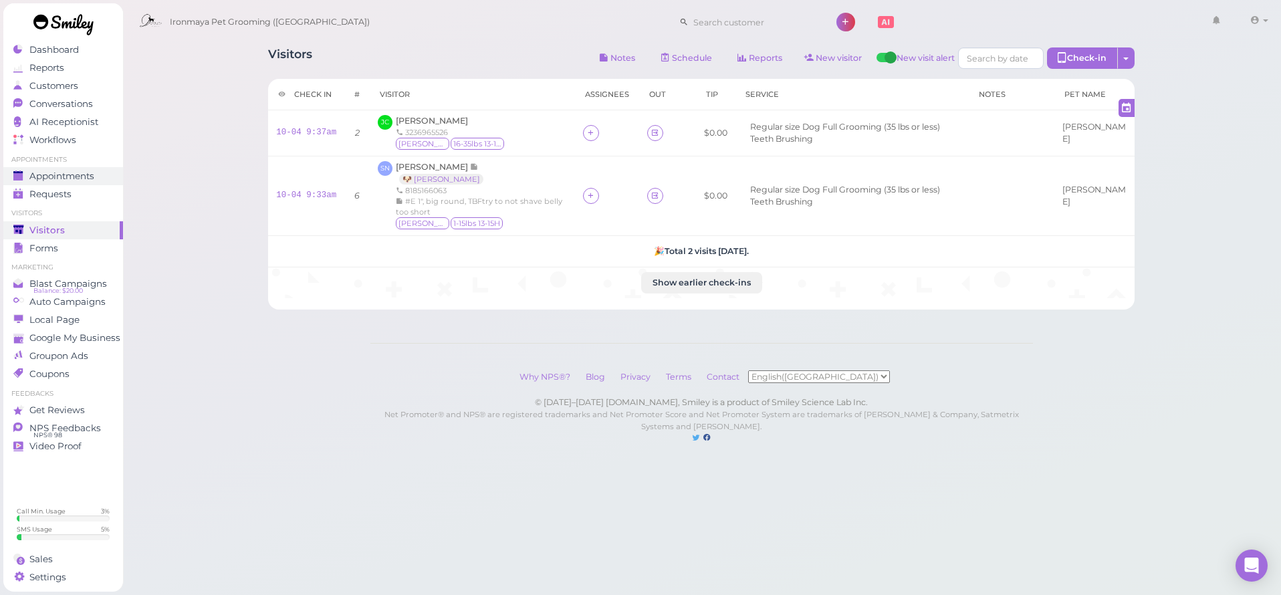
click at [102, 170] on div "Appointments" at bounding box center [61, 175] width 96 height 11
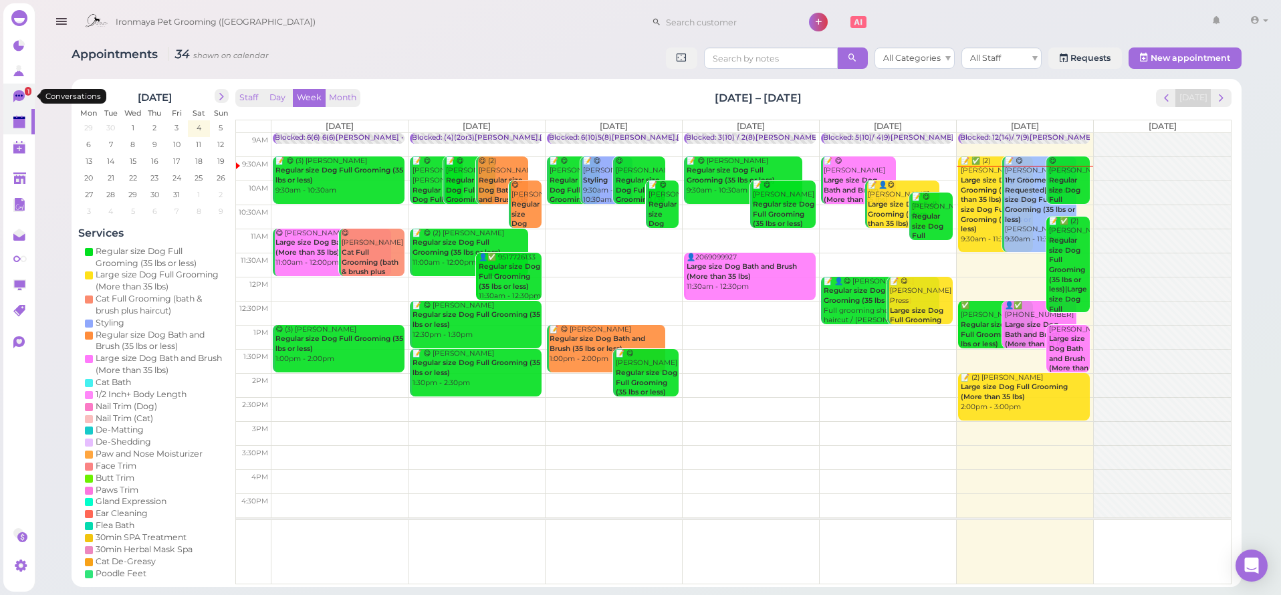
click at [27, 94] on span "1" at bounding box center [28, 91] width 7 height 9
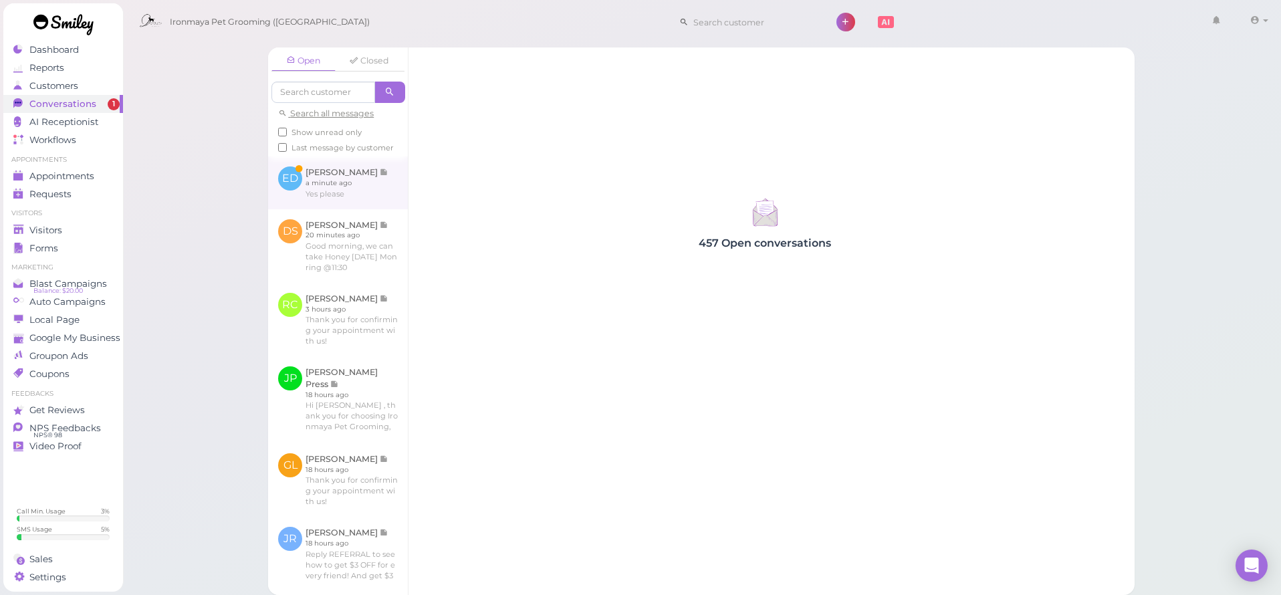
click at [336, 191] on link at bounding box center [338, 182] width 140 height 52
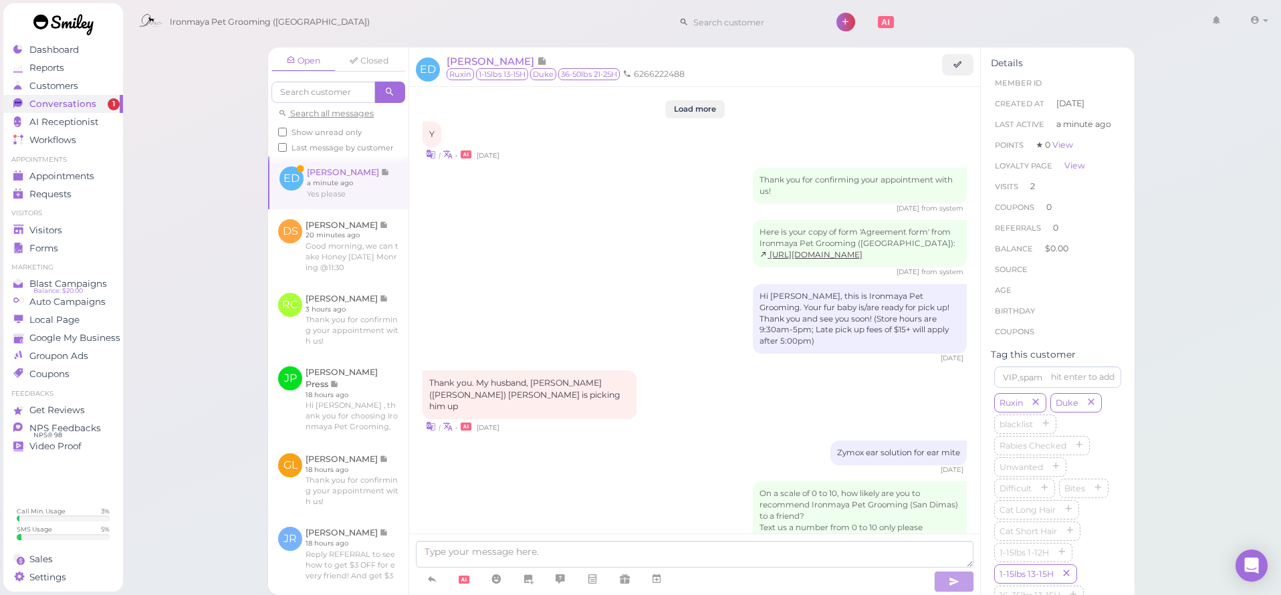
scroll to position [1496, 0]
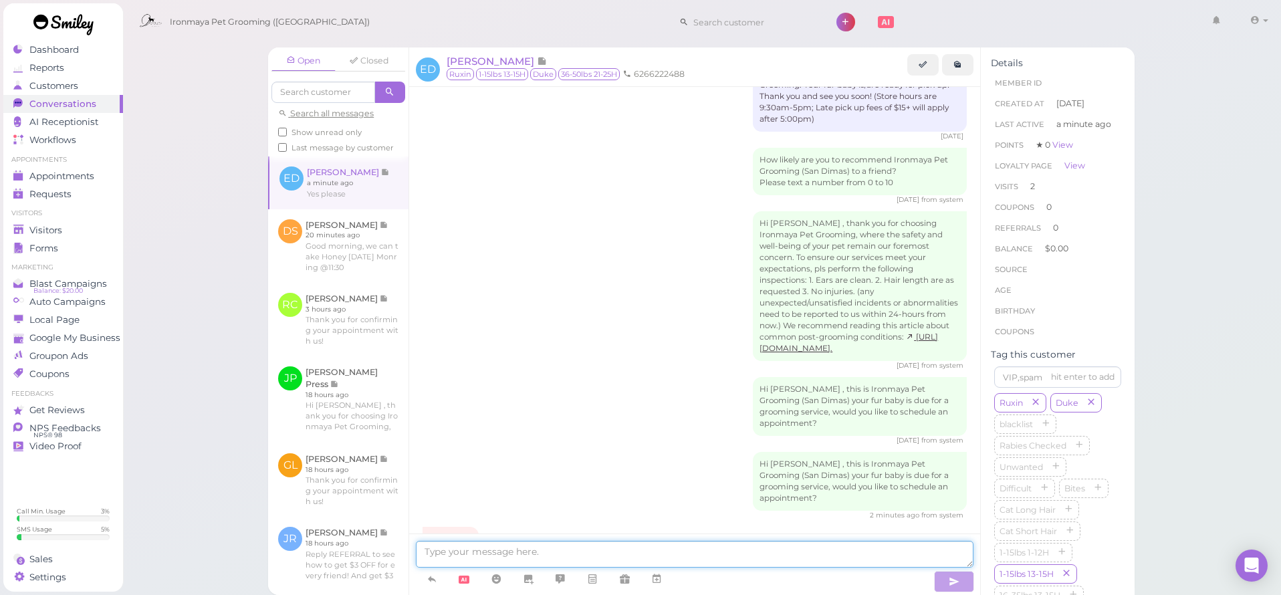
click at [566, 553] on textarea at bounding box center [695, 554] width 558 height 27
type textarea "Would you like to come in [DATE] or [DATE]?"
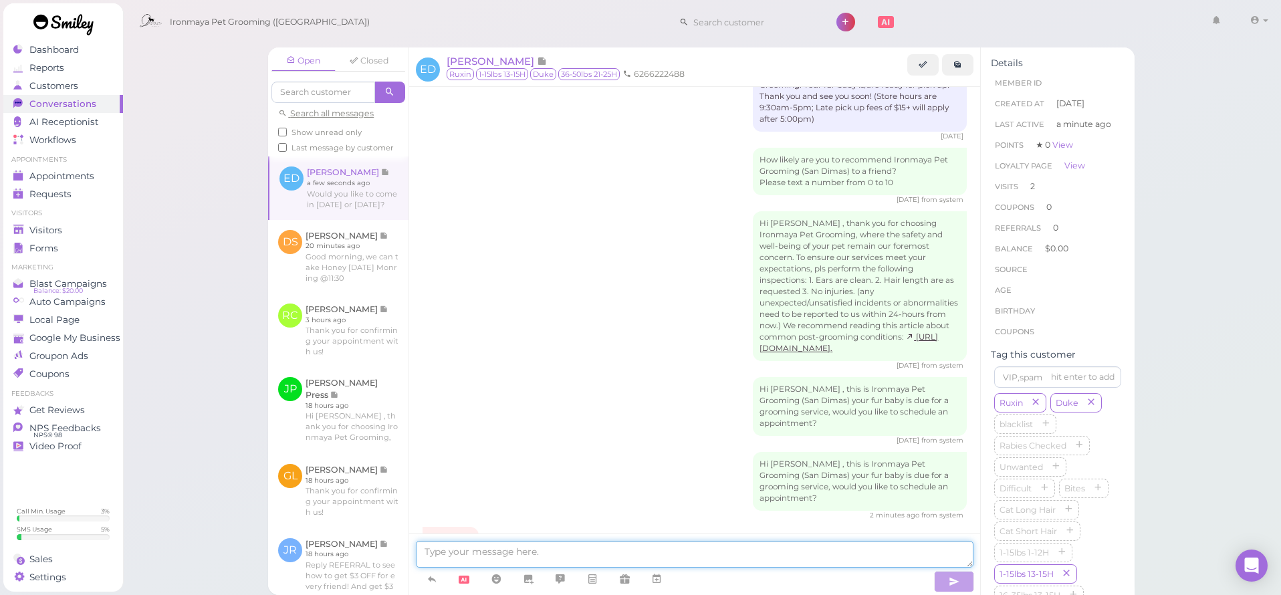
scroll to position [1537, 0]
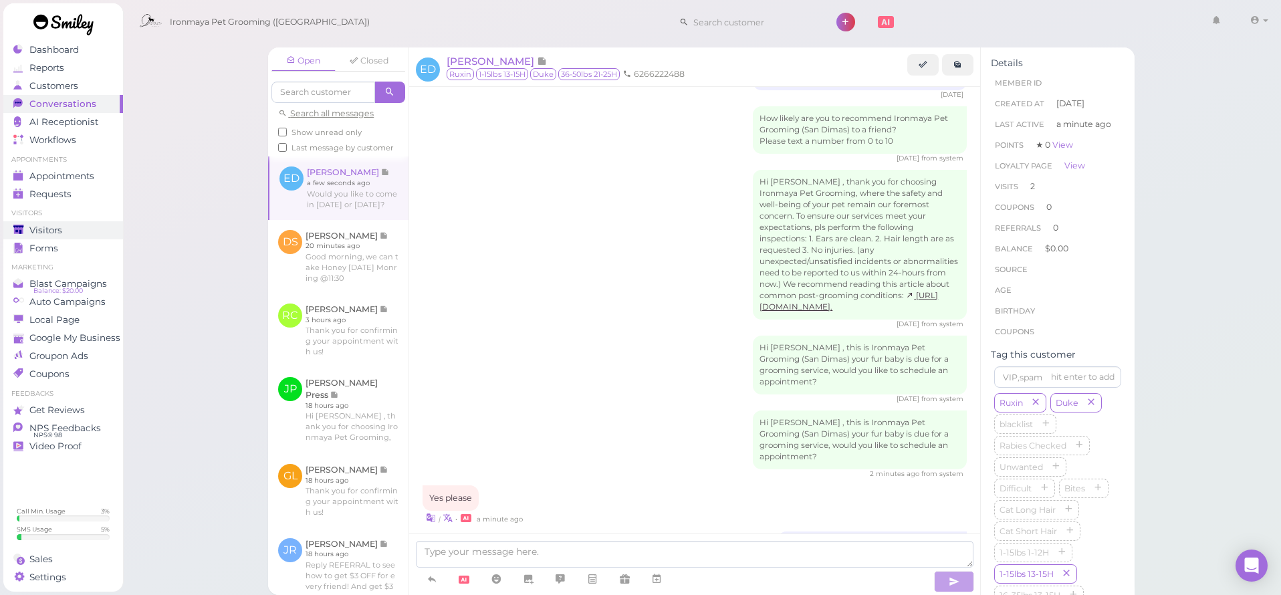
click at [81, 230] on div "Visitors" at bounding box center [61, 230] width 96 height 11
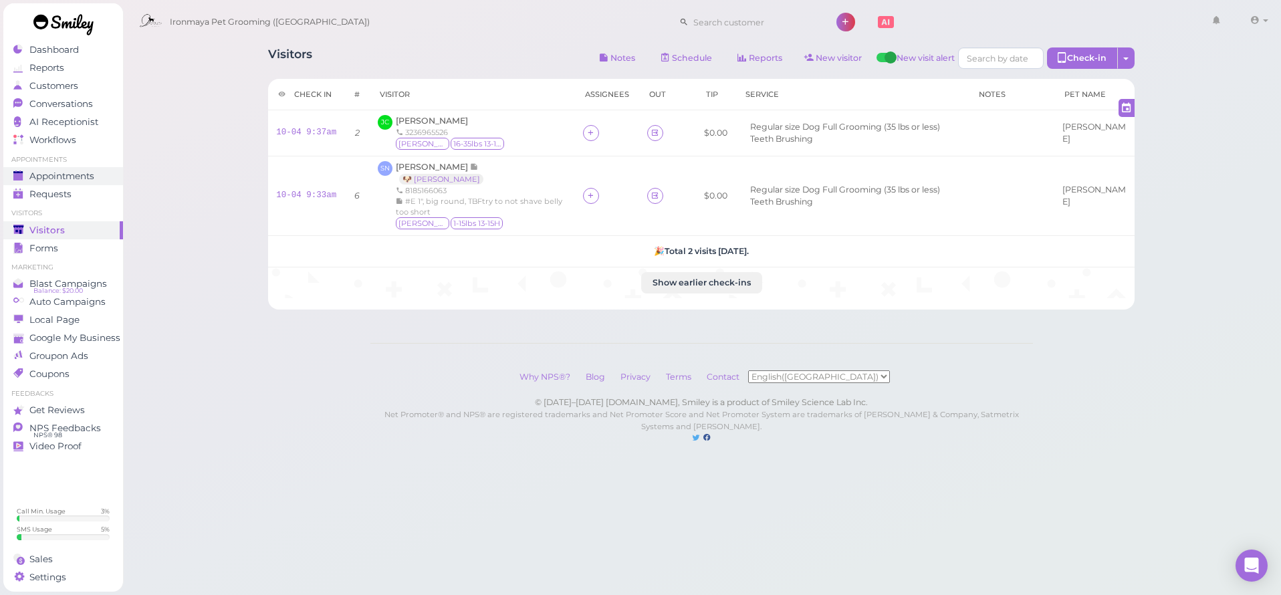
click at [76, 178] on span "Appointments" at bounding box center [61, 175] width 65 height 11
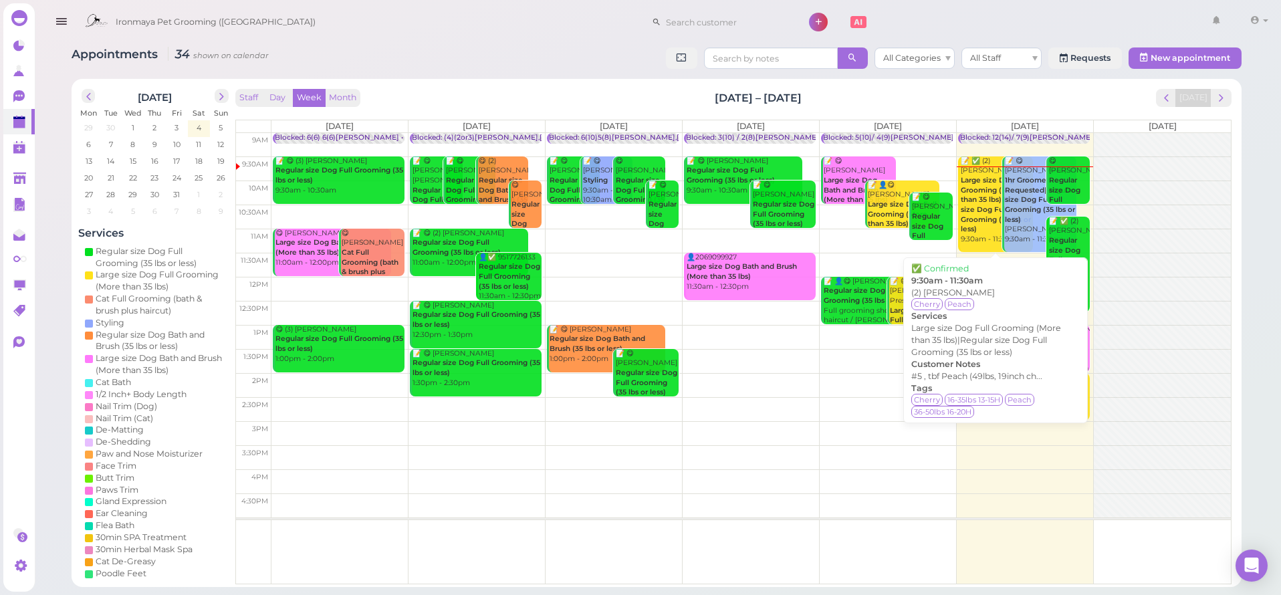
click at [990, 176] on b "Large size Dog Full Grooming (More than 35 lbs)|Regular size Dog Full Grooming …" at bounding box center [996, 204] width 71 height 57
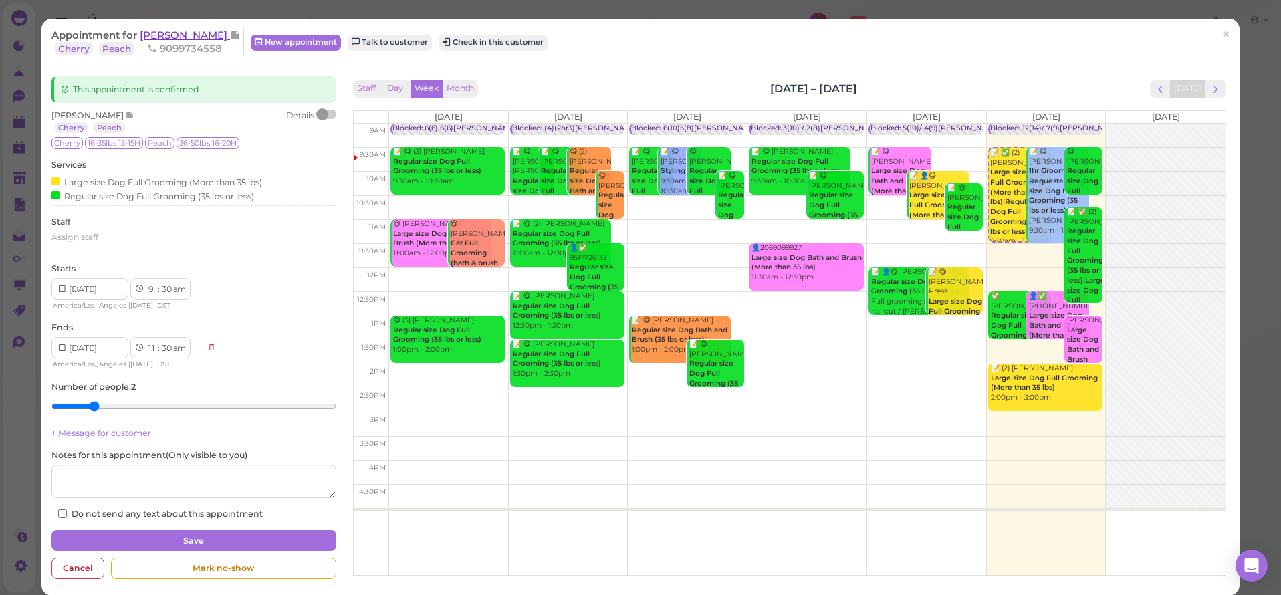
click at [177, 31] on span "[PERSON_NAME]" at bounding box center [185, 35] width 90 height 13
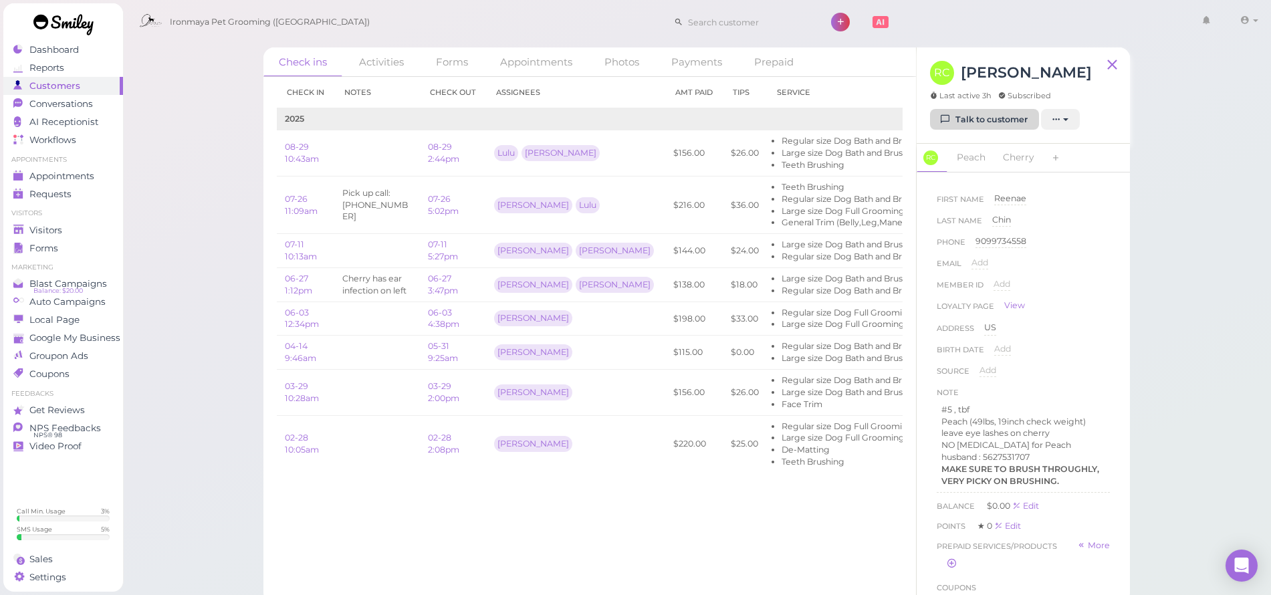
click at [983, 118] on link "Talk to customer" at bounding box center [984, 119] width 109 height 21
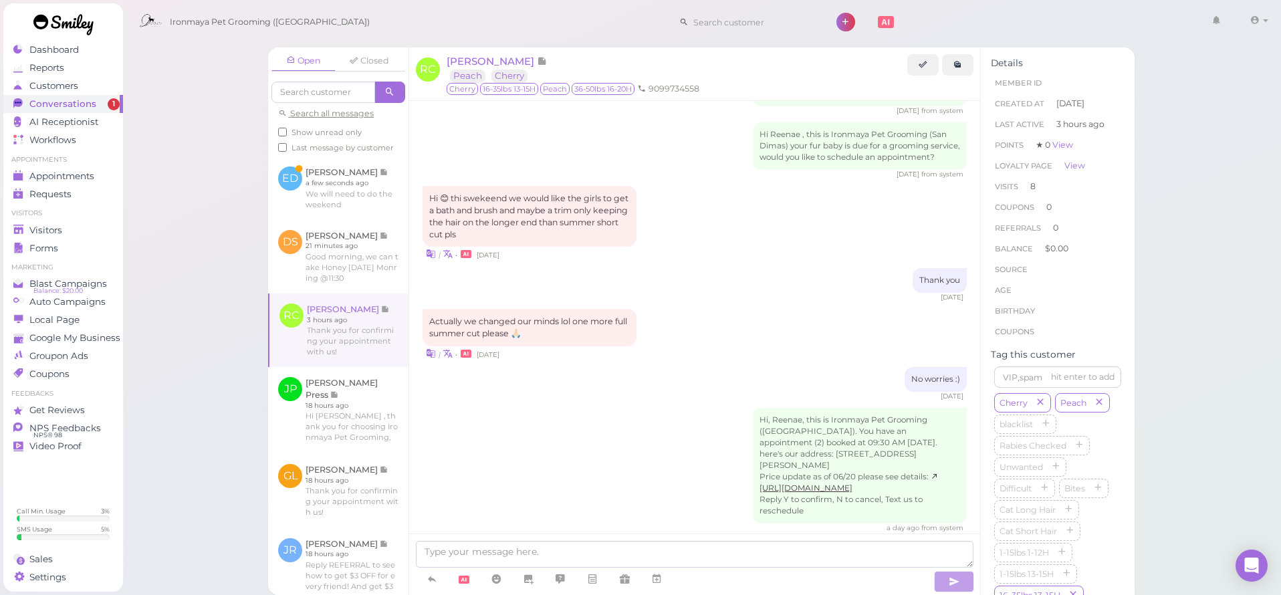
scroll to position [1608, 0]
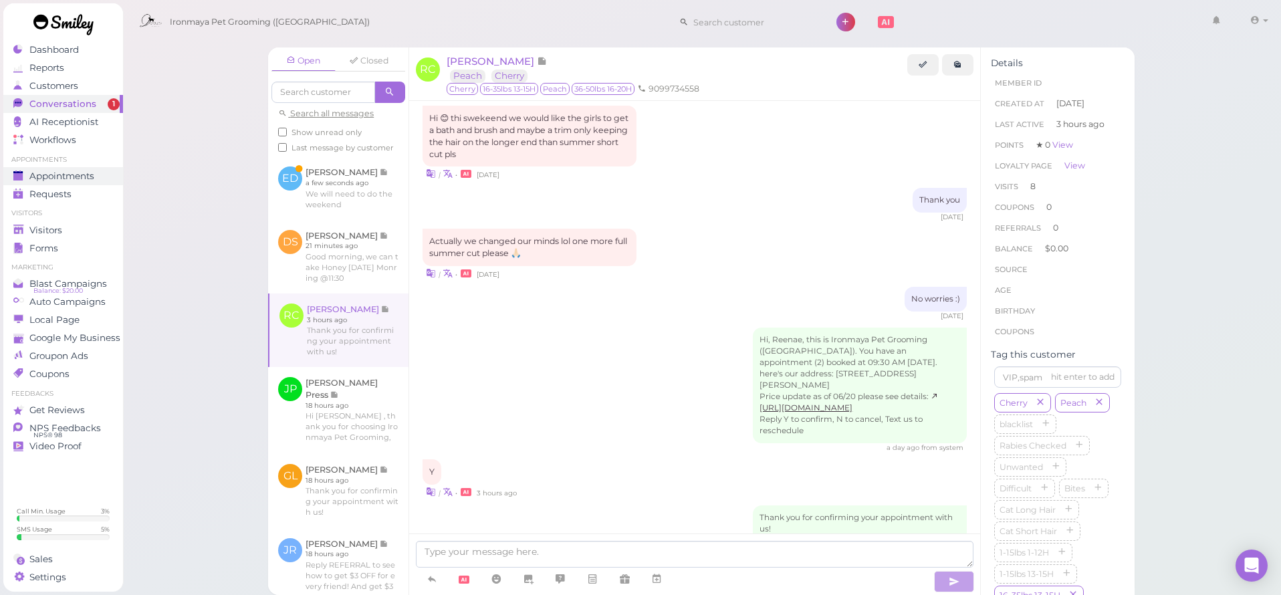
click at [107, 177] on div "Appointments" at bounding box center [61, 175] width 96 height 11
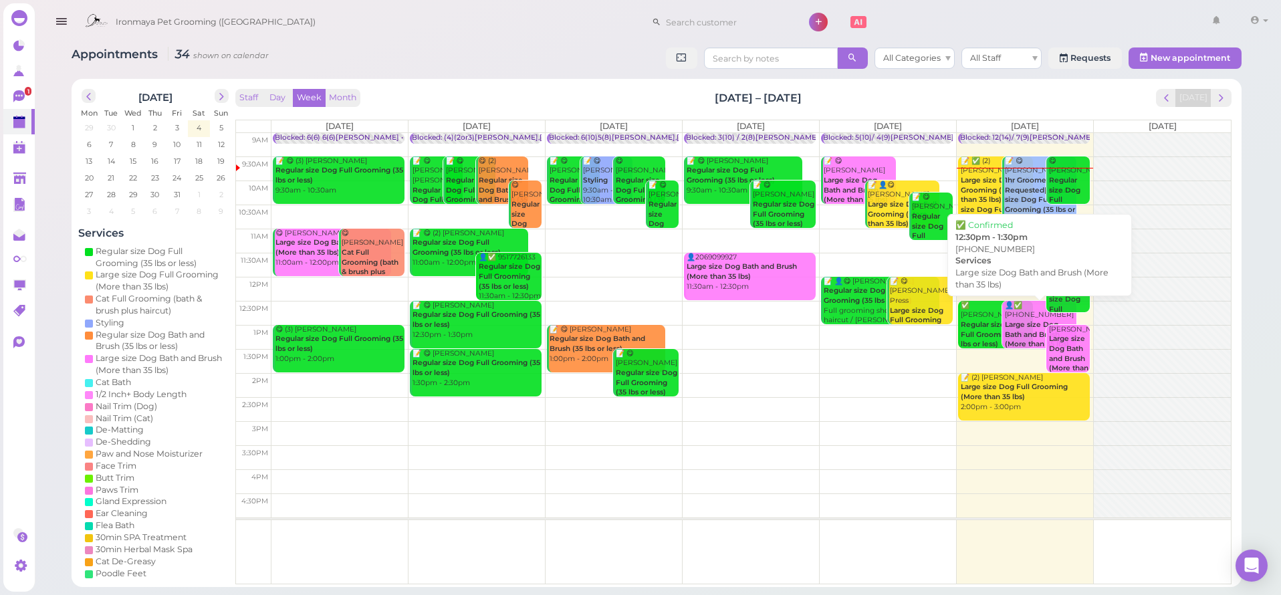
click at [1030, 310] on div "👤✅ [PHONE_NUMBER] Large size Dog Bath and Brush (More than 35 lbs) 12:30pm - 1:…" at bounding box center [1040, 330] width 72 height 59
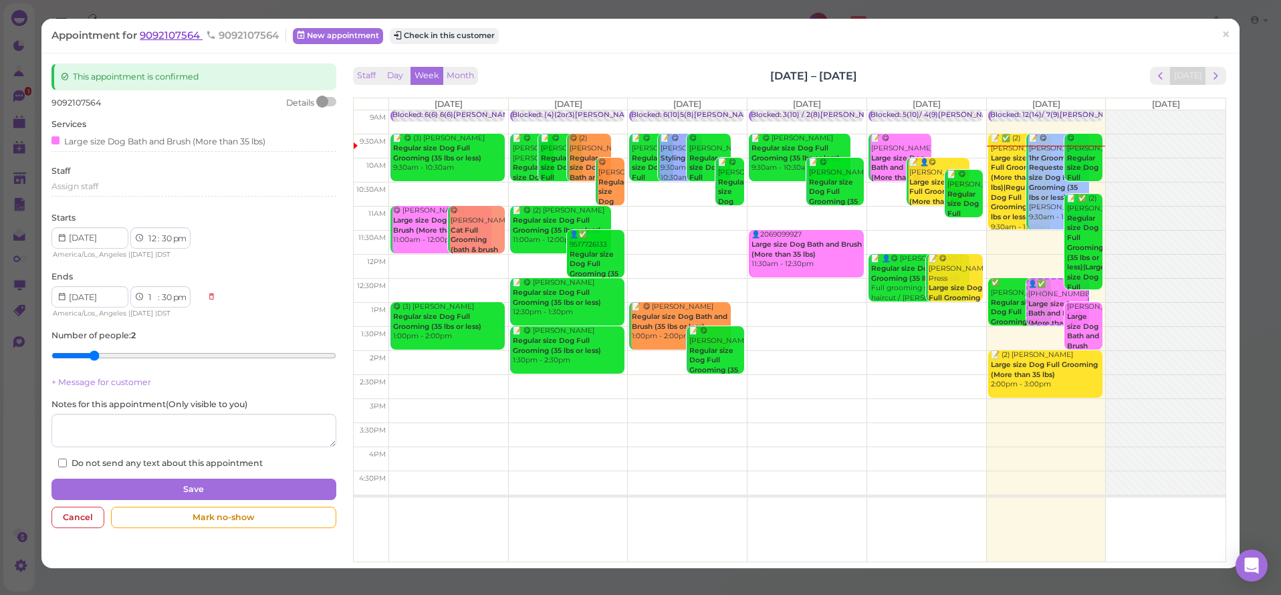
click at [179, 35] on span "9092107564" at bounding box center [171, 35] width 63 height 13
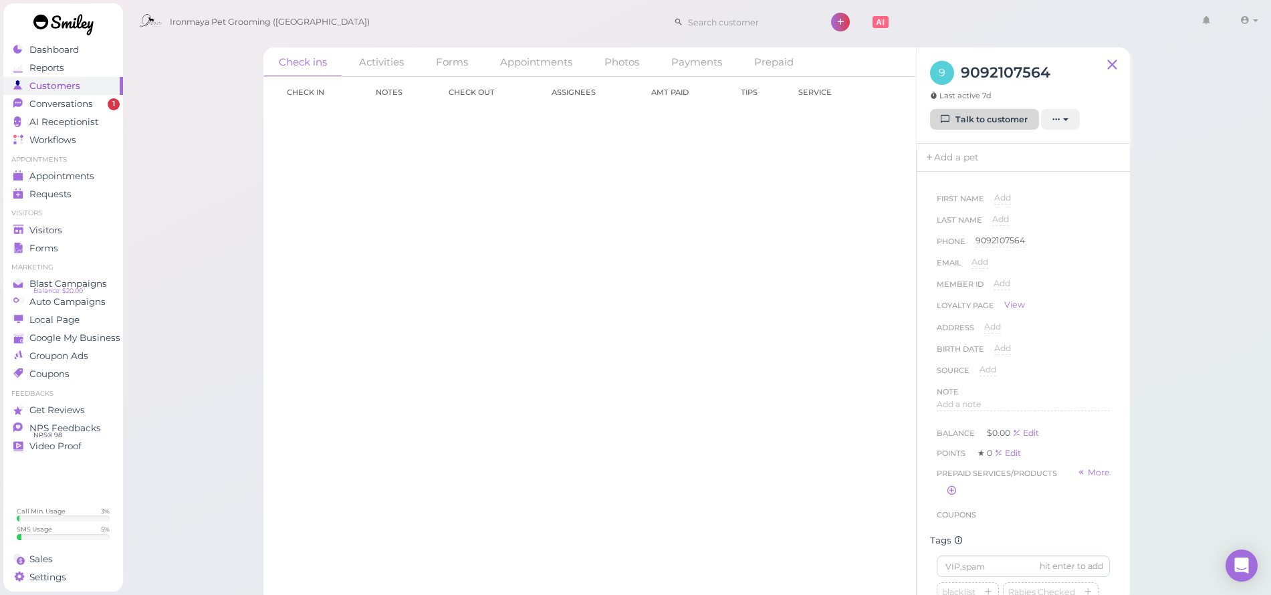
click at [943, 118] on icon at bounding box center [945, 119] width 9 height 10
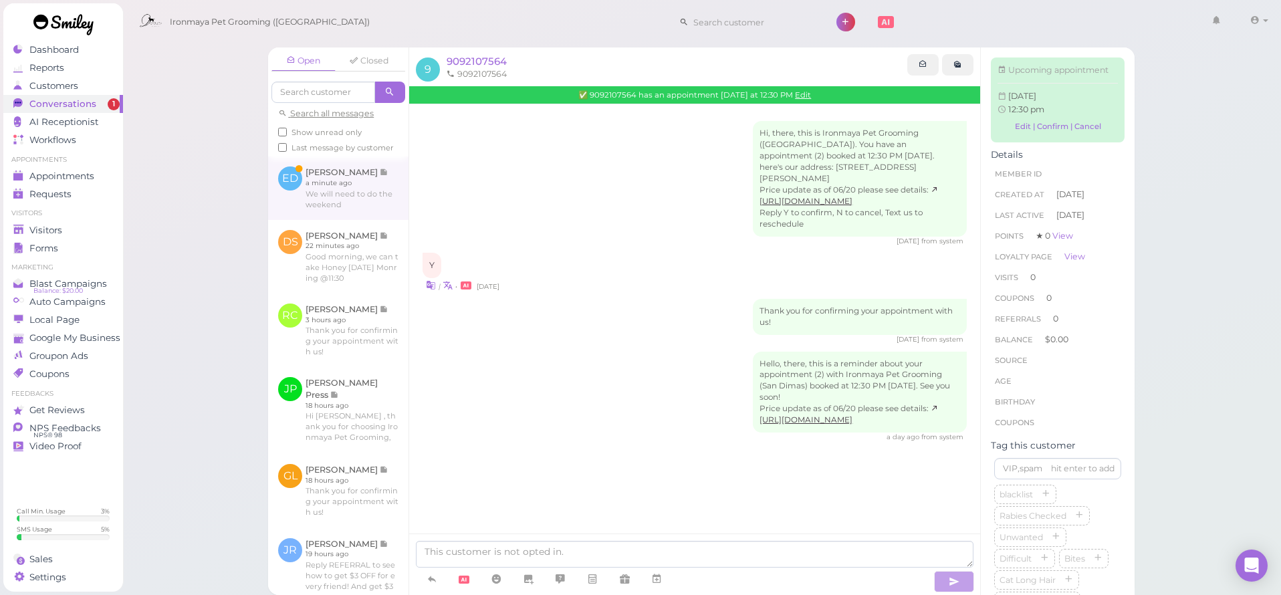
click at [392, 184] on link at bounding box center [338, 187] width 140 height 63
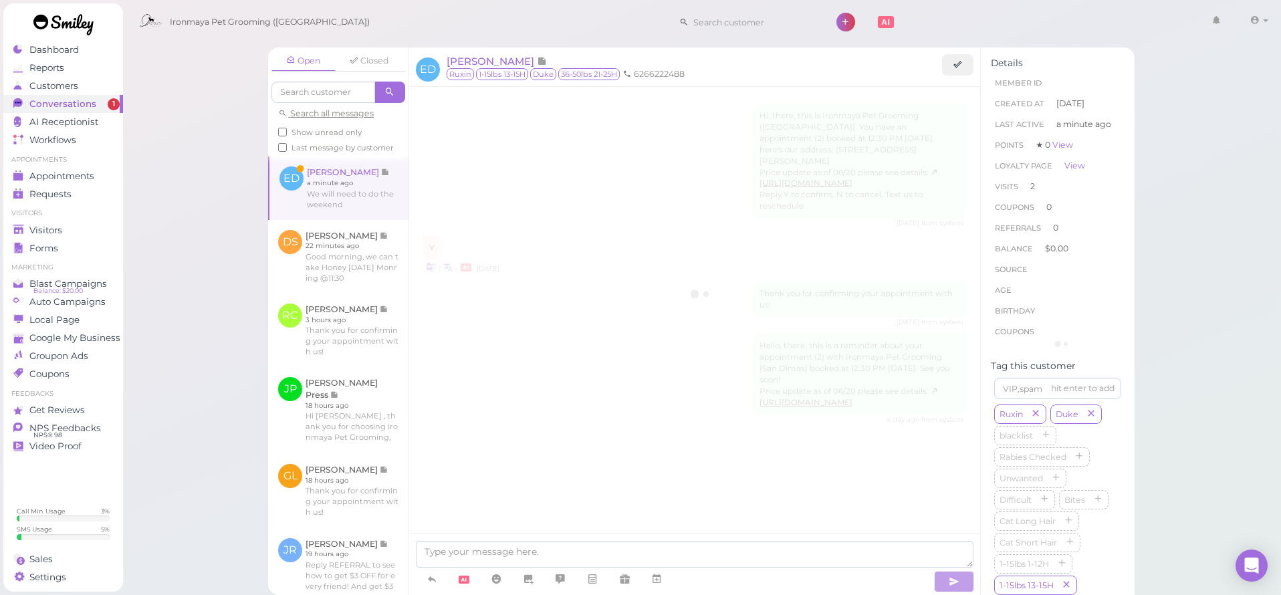
scroll to position [1496, 0]
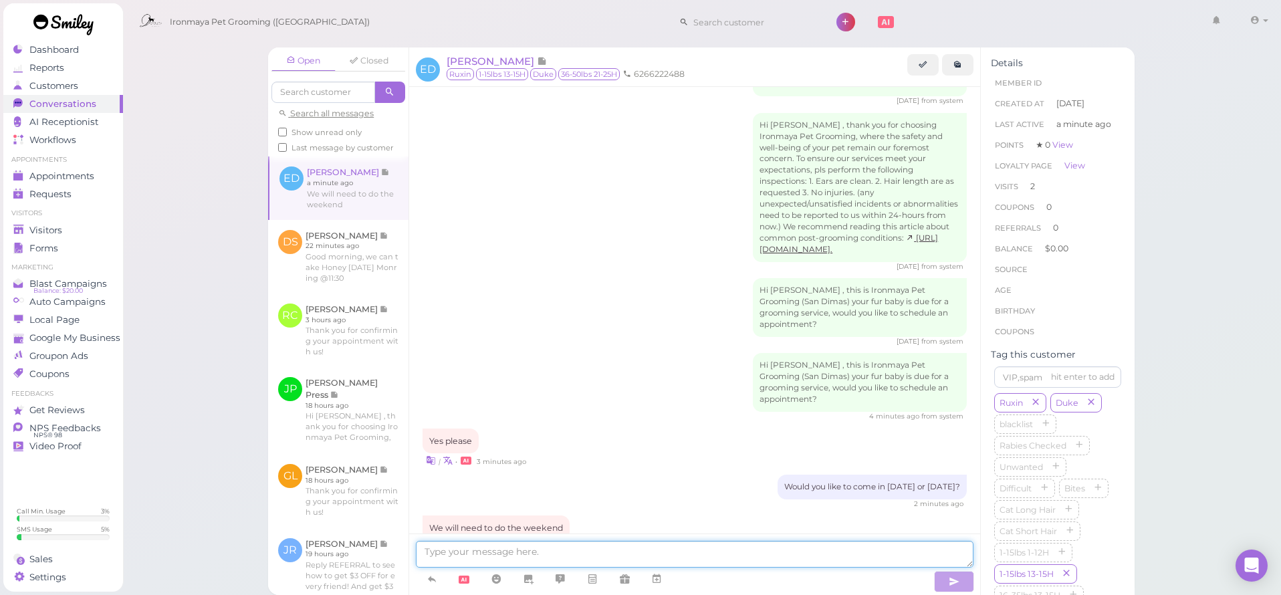
click at [555, 553] on textarea at bounding box center [695, 554] width 558 height 27
type textarea "would [DATE] work for you?"
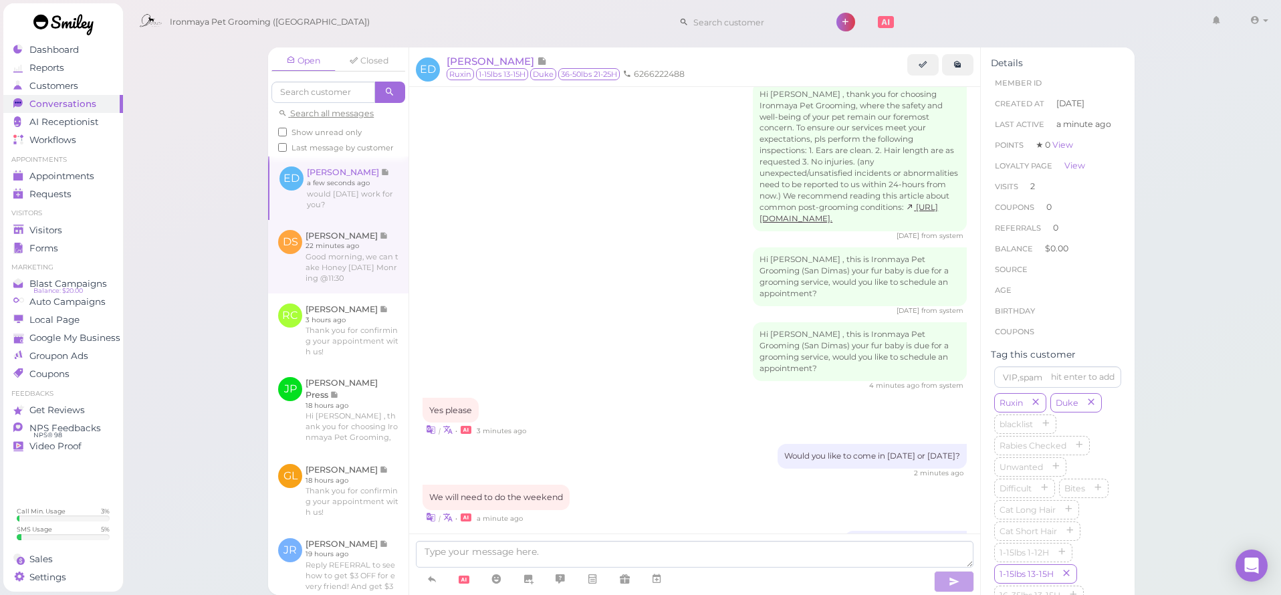
click at [338, 291] on link at bounding box center [338, 257] width 140 height 74
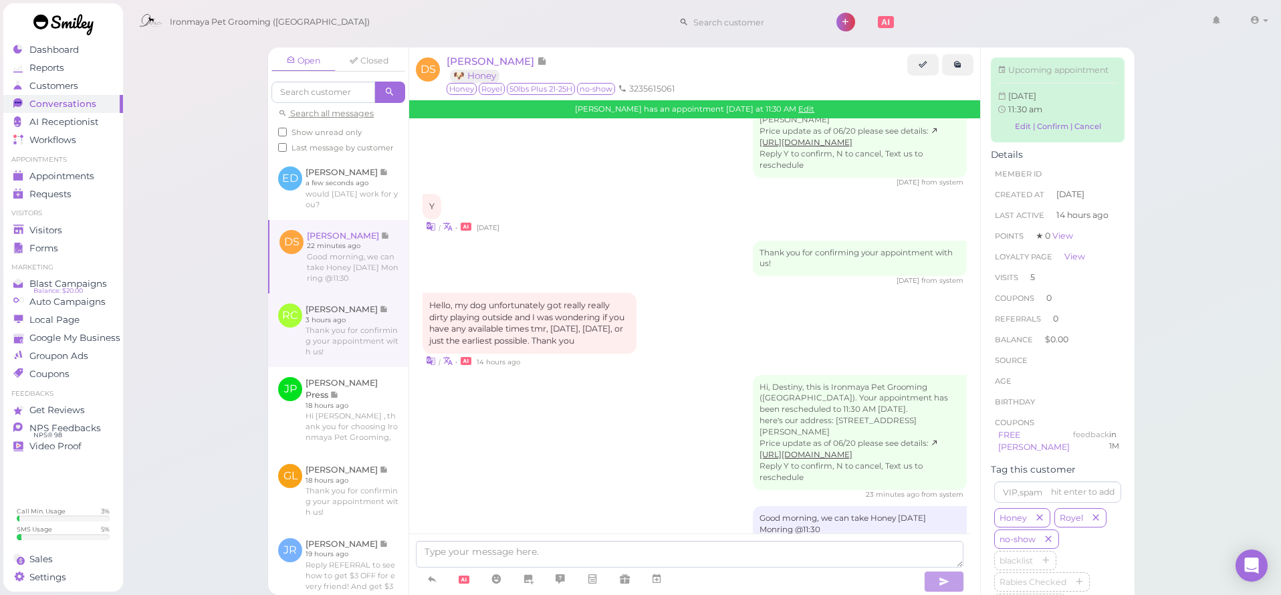
click at [345, 338] on link at bounding box center [338, 330] width 140 height 74
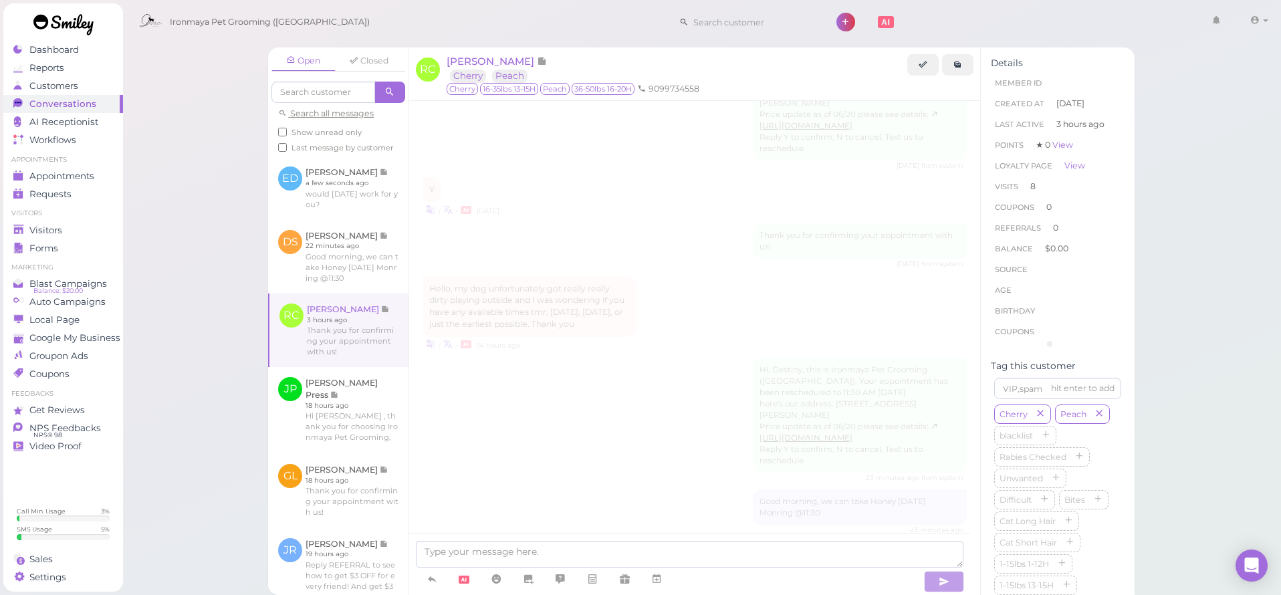
scroll to position [1608, 0]
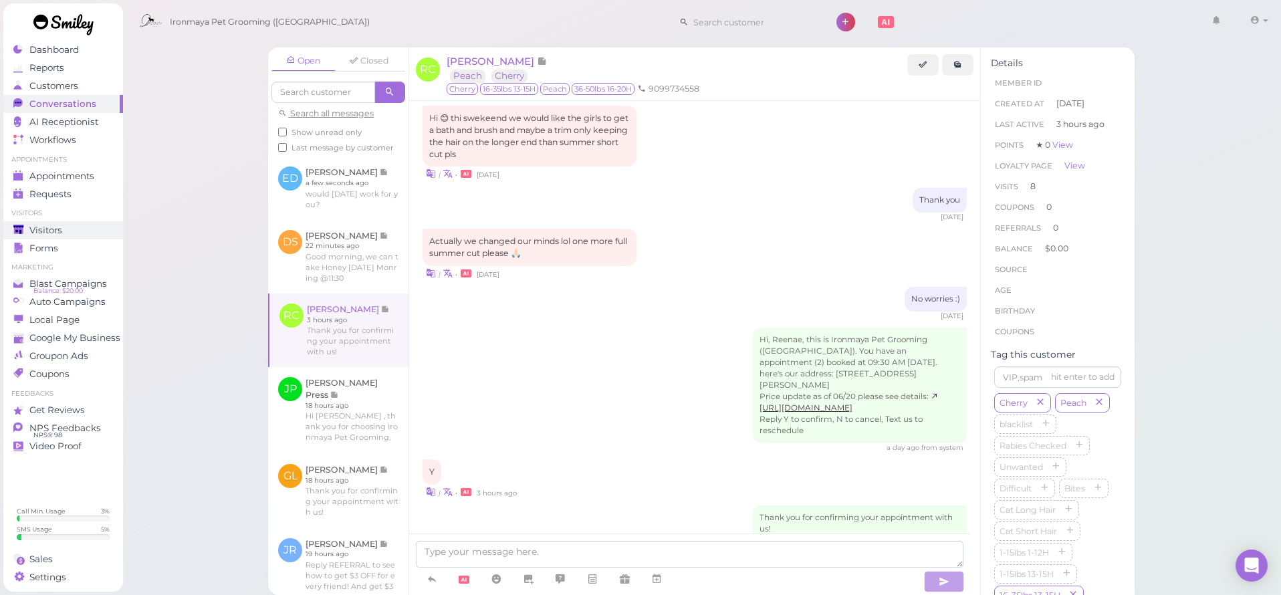
click at [66, 231] on div "Visitors" at bounding box center [61, 230] width 96 height 11
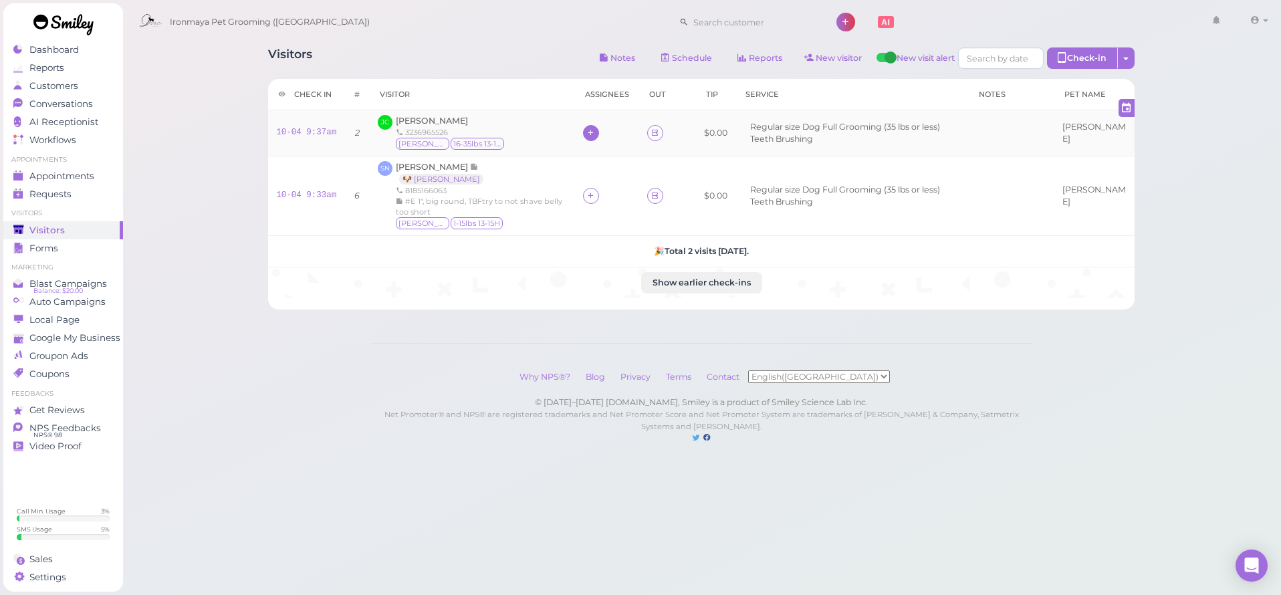
click at [594, 132] on icon at bounding box center [590, 133] width 9 height 10
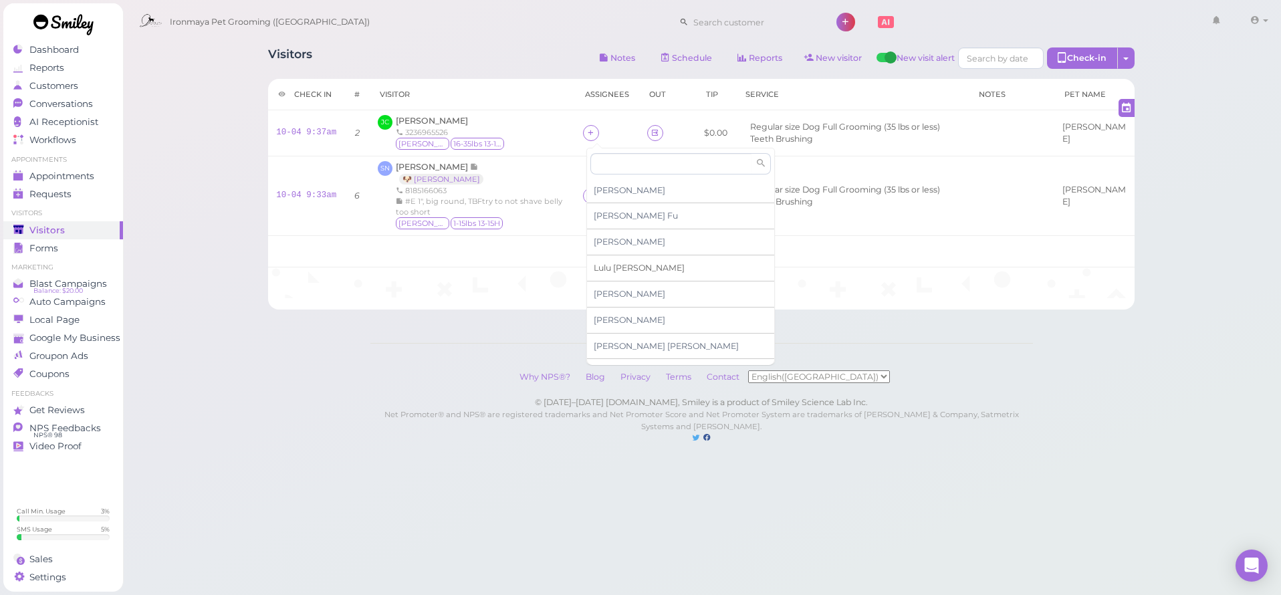
click at [606, 263] on span "[PERSON_NAME]" at bounding box center [639, 268] width 91 height 10
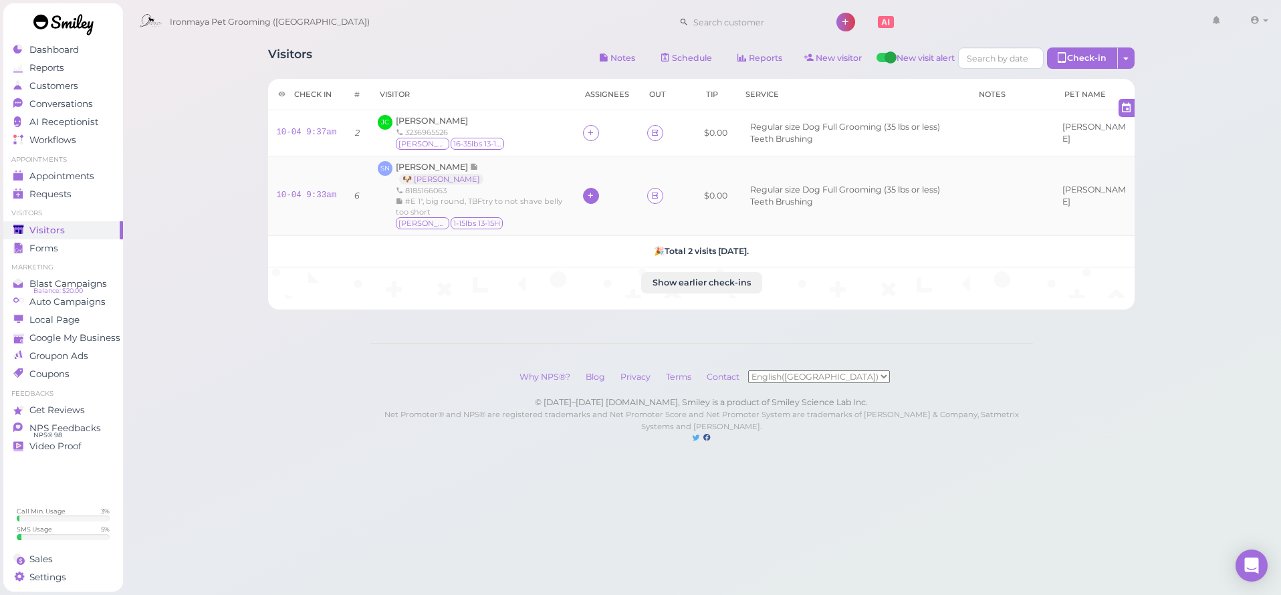
click at [595, 195] on icon at bounding box center [590, 196] width 9 height 10
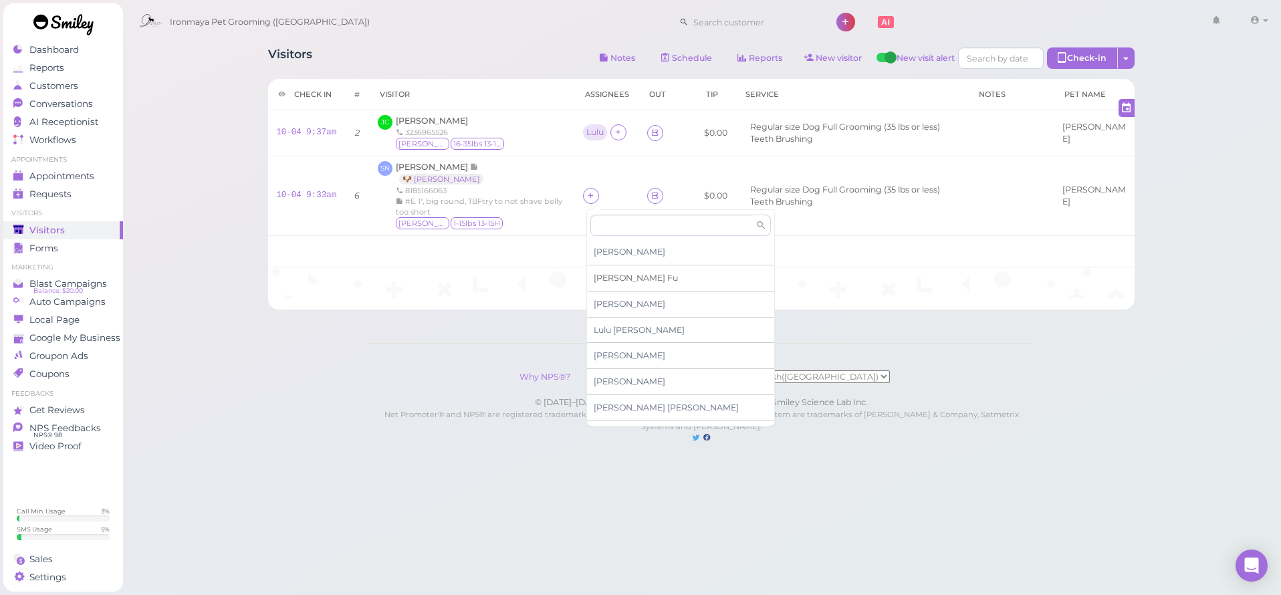
click at [611, 277] on span "[PERSON_NAME]" at bounding box center [636, 278] width 84 height 10
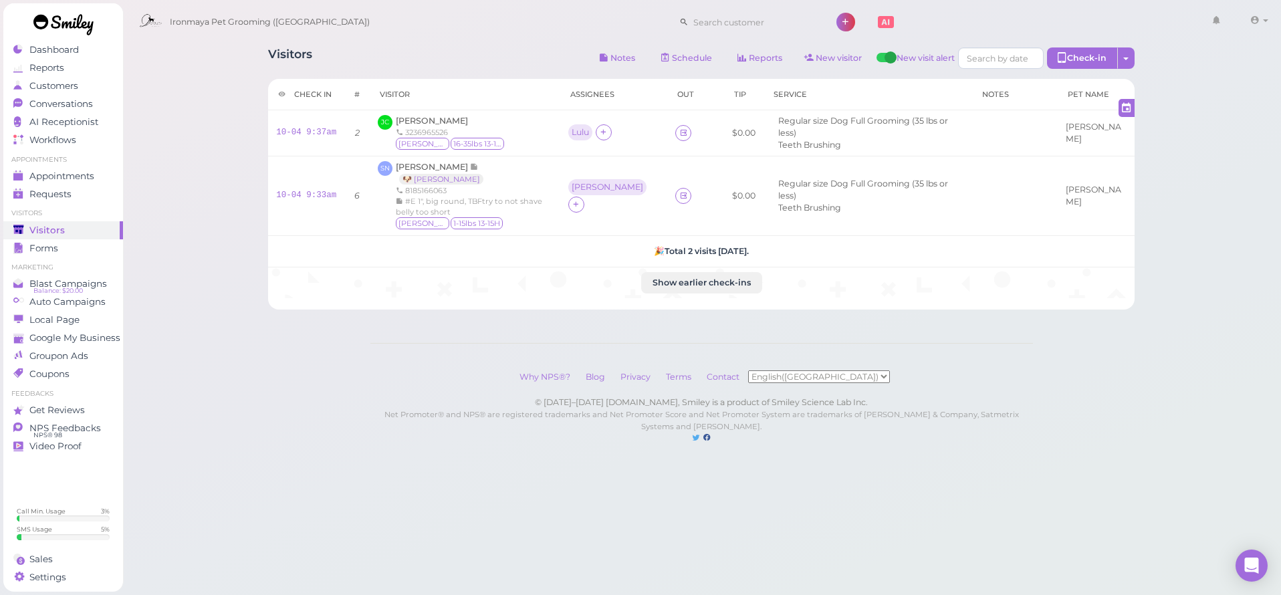
click at [57, 47] on link at bounding box center [63, 26] width 120 height 46
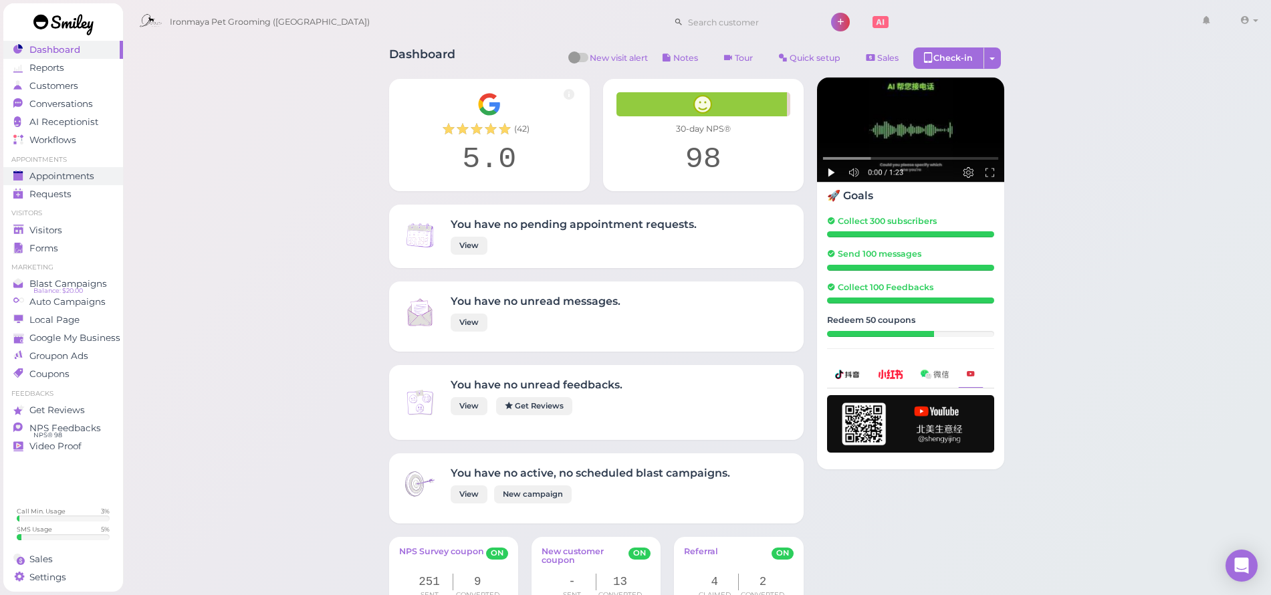
click at [79, 179] on span "Appointments" at bounding box center [61, 175] width 65 height 11
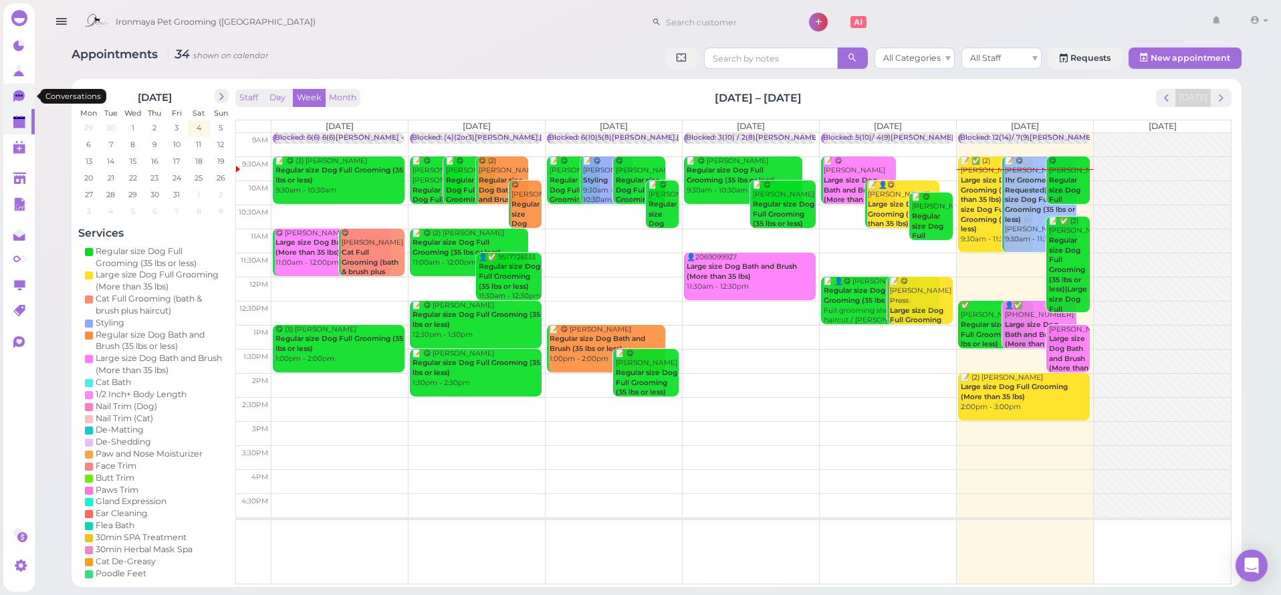
click at [25, 100] on icon at bounding box center [20, 97] width 14 height 14
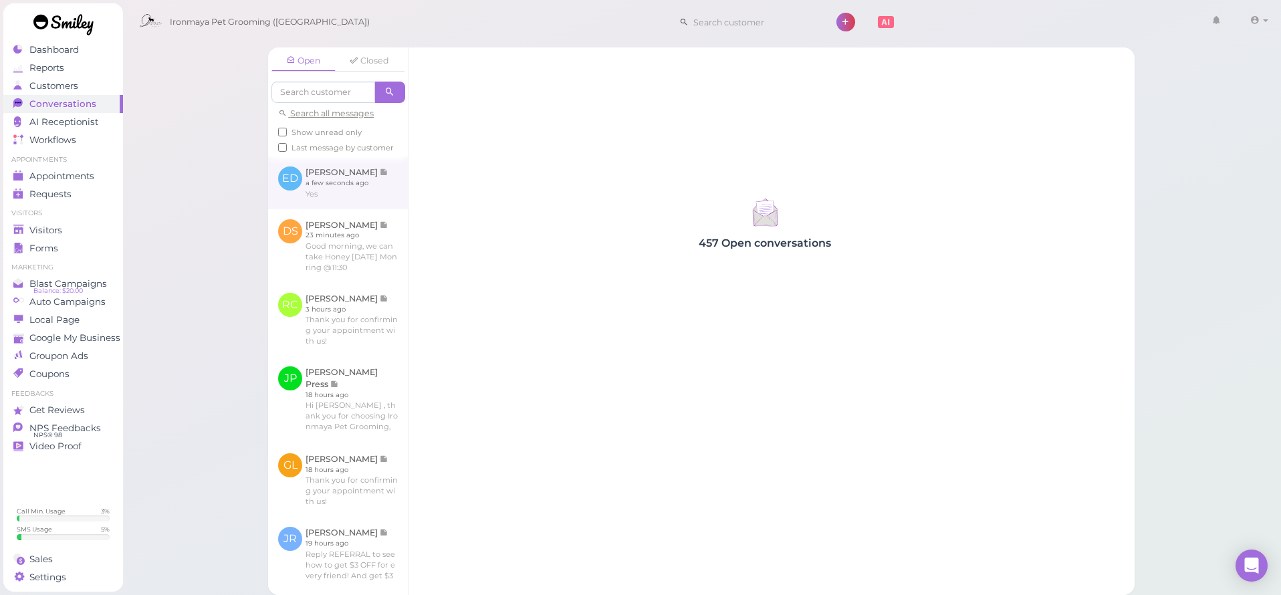
click at [310, 197] on link at bounding box center [338, 182] width 140 height 52
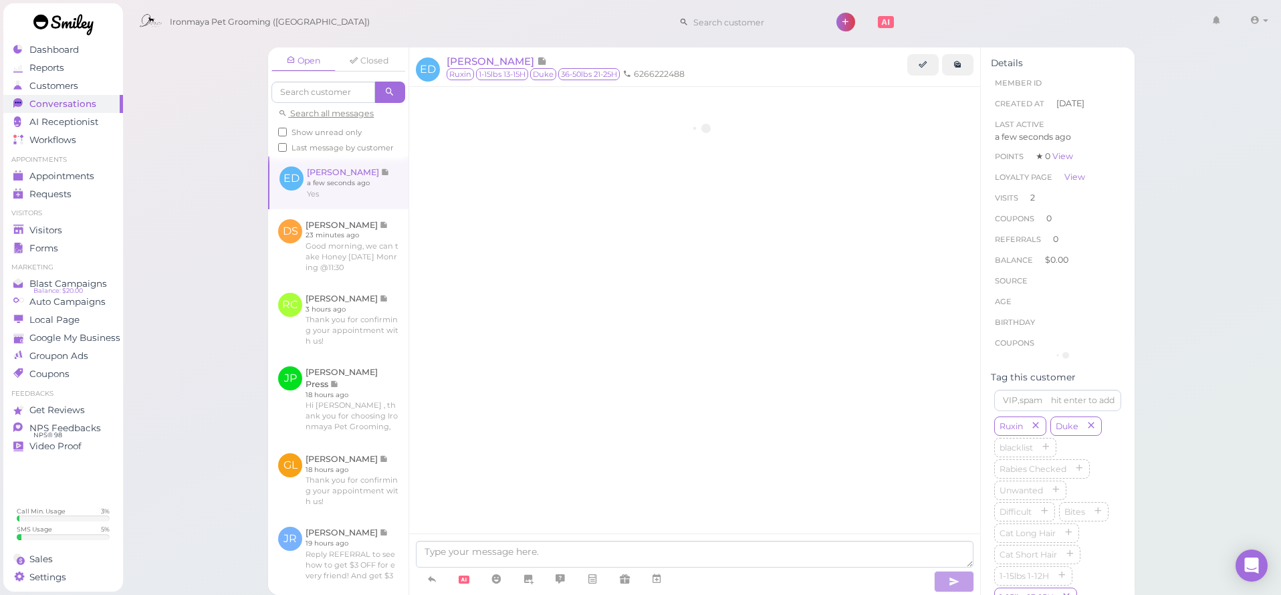
scroll to position [1437, 0]
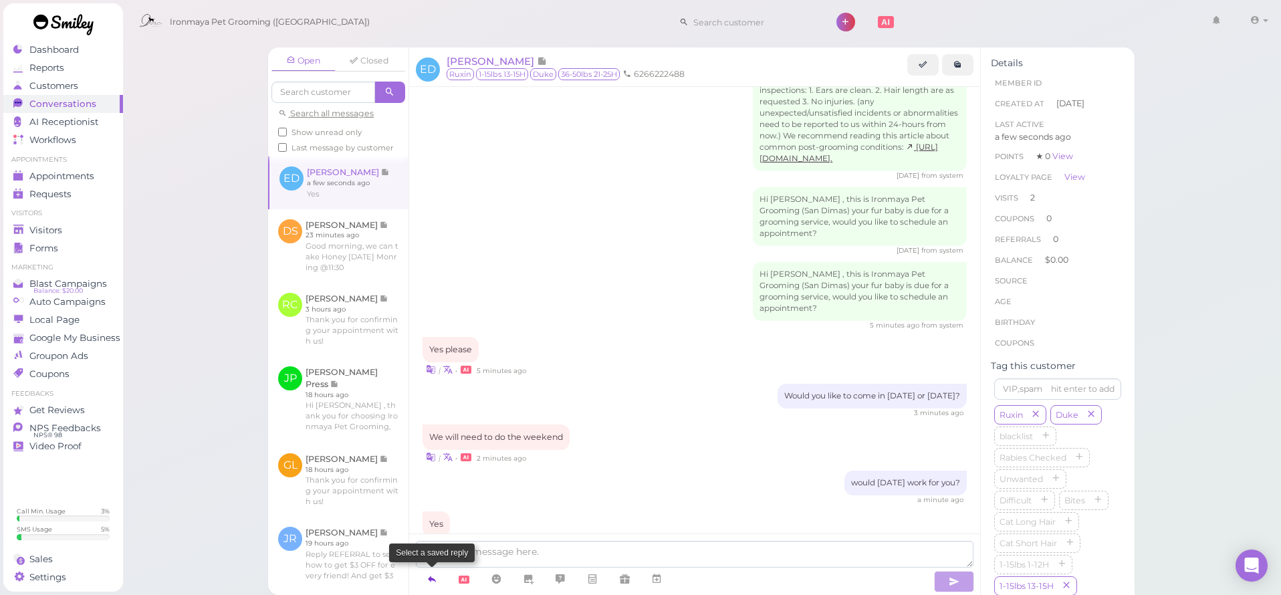
click at [436, 582] on icon at bounding box center [432, 578] width 11 height 13
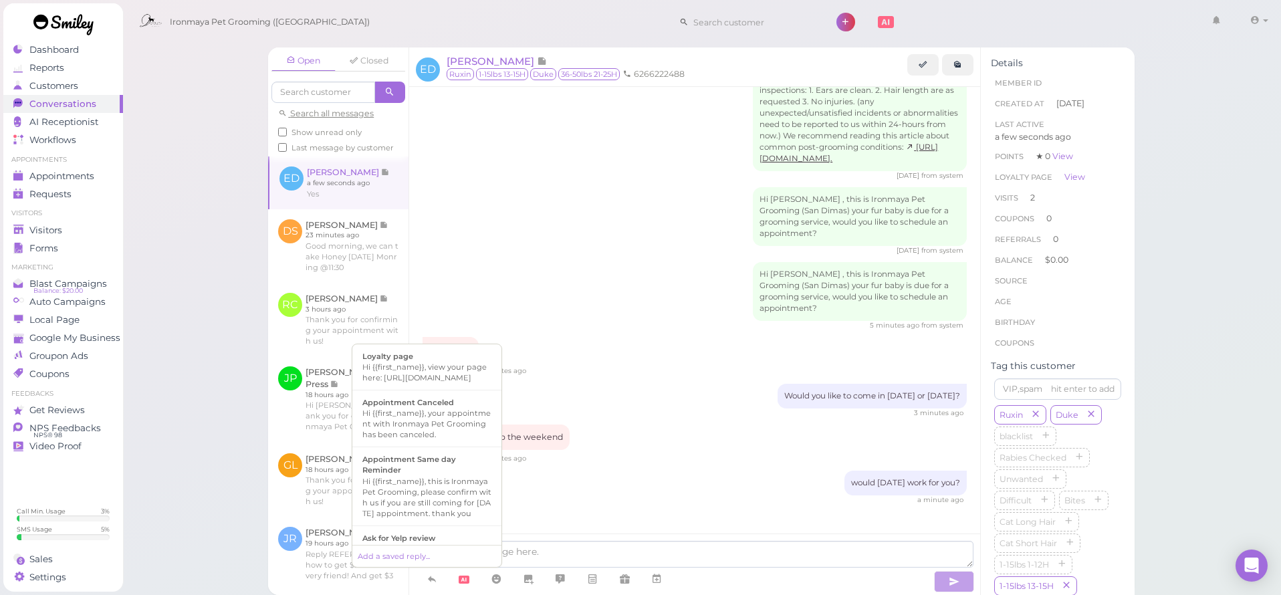
click at [572, 537] on div "| • a few seconds ago" at bounding box center [695, 544] width 544 height 14
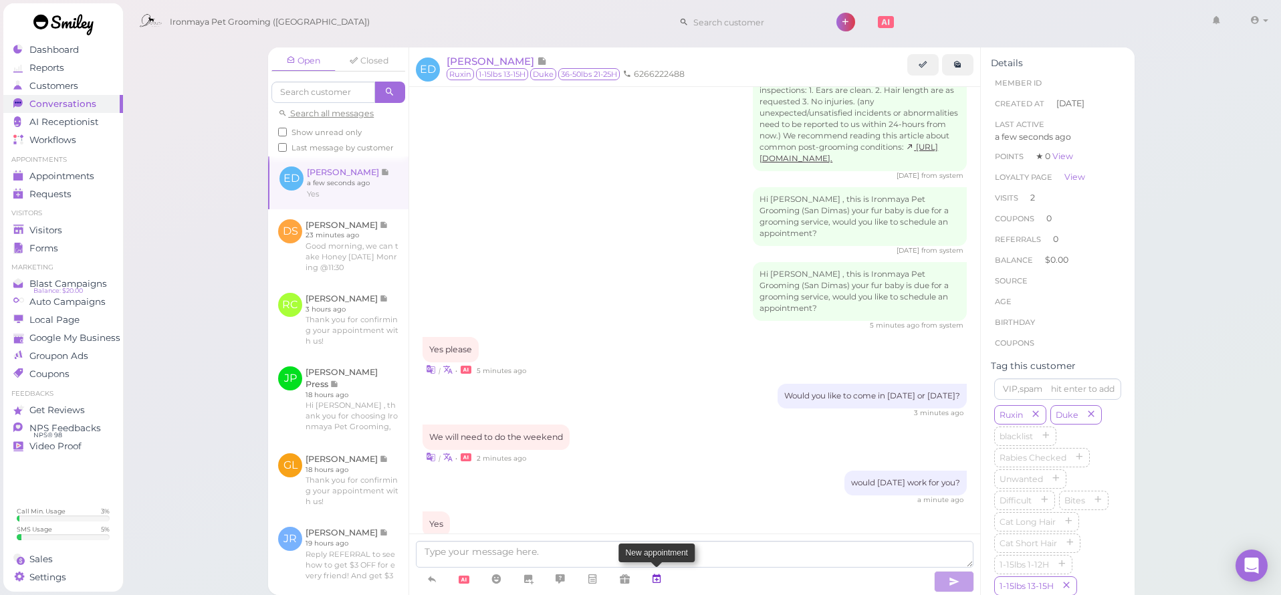
click at [658, 580] on icon at bounding box center [656, 578] width 11 height 13
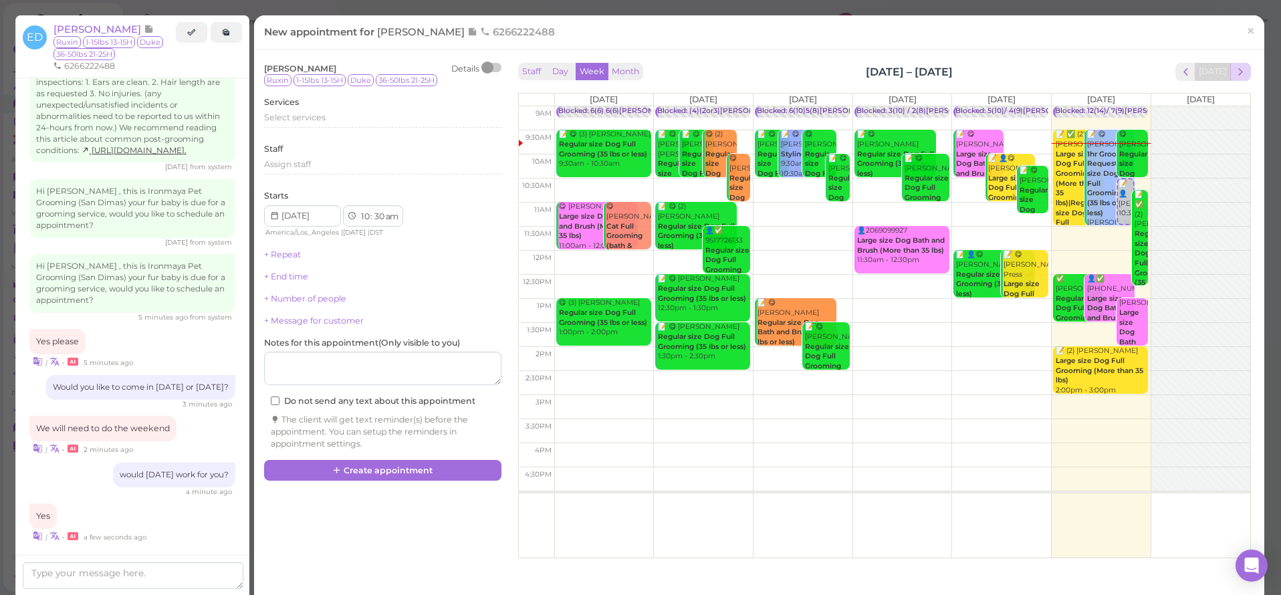
click at [1234, 72] on span "next" at bounding box center [1240, 72] width 13 height 13
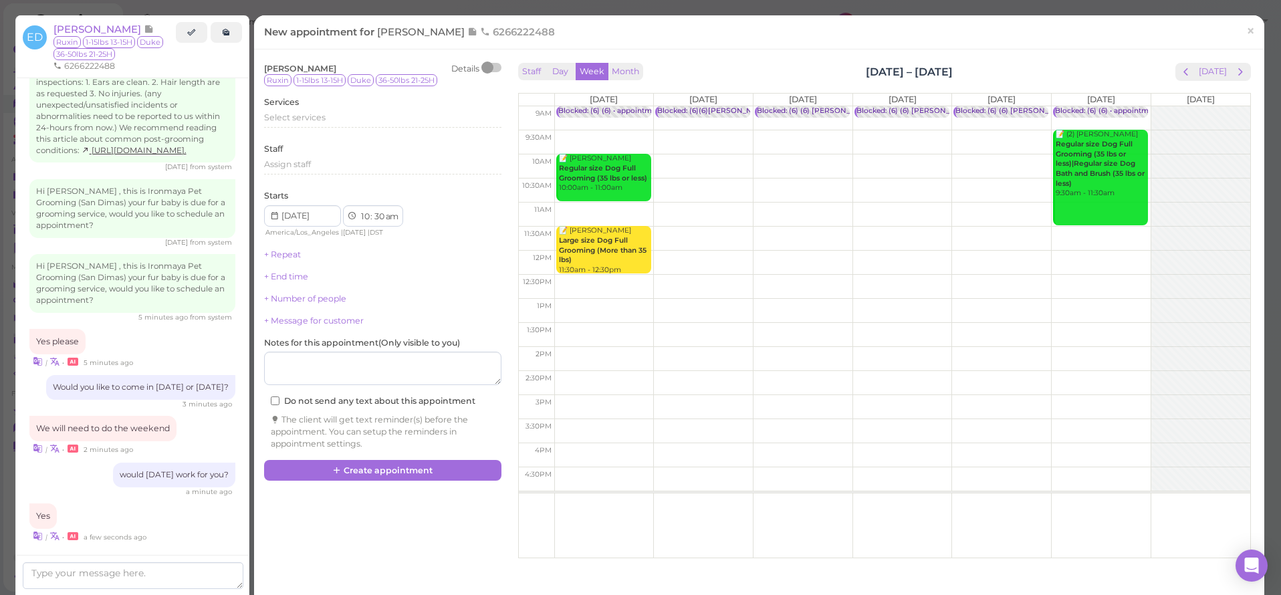
click at [1122, 229] on td at bounding box center [902, 239] width 696 height 24
type input "[DATE]"
drag, startPoint x: 1116, startPoint y: 244, endPoint x: 1135, endPoint y: 159, distance: 86.8
click at [1137, 106] on div "📝 👤[PERSON_NAME] 11:30am Blocked: (6) (6) • appointment 📝 (2) [PERSON_NAME] Reg…" at bounding box center [1101, 106] width 99 height 0
select select "9"
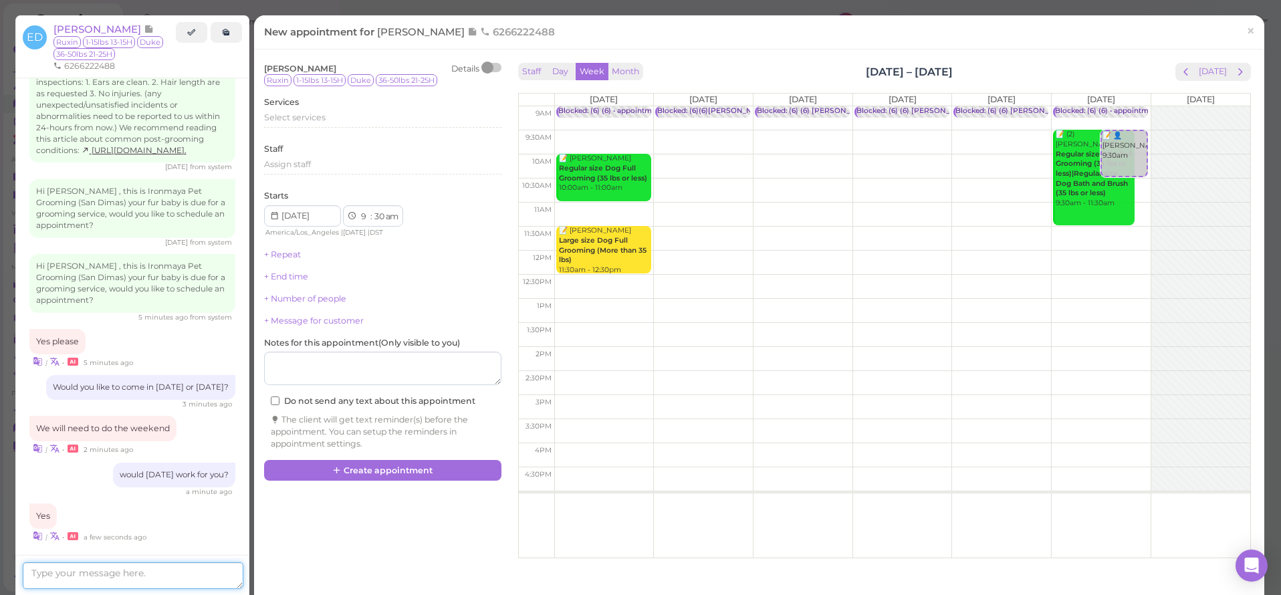
click at [172, 580] on textarea at bounding box center [133, 575] width 221 height 27
type textarea "for both of them, right?"
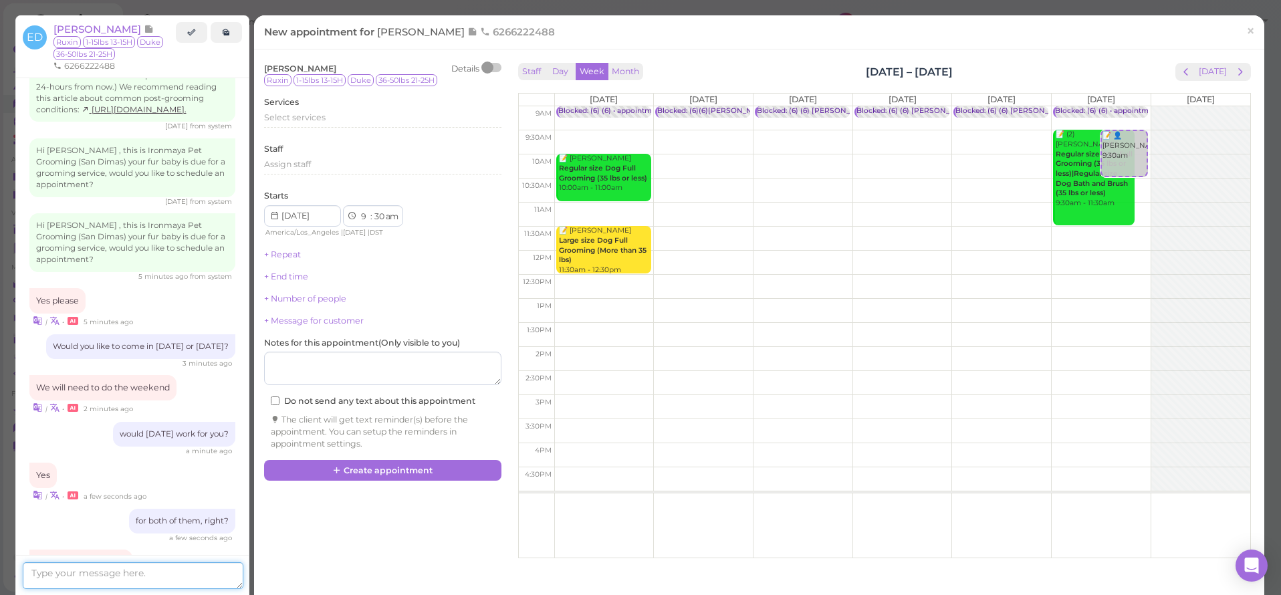
scroll to position [1532, 0]
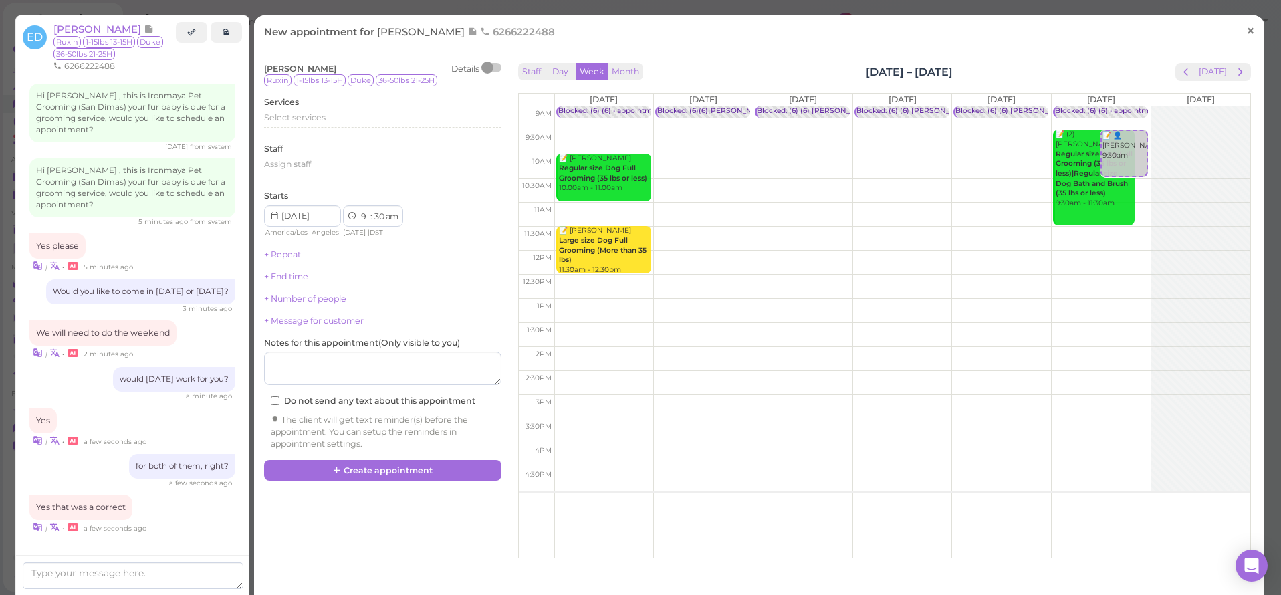
click at [1246, 33] on span "×" at bounding box center [1250, 30] width 9 height 19
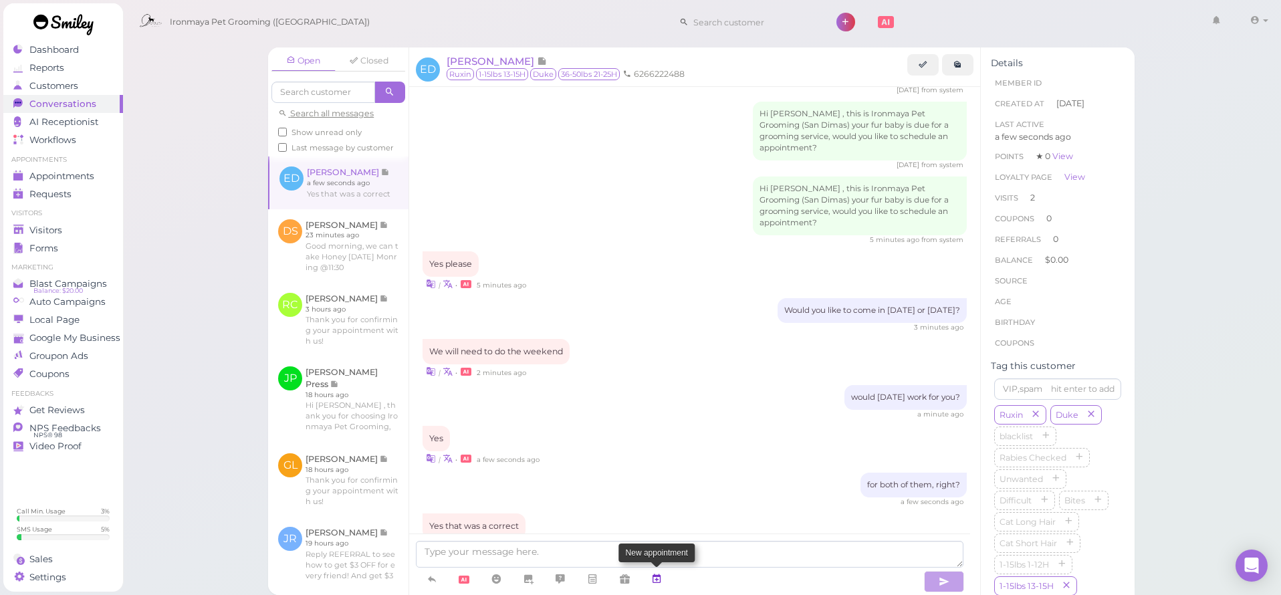
click at [657, 576] on icon at bounding box center [656, 578] width 11 height 13
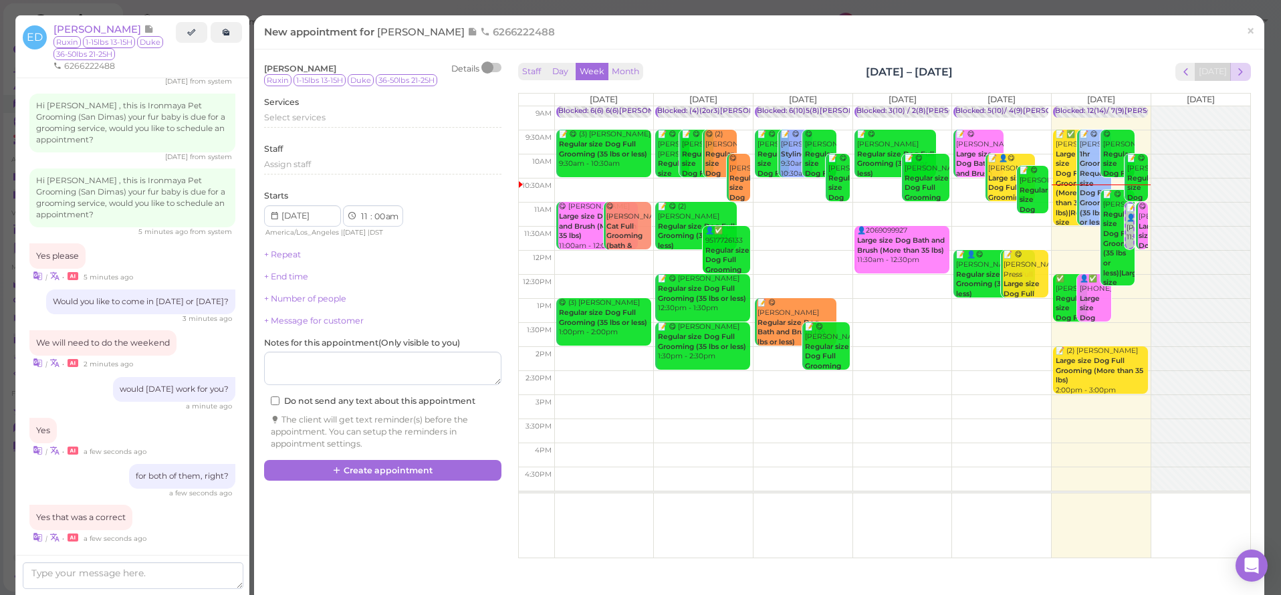
click at [1234, 72] on span "next" at bounding box center [1240, 72] width 13 height 13
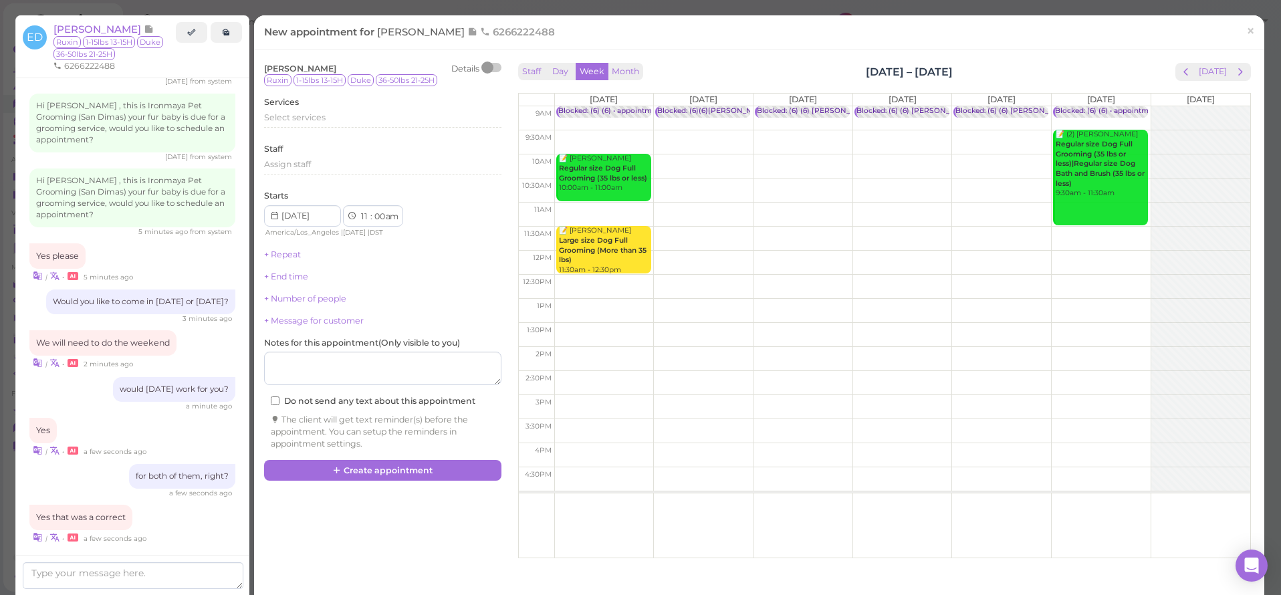
click at [1141, 130] on td at bounding box center [902, 142] width 696 height 24
type input "[DATE]"
select select "9"
select select "30"
click at [291, 117] on span "Select services" at bounding box center [295, 117] width 62 height 10
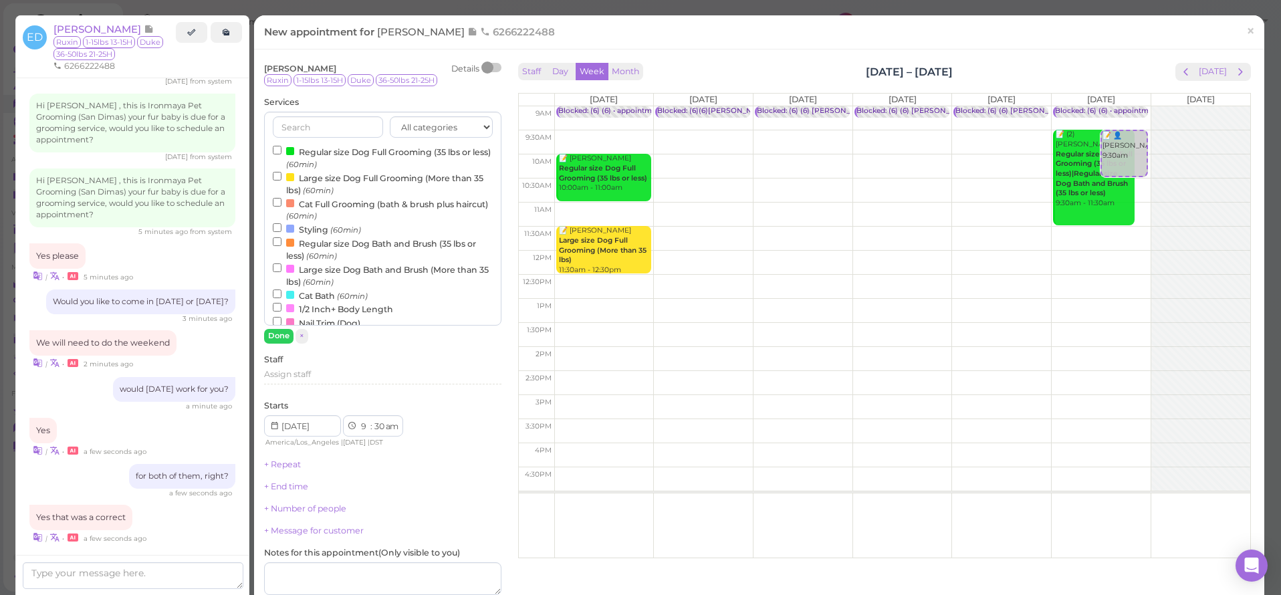
click at [291, 147] on div at bounding box center [290, 151] width 8 height 8
click at [281, 147] on input "Regular size Dog Full Grooming (35 lbs or less) (60min)" at bounding box center [277, 150] width 9 height 9
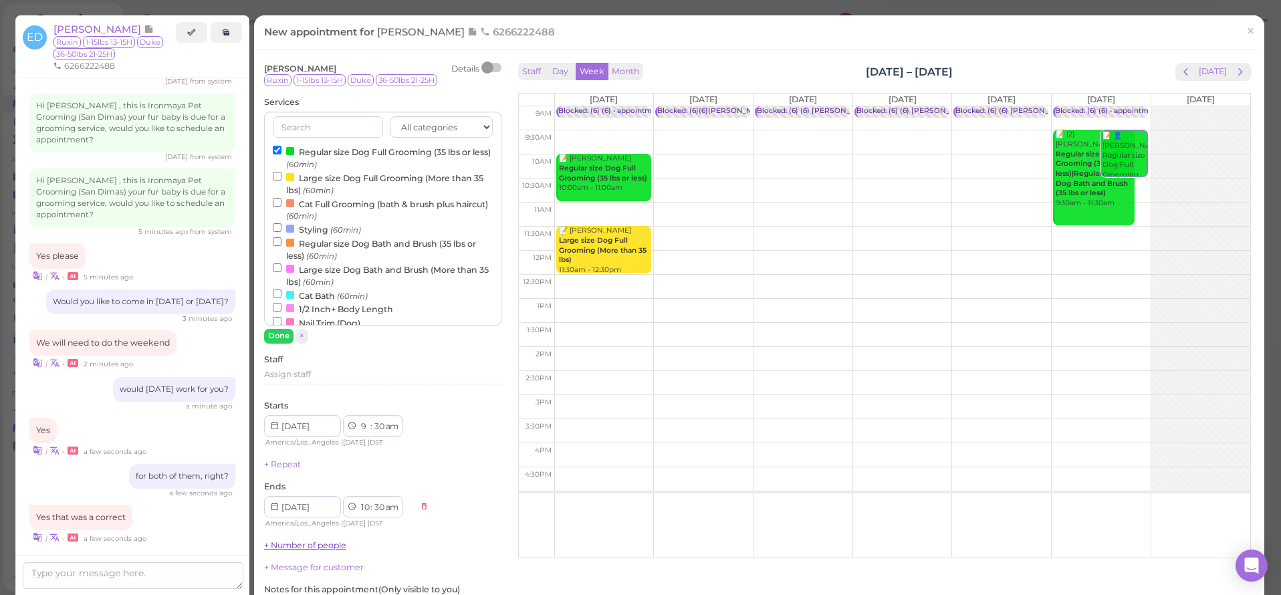
click at [315, 540] on link "+ Number of people" at bounding box center [305, 545] width 82 height 10
type input "2"
click at [307, 562] on input "range" at bounding box center [382, 565] width 237 height 21
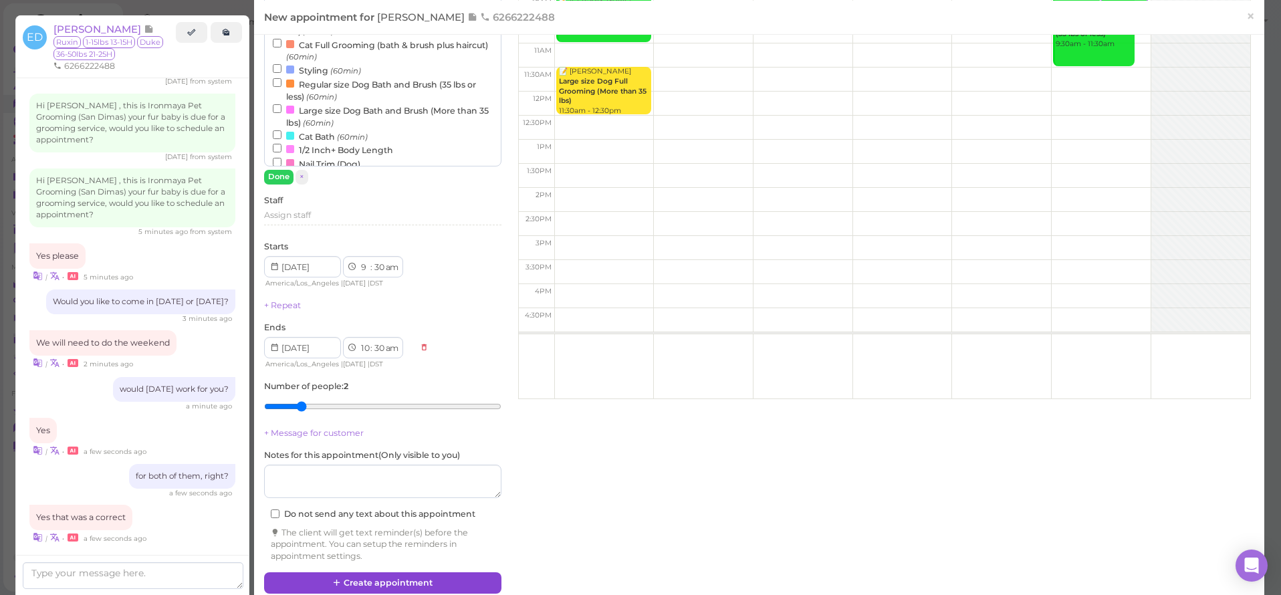
click at [359, 572] on button "Create appointment" at bounding box center [382, 582] width 237 height 21
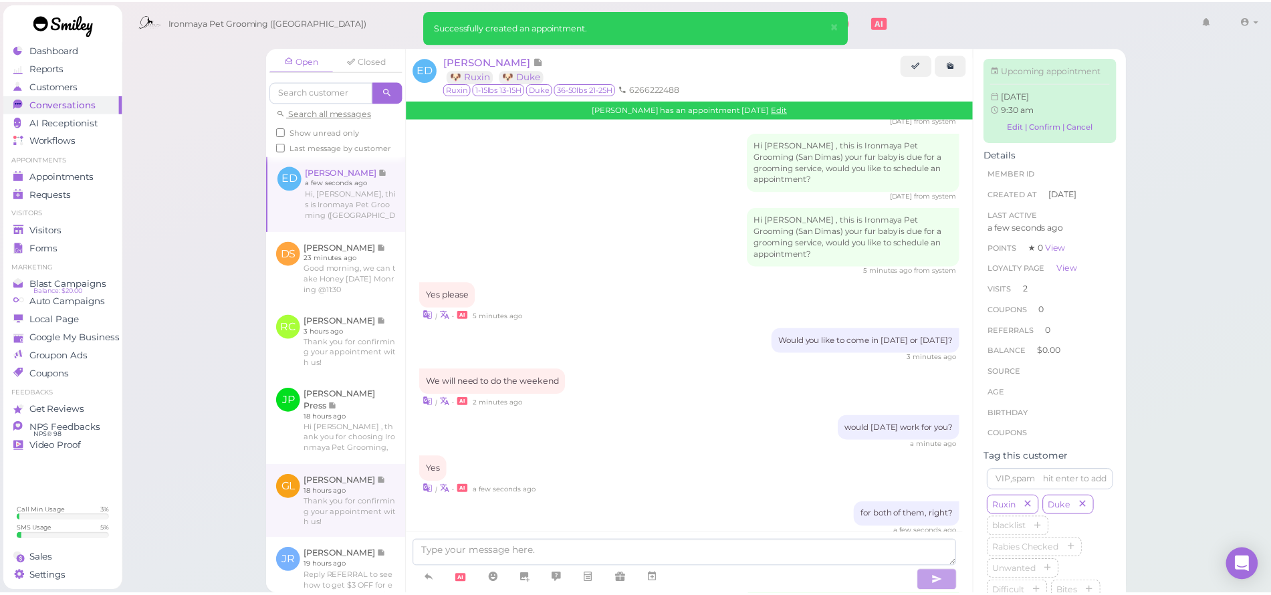
scroll to position [1654, 0]
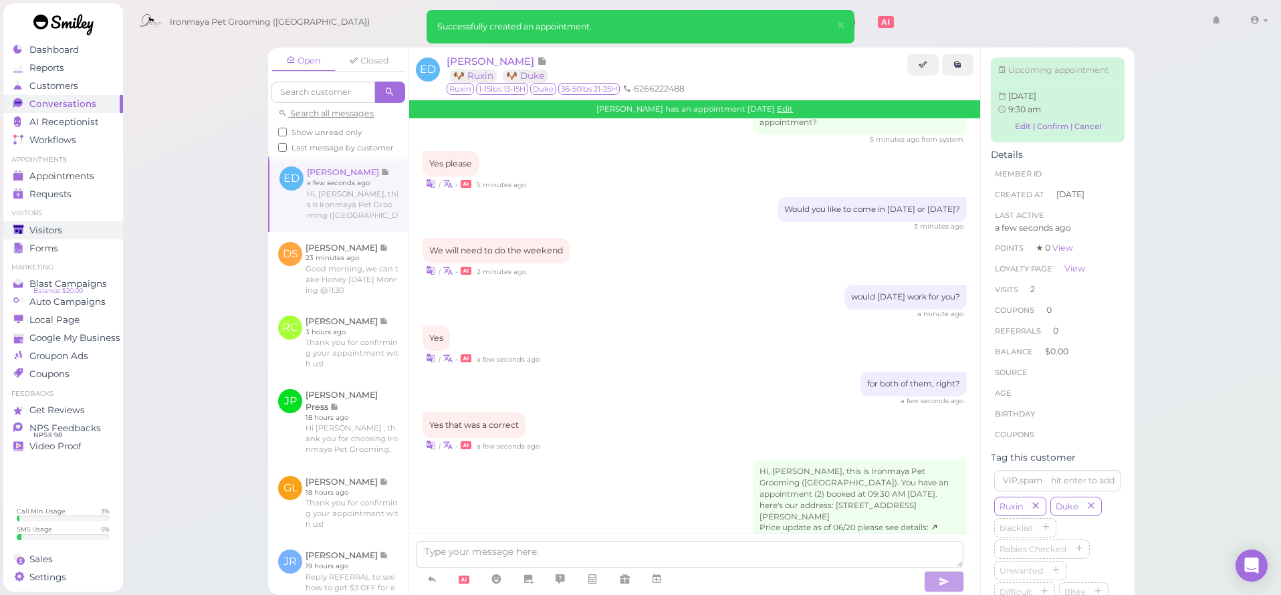
click at [60, 229] on span "Visitors" at bounding box center [45, 230] width 33 height 11
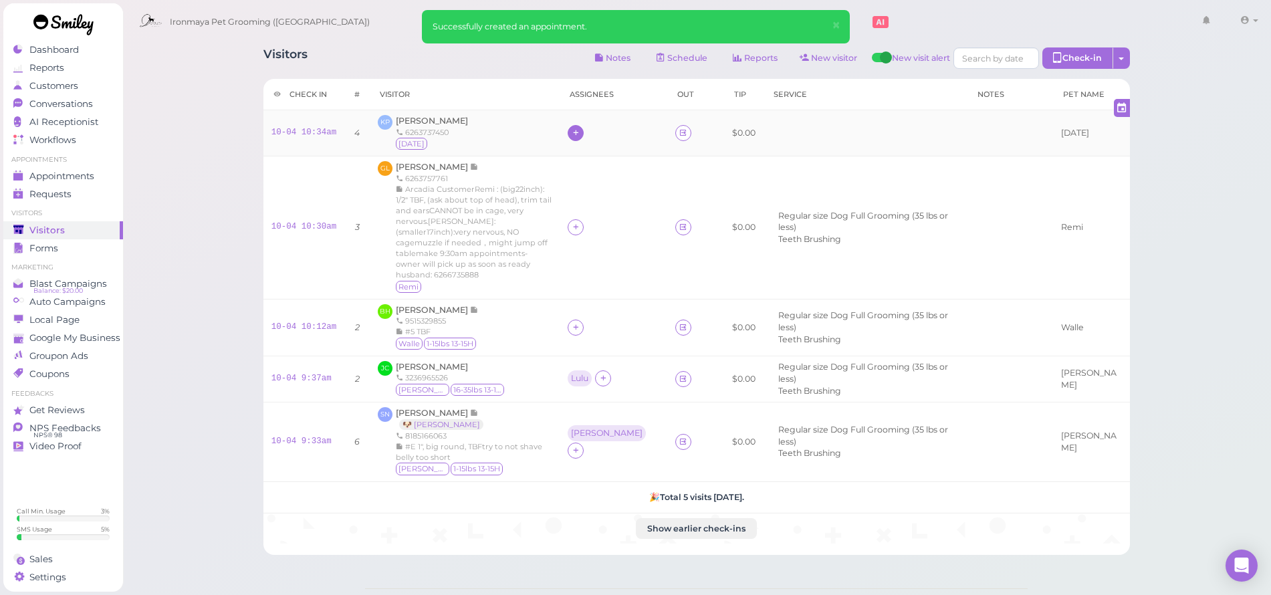
click at [580, 134] on icon at bounding box center [576, 133] width 9 height 10
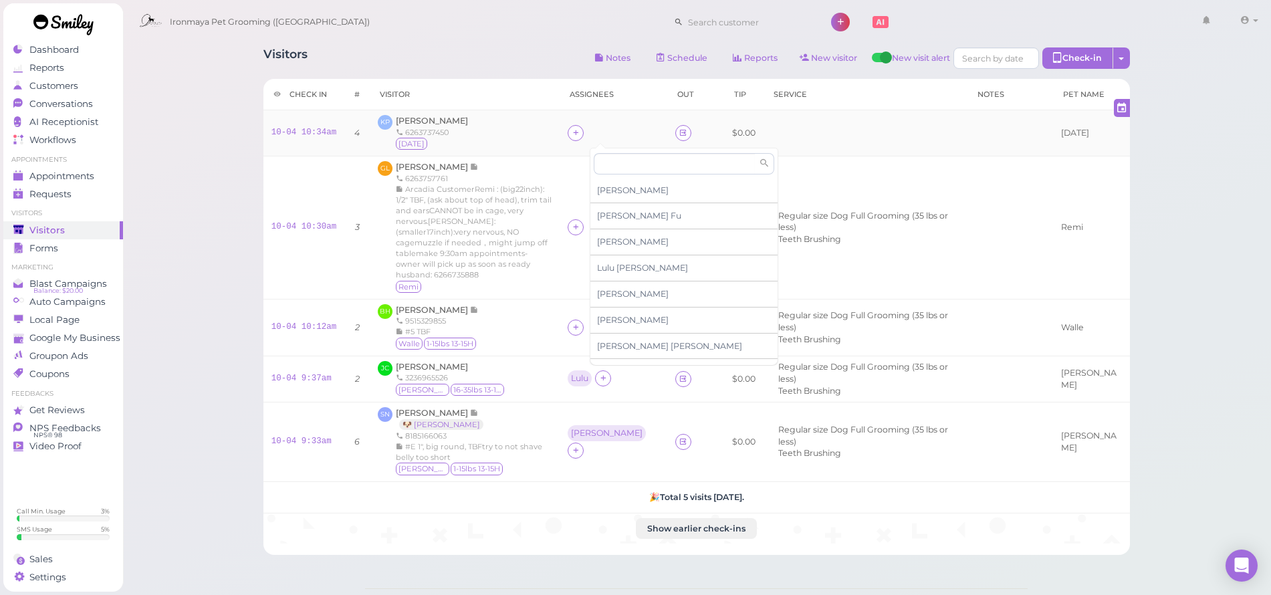
click at [548, 128] on div "[PERSON_NAME] 6263737450 [DATE]" at bounding box center [465, 133] width 174 height 36
click at [580, 322] on icon at bounding box center [576, 327] width 9 height 10
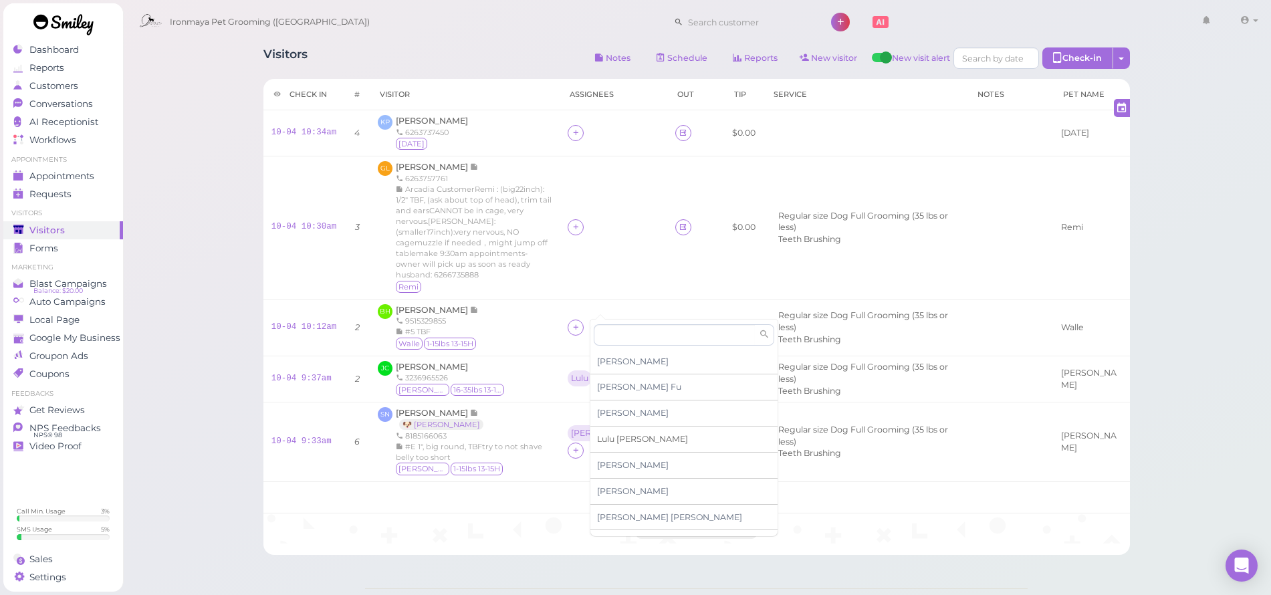
click at [608, 436] on span "[PERSON_NAME]" at bounding box center [642, 439] width 91 height 10
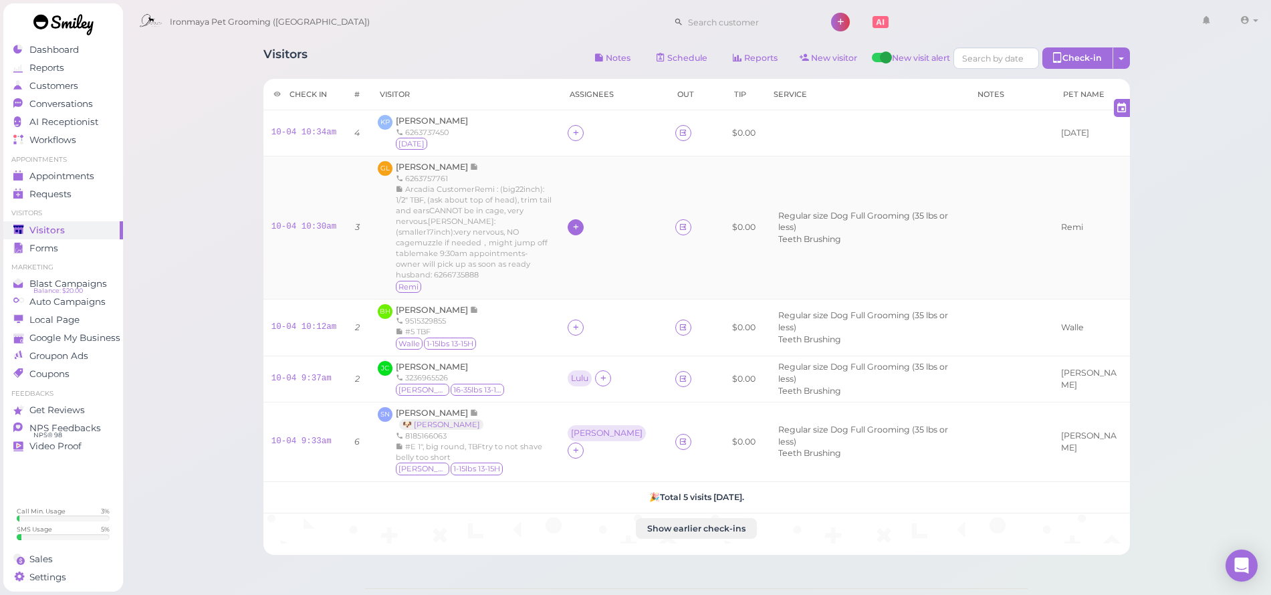
click at [580, 222] on icon at bounding box center [576, 227] width 9 height 10
click at [613, 322] on span "[PERSON_NAME]" at bounding box center [633, 325] width 72 height 10
click at [580, 231] on icon at bounding box center [576, 236] width 9 height 10
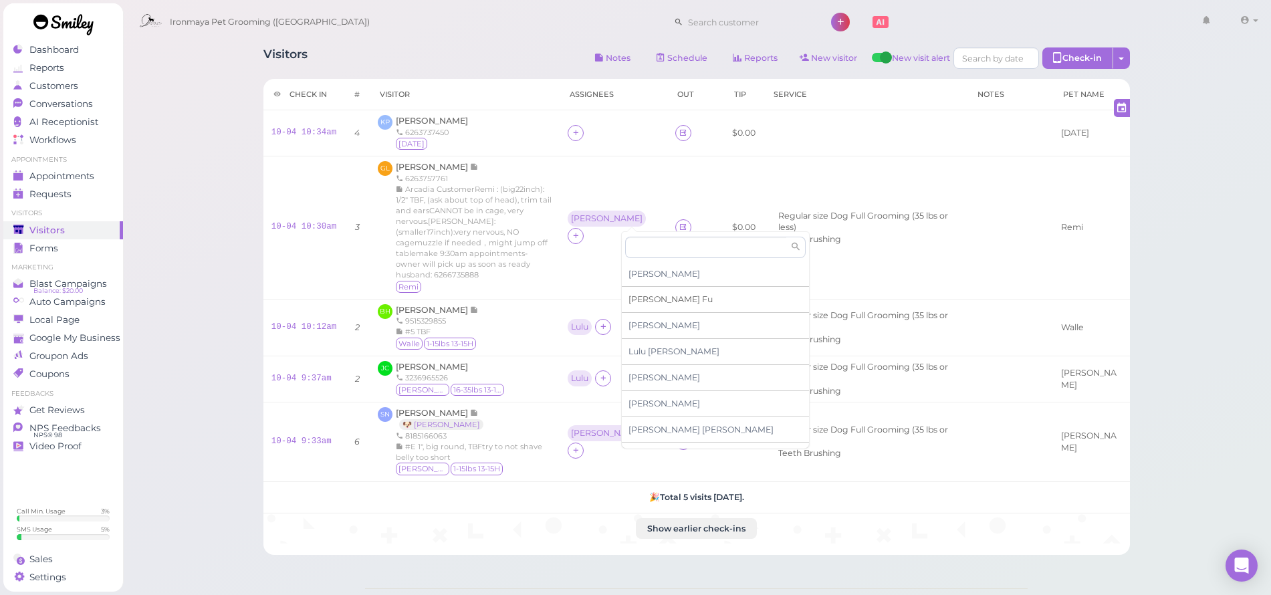
click at [642, 302] on span "[PERSON_NAME]" at bounding box center [670, 299] width 84 height 10
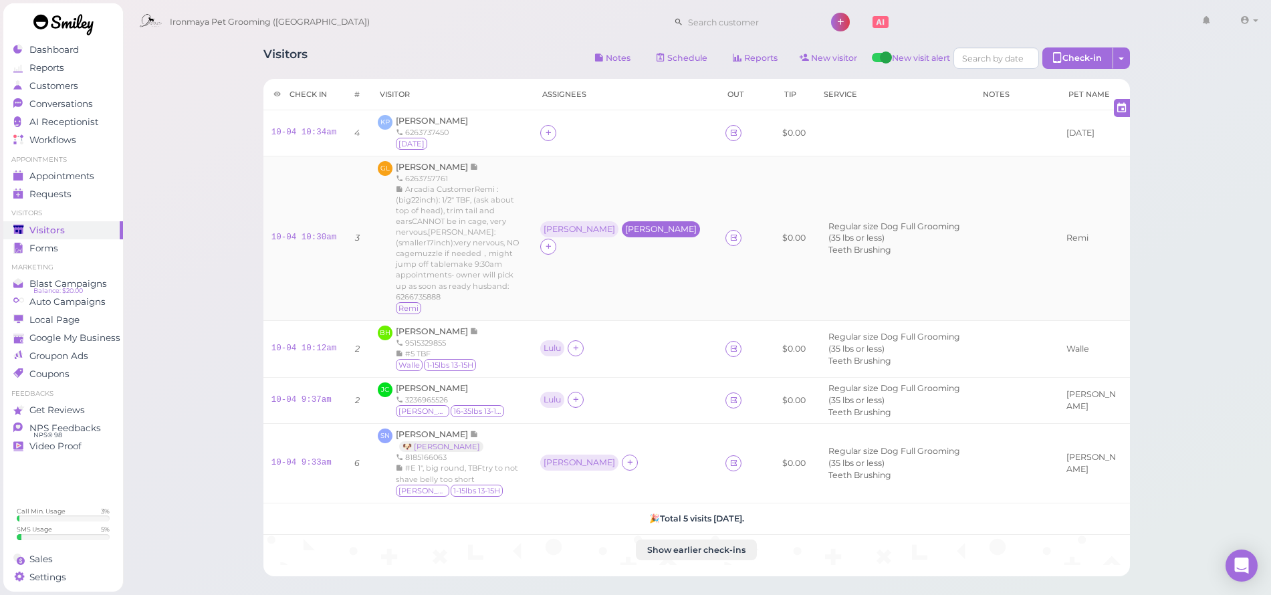
click at [625, 225] on div "[PERSON_NAME]" at bounding box center [661, 229] width 72 height 9
click at [627, 252] on span "Select services" at bounding box center [625, 250] width 62 height 15
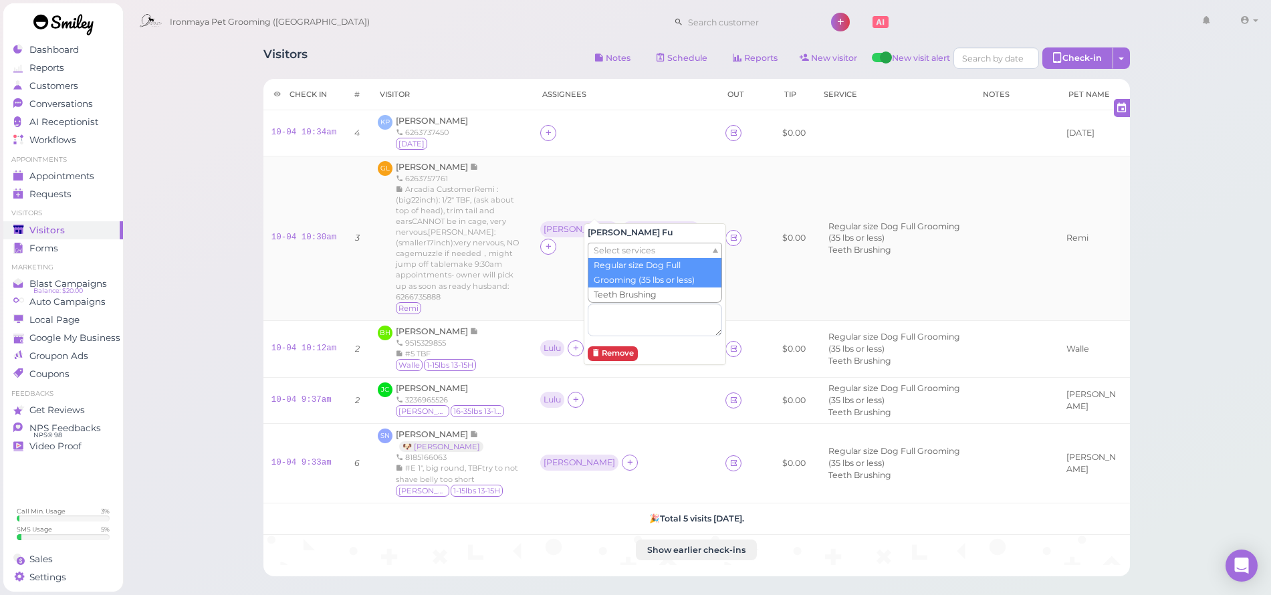
click at [524, 302] on div "Remi" at bounding box center [460, 308] width 128 height 13
click at [430, 166] on span "[PERSON_NAME]" at bounding box center [433, 167] width 74 height 10
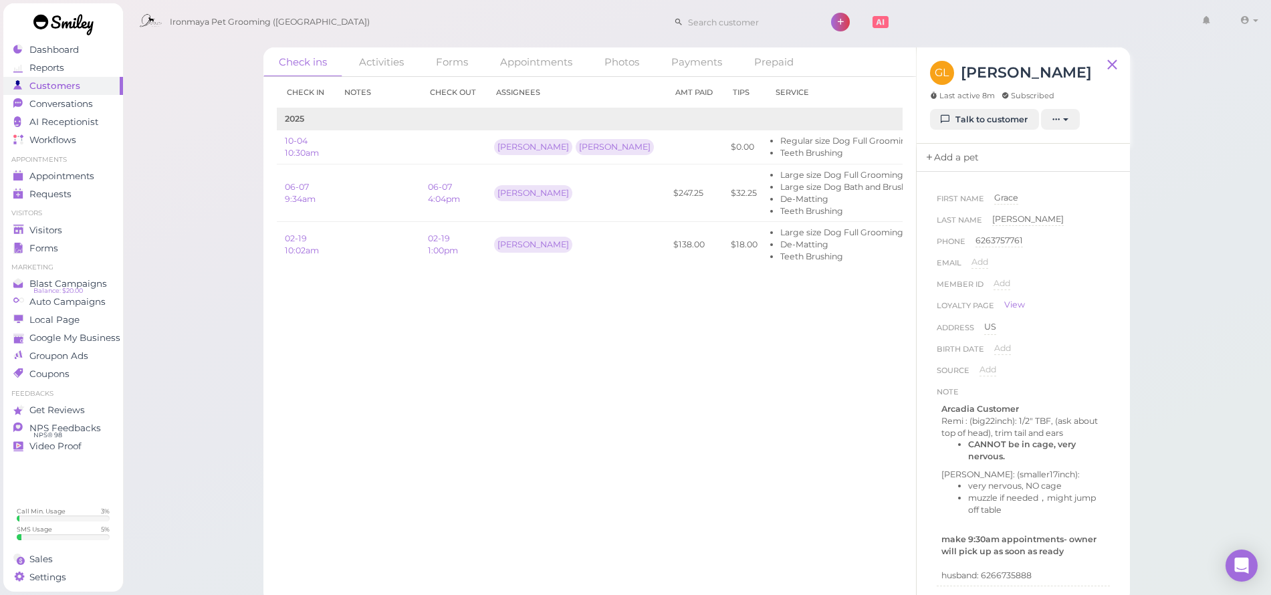
click at [949, 158] on link "Add a pet" at bounding box center [952, 158] width 70 height 28
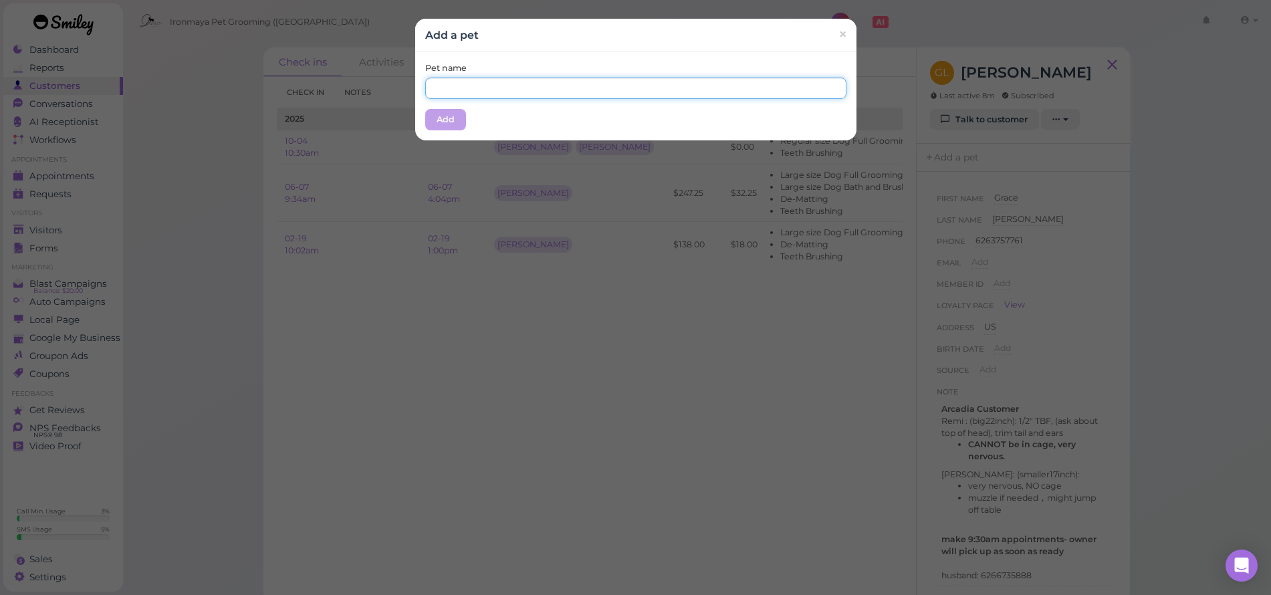
click at [707, 90] on input "text" at bounding box center [635, 88] width 421 height 21
type input "Remi"
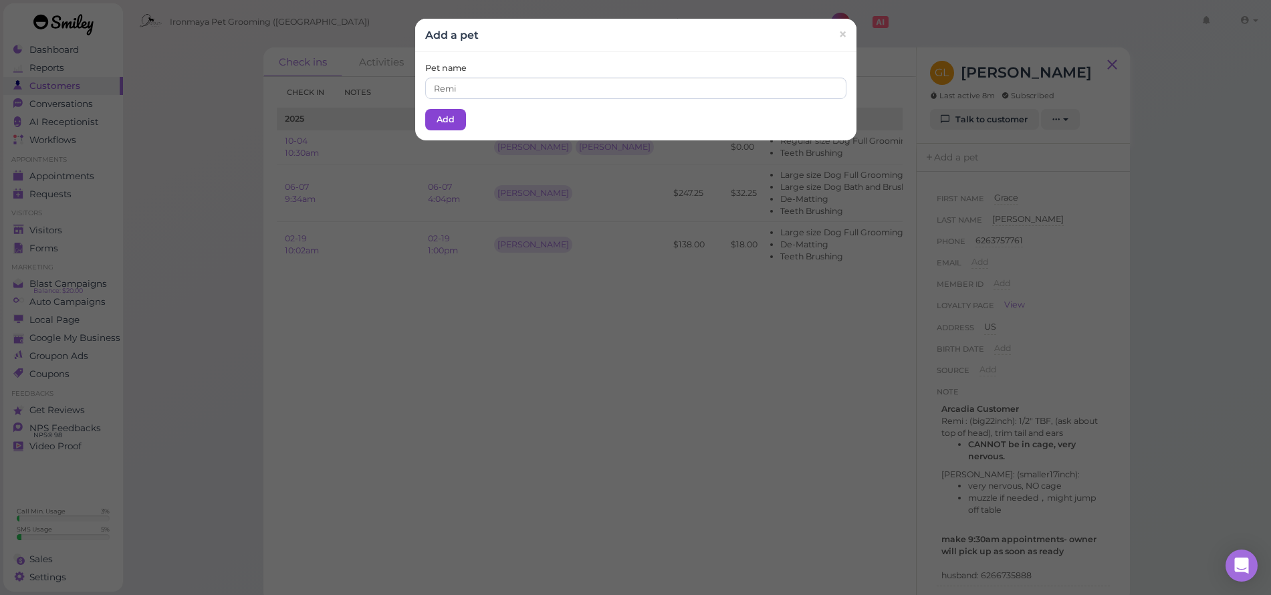
click at [442, 111] on button "Add" at bounding box center [445, 119] width 41 height 21
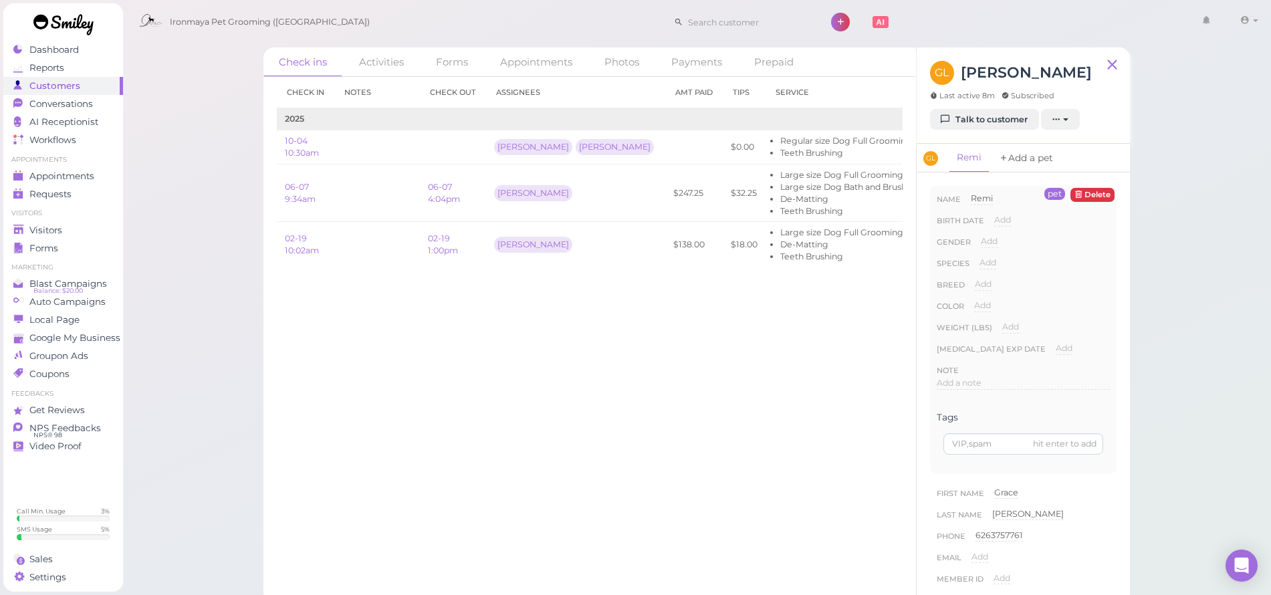
click at [1007, 162] on icon at bounding box center [1003, 158] width 9 height 13
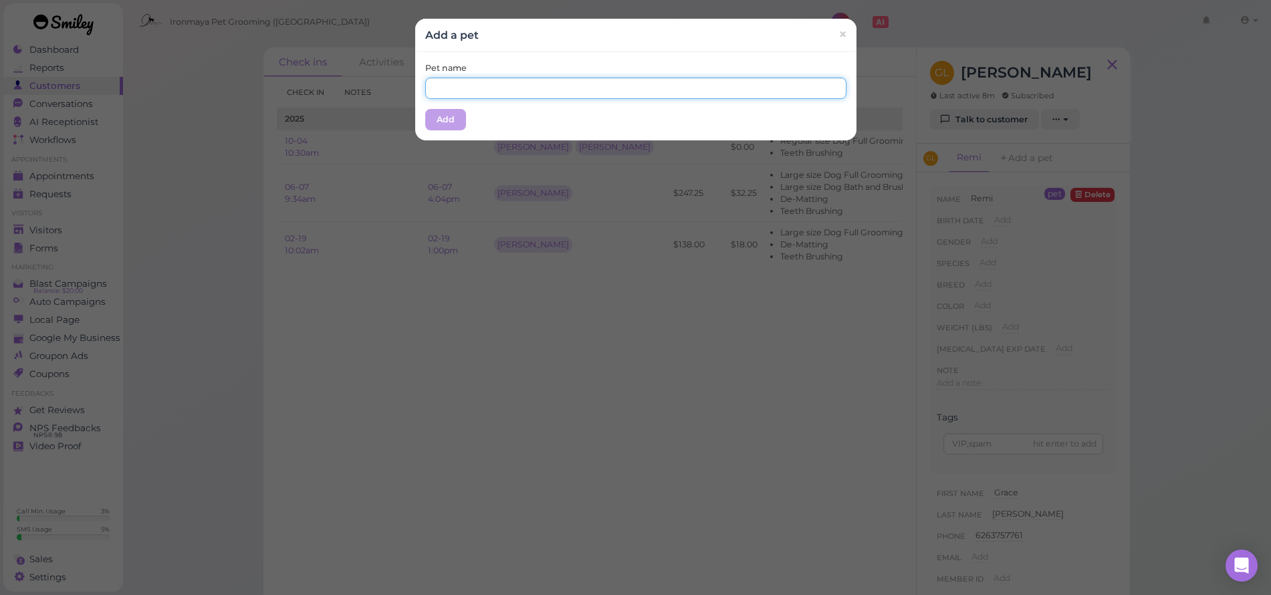
click at [616, 87] on input "text" at bounding box center [635, 88] width 421 height 21
type input "[PERSON_NAME]"
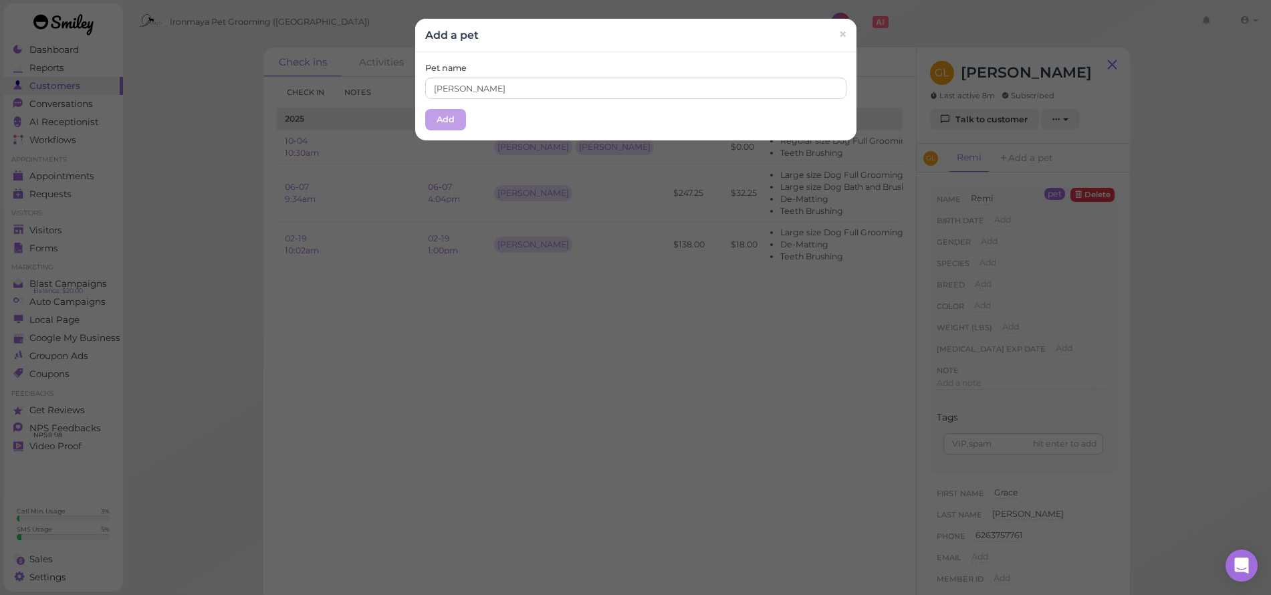
click at [435, 114] on button "Add" at bounding box center [445, 119] width 41 height 21
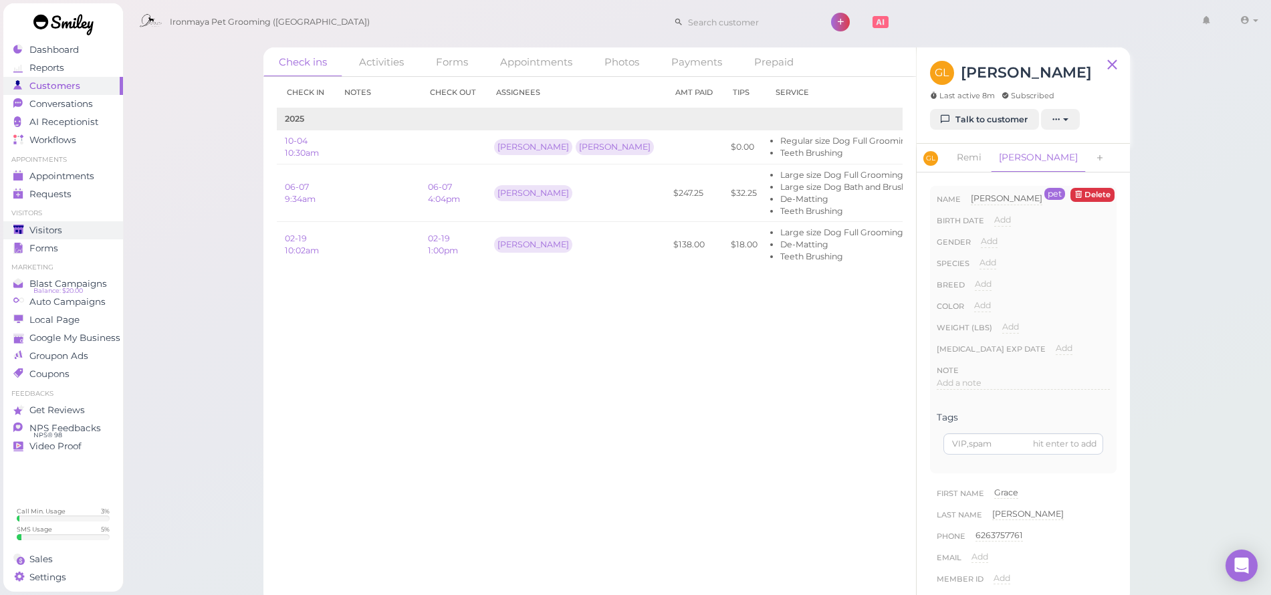
click at [51, 231] on span "Visitors" at bounding box center [45, 230] width 33 height 11
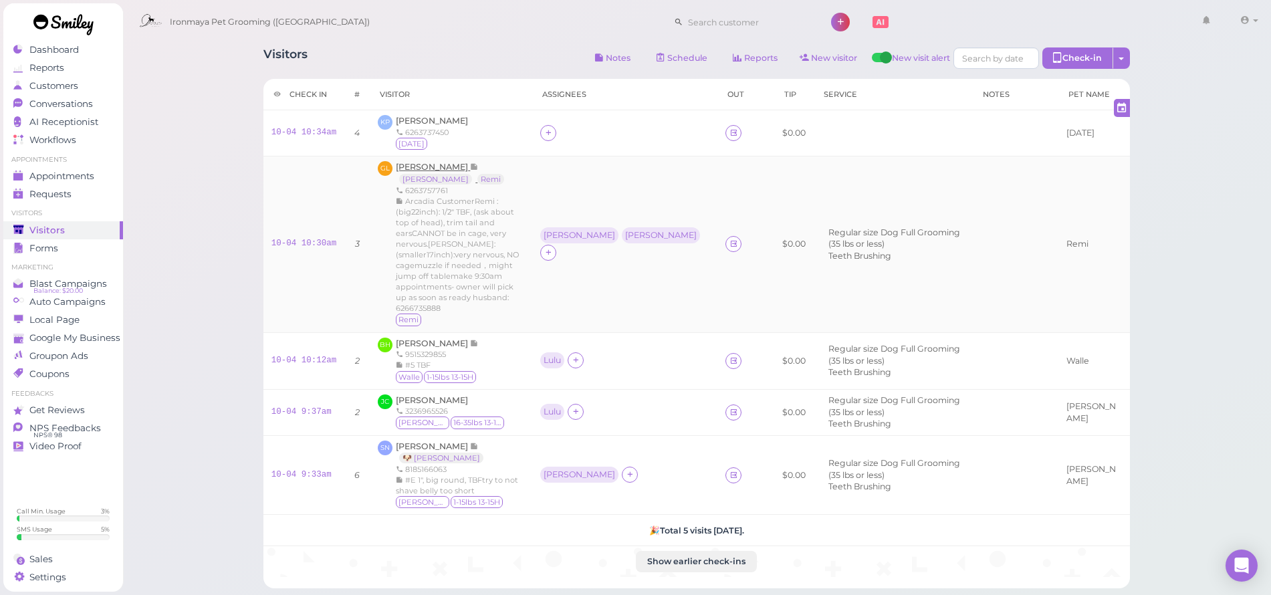
click at [426, 168] on span "[PERSON_NAME]" at bounding box center [433, 167] width 74 height 10
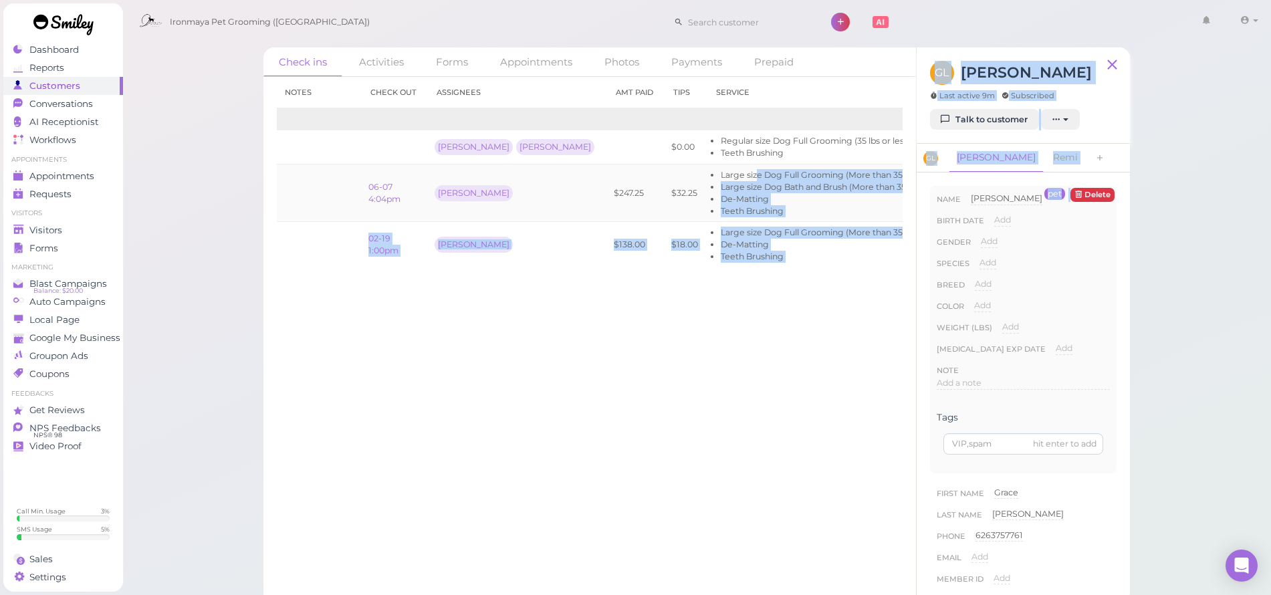
scroll to position [0, 84]
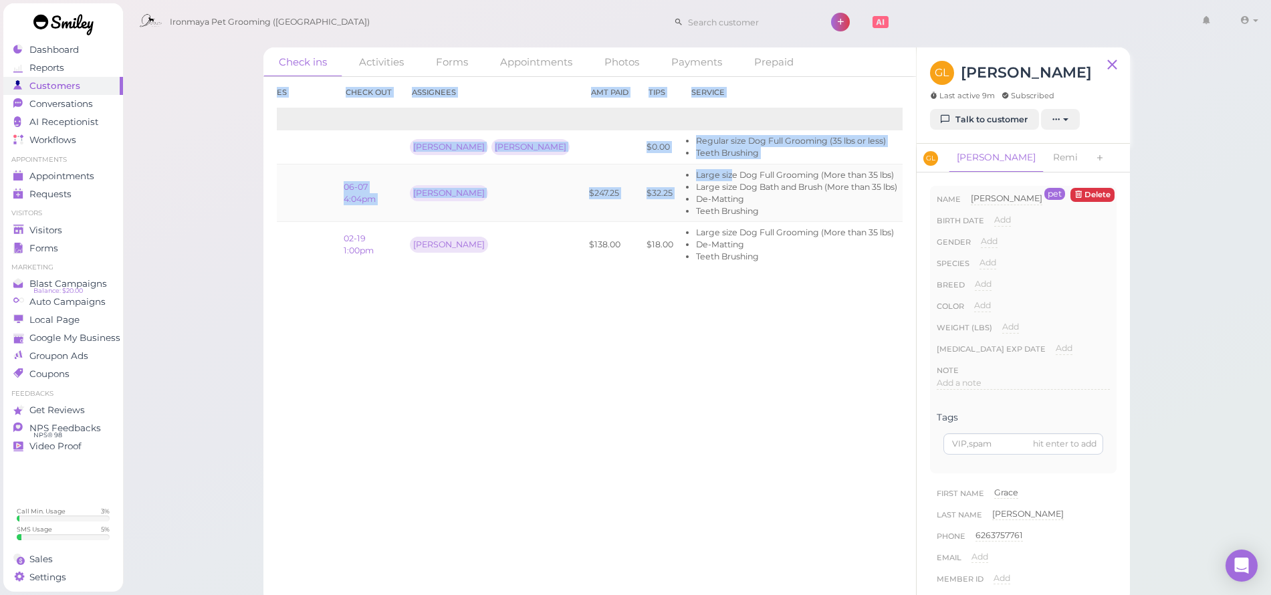
drag, startPoint x: 710, startPoint y: 177, endPoint x: 900, endPoint y: 196, distance: 190.9
click at [912, 197] on div "Check in Notes Check out Assignees Amt Paid Tips Service 2025 10-04 10:30am [PE…" at bounding box center [589, 336] width 653 height 518
click at [942, 194] on link "View receipt" at bounding box center [969, 193] width 55 height 10
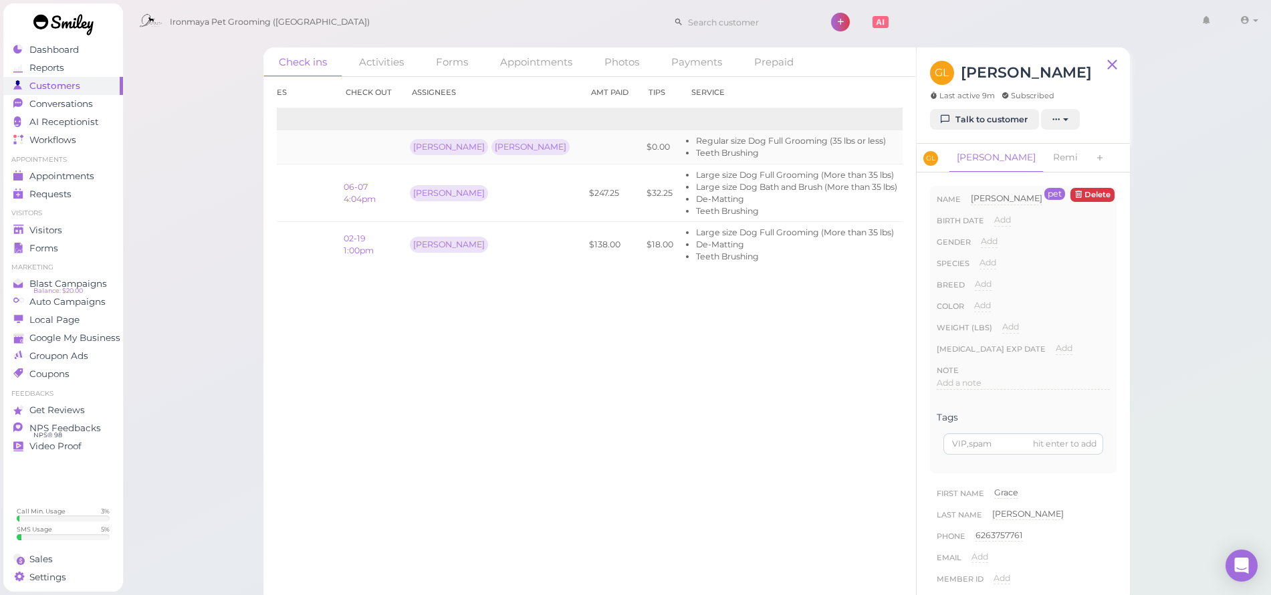
click at [366, 147] on td at bounding box center [369, 147] width 66 height 34
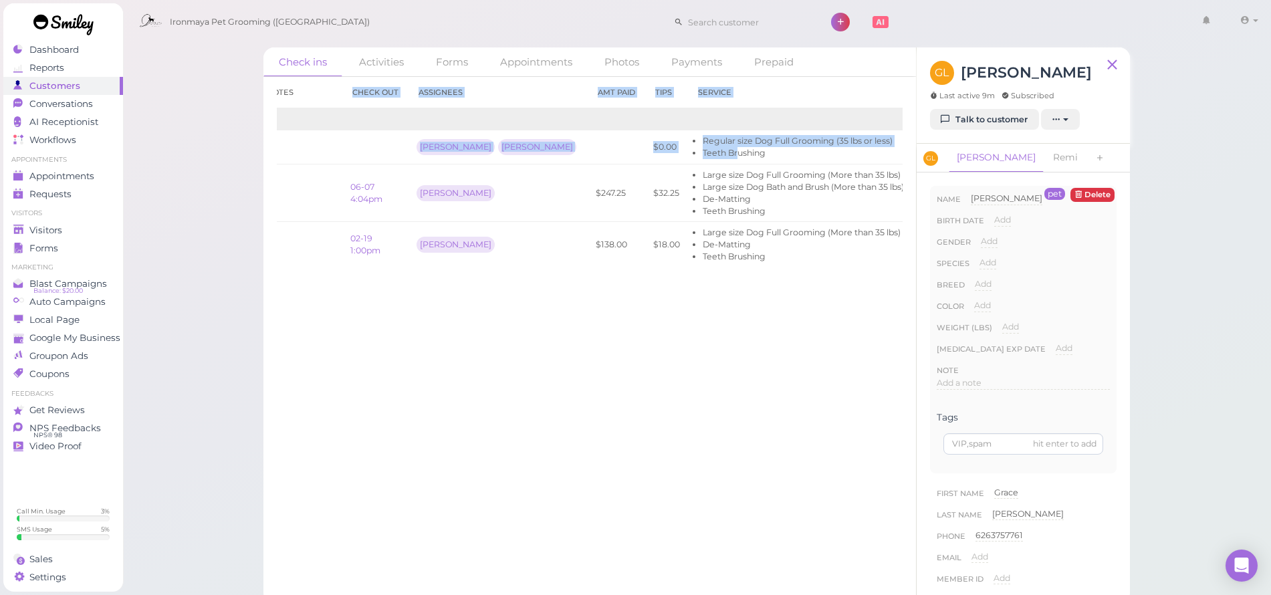
scroll to position [0, 0]
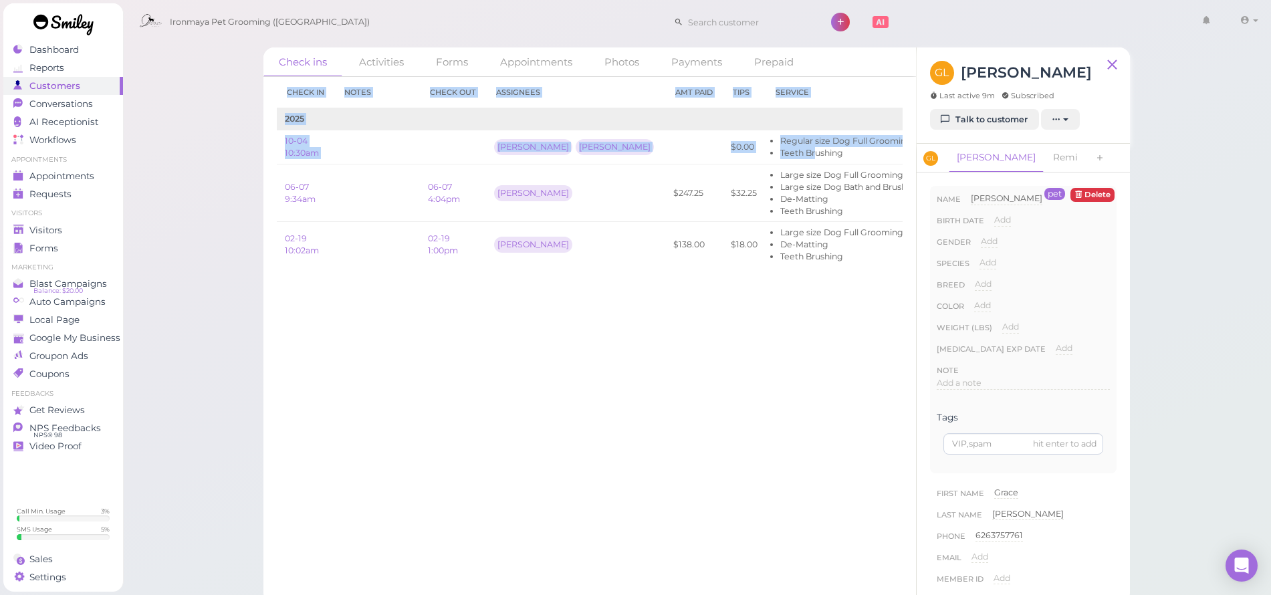
drag, startPoint x: 624, startPoint y: 147, endPoint x: 225, endPoint y: 145, distance: 399.8
click at [225, 145] on div "Check ins Activities Forms Appointments Photos Payments Prepaid Check in Notes …" at bounding box center [696, 302] width 1149 height 604
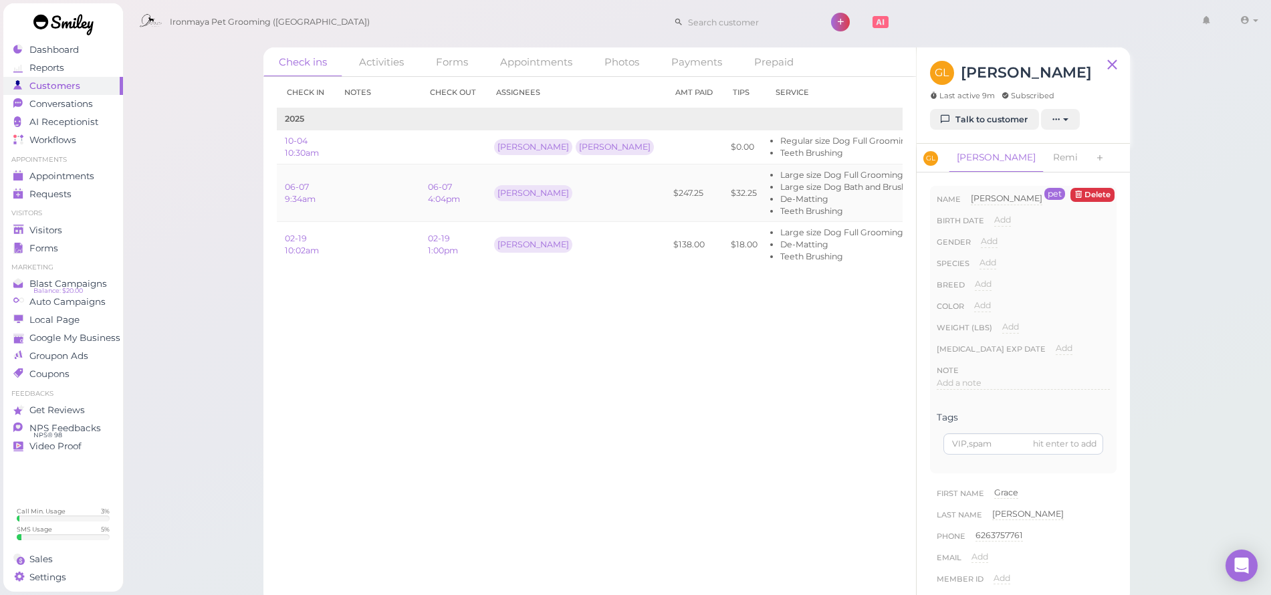
click at [324, 180] on td "06-07 9:34am" at bounding box center [305, 192] width 57 height 57
click at [1045, 158] on link "Remi" at bounding box center [1065, 158] width 41 height 28
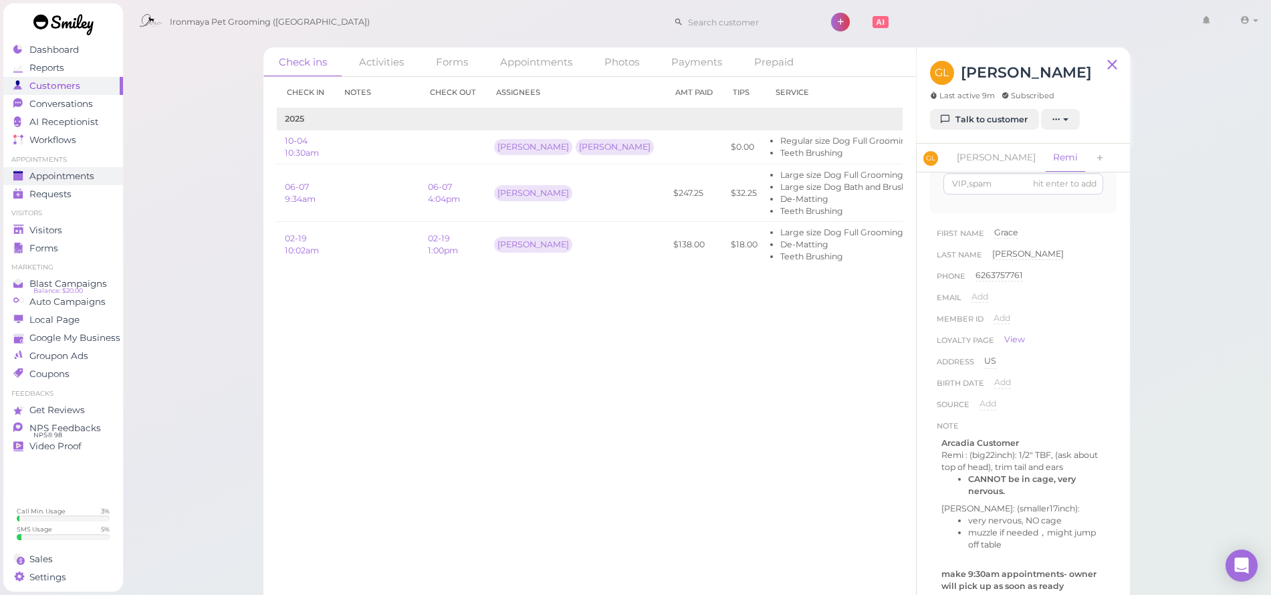
click at [73, 177] on span "Appointments" at bounding box center [61, 175] width 65 height 11
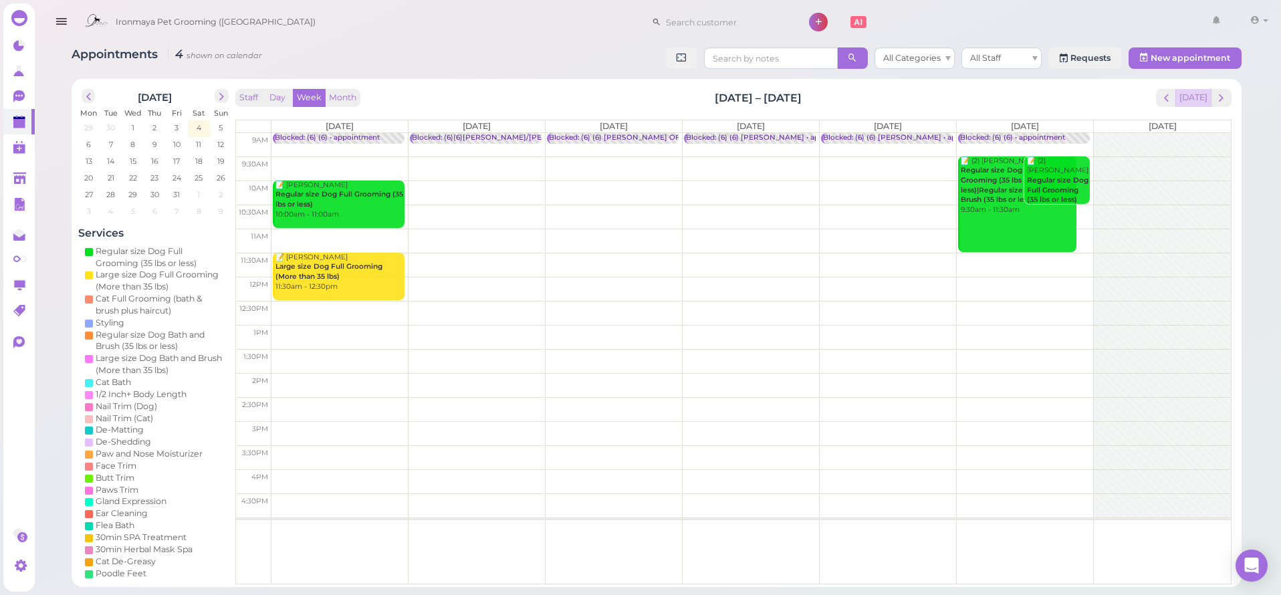
click at [1211, 92] on button "[DATE]" at bounding box center [1193, 98] width 36 height 18
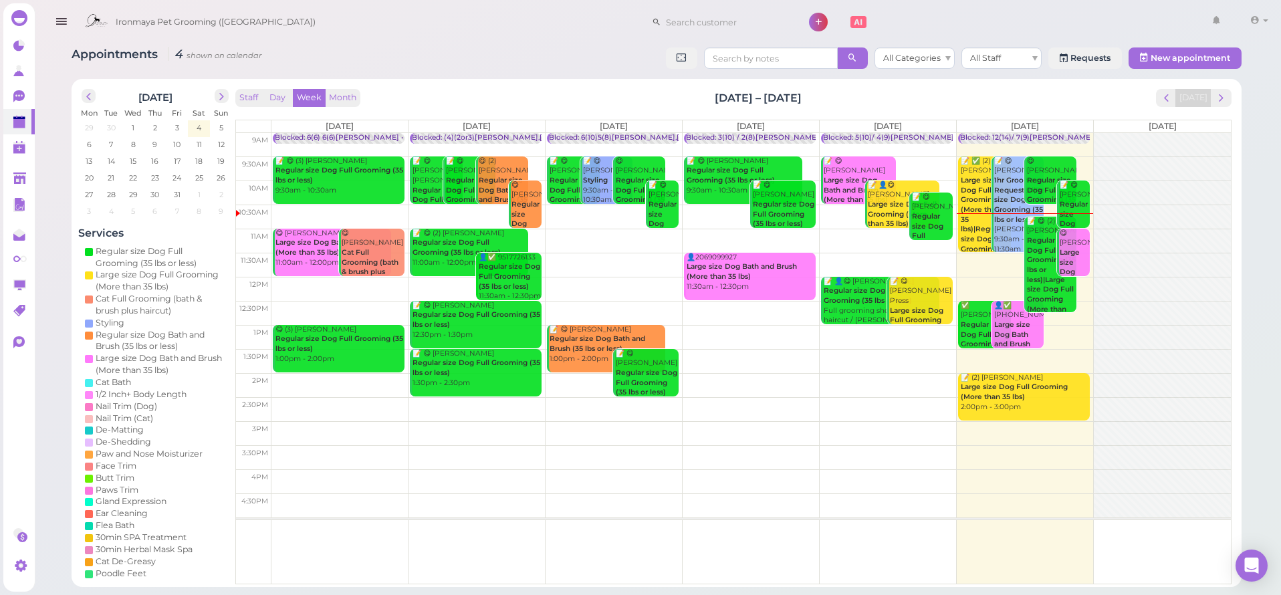
click at [1038, 425] on td at bounding box center [750, 433] width 959 height 24
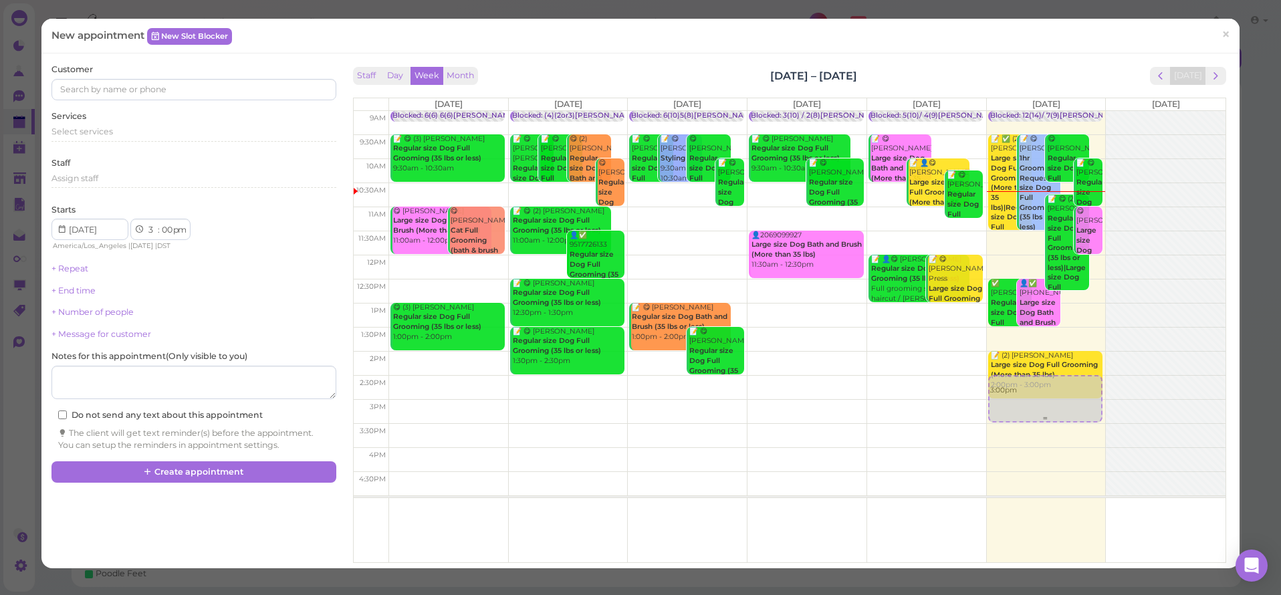
drag, startPoint x: 1038, startPoint y: 425, endPoint x: 1033, endPoint y: 398, distance: 26.5
click at [1033, 111] on div "3:00pm Blocked: 12(14)/ 7(9)[PERSON_NAME] • appointment 📝 ✅ (2) [PERSON_NAME] L…" at bounding box center [1046, 111] width 119 height 0
select select "2"
select select "30"
click at [173, 91] on input at bounding box center [193, 89] width 284 height 21
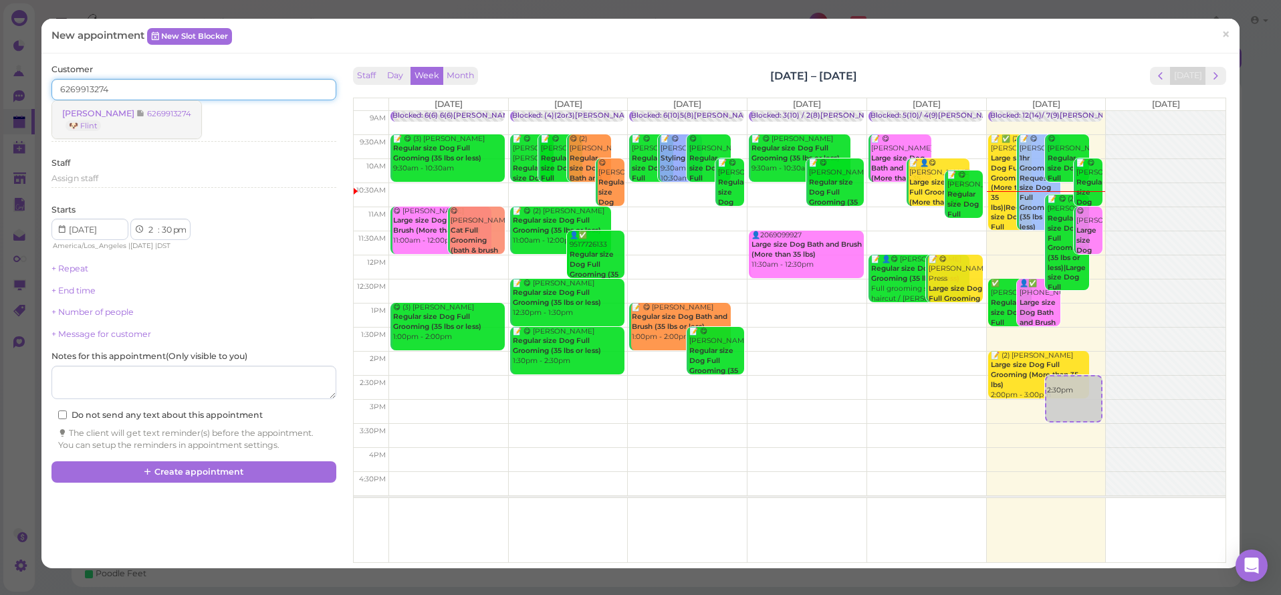
type input "6269913274"
click at [133, 109] on span "[PERSON_NAME]" at bounding box center [99, 113] width 74 height 10
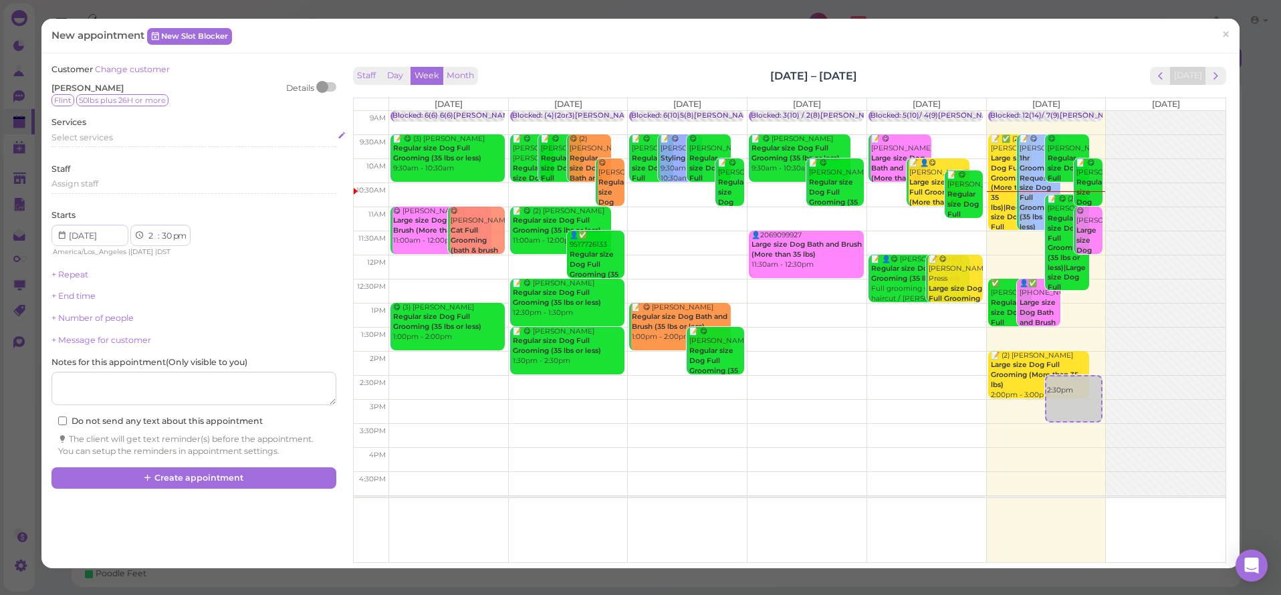
click at [93, 137] on span "Select services" at bounding box center [82, 137] width 62 height 10
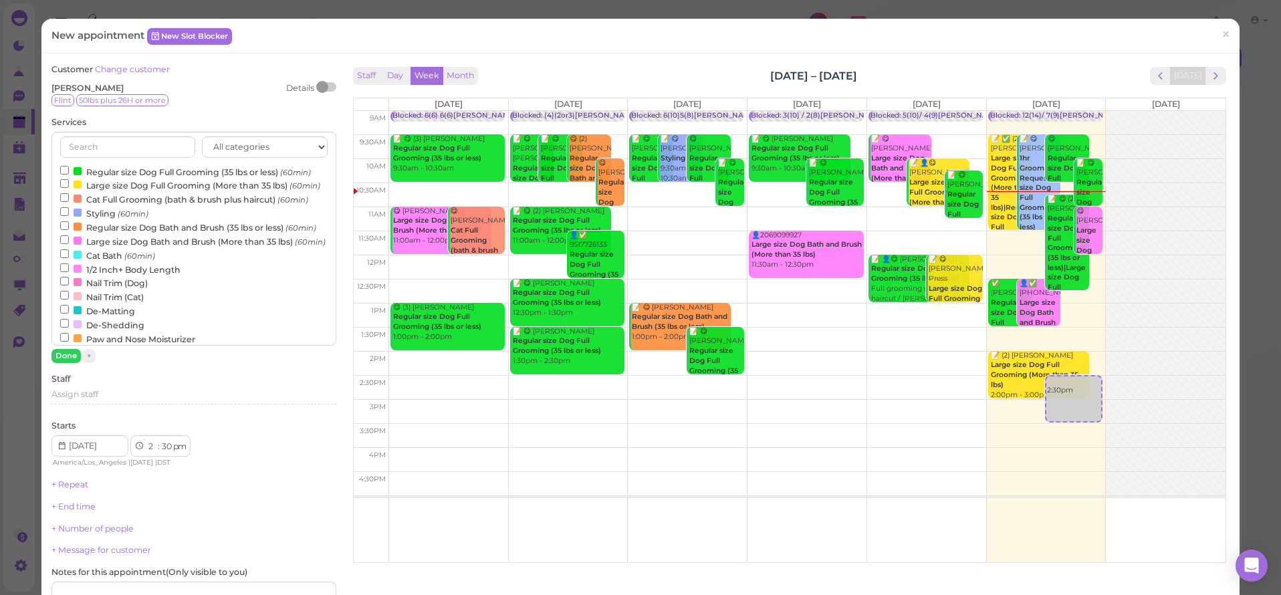
click at [102, 248] on label "Large size Dog Bath and Brush (More than 35 lbs) (60min)" at bounding box center [192, 241] width 265 height 14
click at [69, 244] on input "Large size Dog Bath and Brush (More than 35 lbs) (60min)" at bounding box center [64, 239] width 9 height 9
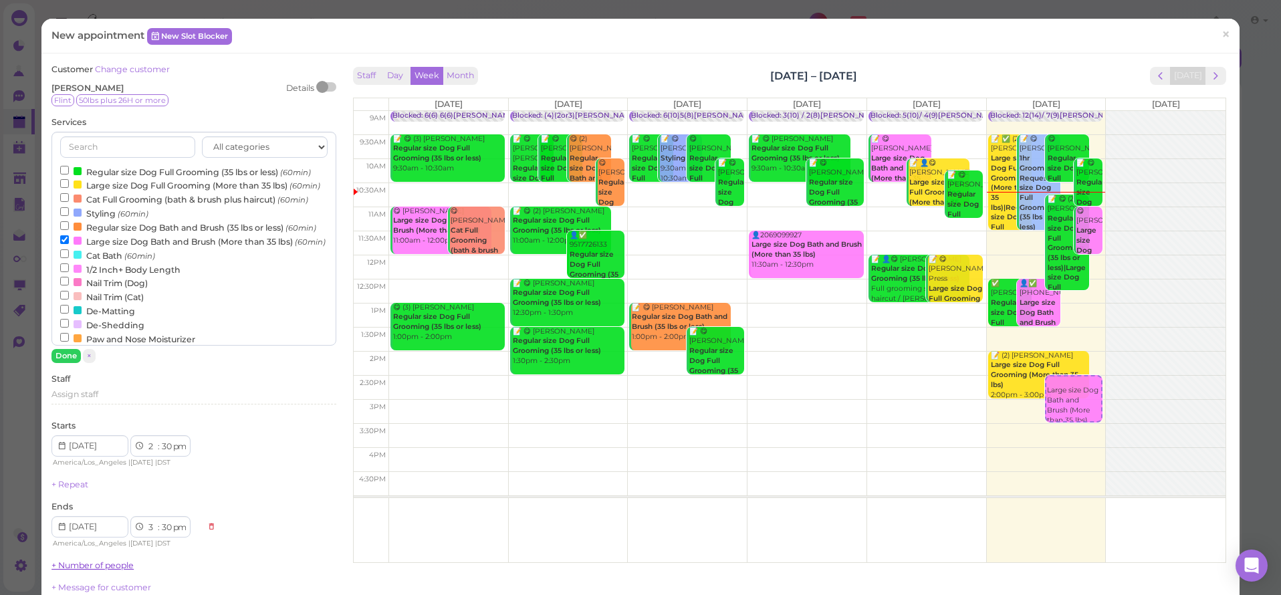
click at [71, 351] on button "Done" at bounding box center [65, 356] width 29 height 14
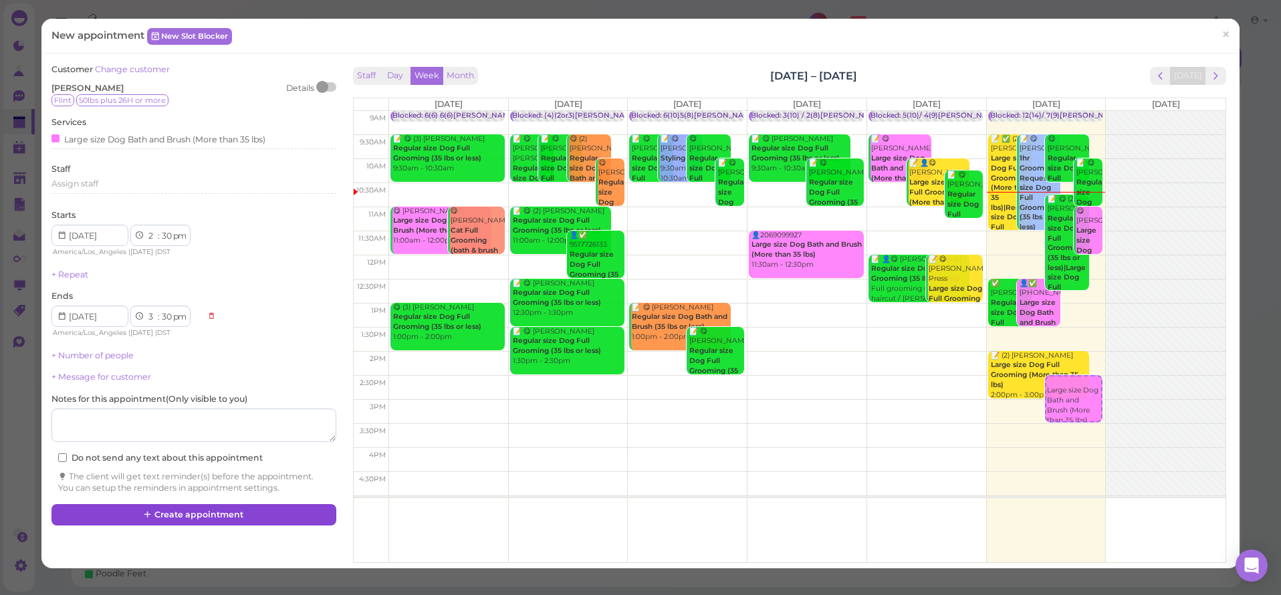
click at [152, 509] on icon at bounding box center [148, 514] width 9 height 10
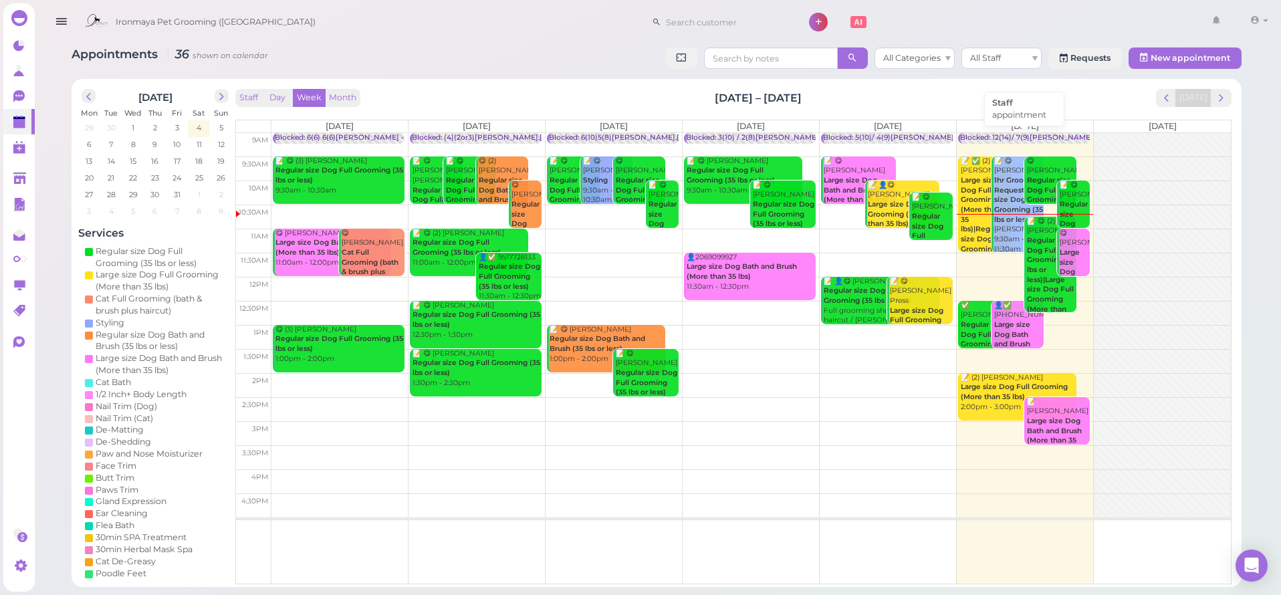
click at [1007, 134] on div "Blocked: 12(14)/ 7(9)[PERSON_NAME] • appointment" at bounding box center [1052, 138] width 185 height 10
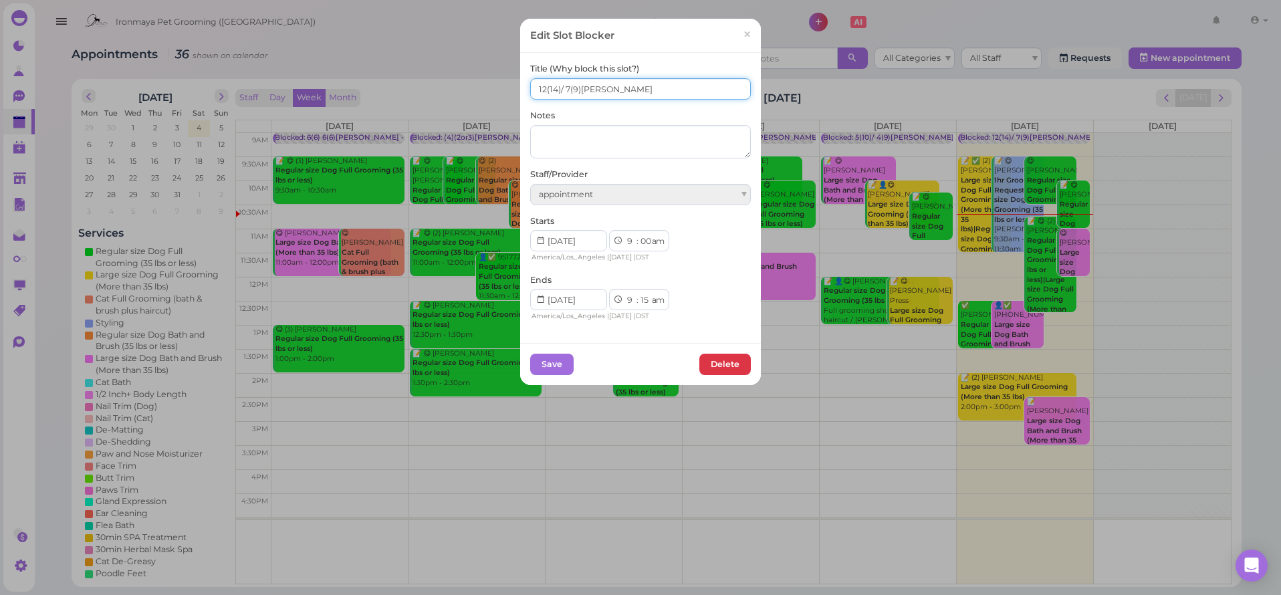
click at [540, 89] on input "12(14)/ 7(9)[PERSON_NAME]" at bounding box center [640, 88] width 221 height 21
type input "14(14)/ 7(9)[PERSON_NAME]"
click at [544, 354] on button "Save" at bounding box center [551, 364] width 43 height 21
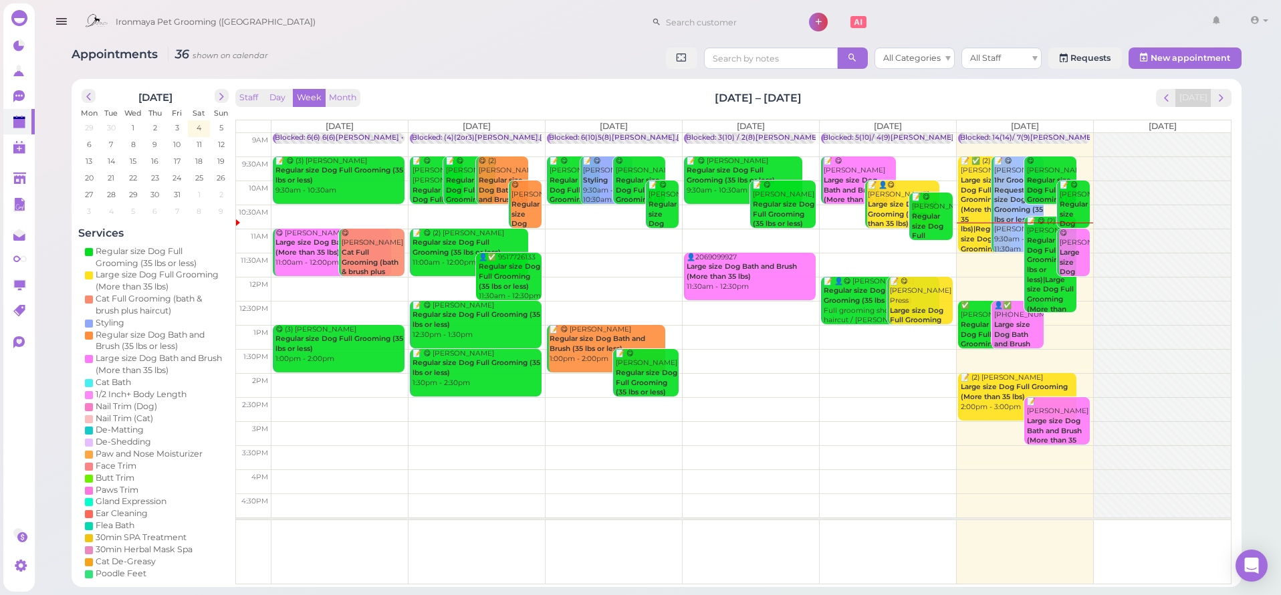
click at [67, 22] on icon "button" at bounding box center [61, 21] width 14 height 17
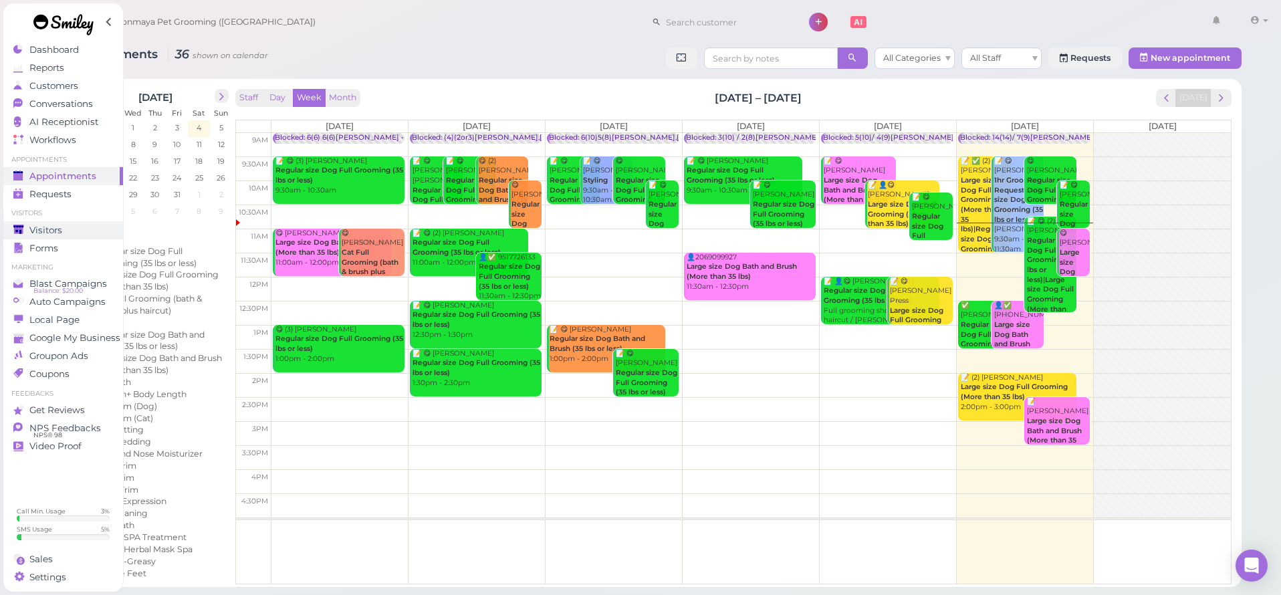
click at [50, 225] on span "Visitors" at bounding box center [45, 230] width 33 height 11
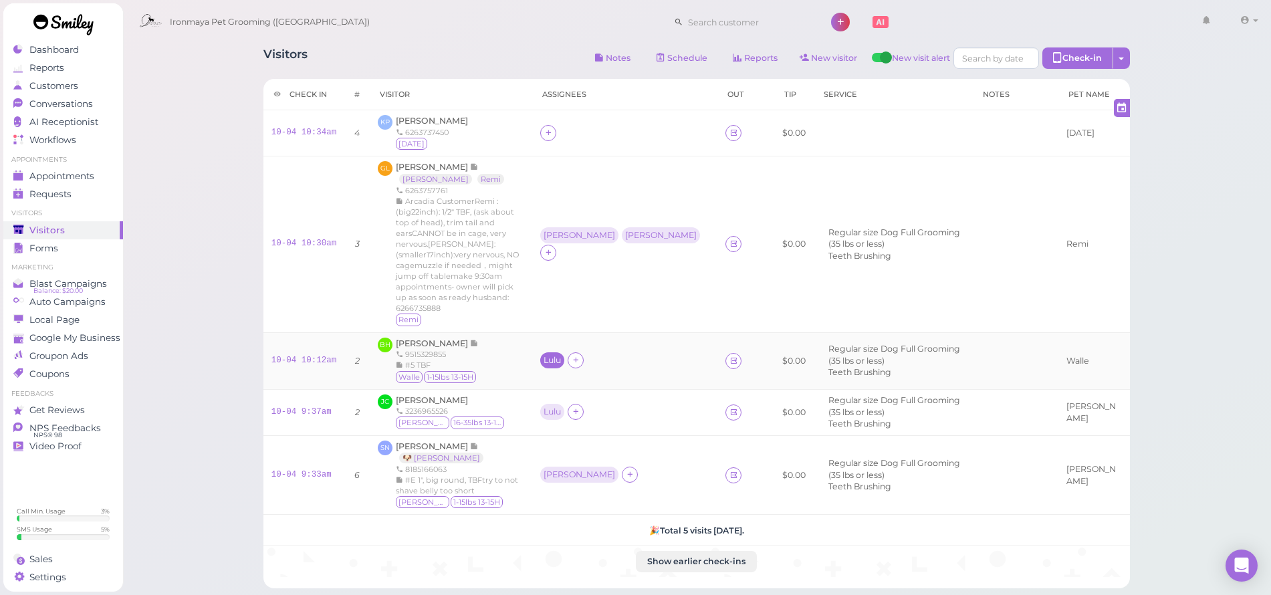
click at [561, 356] on div "Lulu" at bounding box center [552, 360] width 17 height 9
click at [622, 457] on button "Remove" at bounding box center [613, 461] width 50 height 14
click at [553, 134] on icon at bounding box center [548, 133] width 9 height 10
click at [616, 266] on span "[PERSON_NAME]" at bounding box center [636, 268] width 91 height 10
click at [70, 177] on span "Appointments" at bounding box center [61, 175] width 65 height 11
